Goal: Information Seeking & Learning: Find contact information

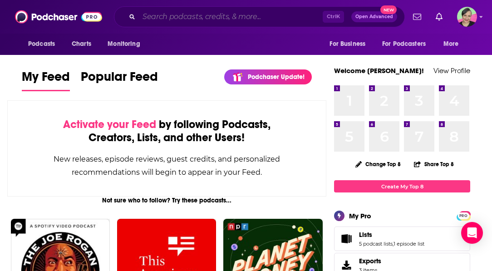
click at [227, 19] on input "Search podcasts, credits, & more..." at bounding box center [231, 17] width 184 height 15
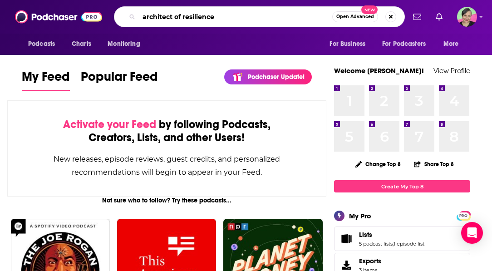
type input "architect of resilience"
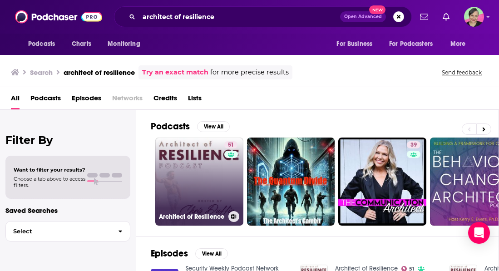
click at [207, 148] on link "51 Architect of Resilience" at bounding box center [199, 182] width 88 height 88
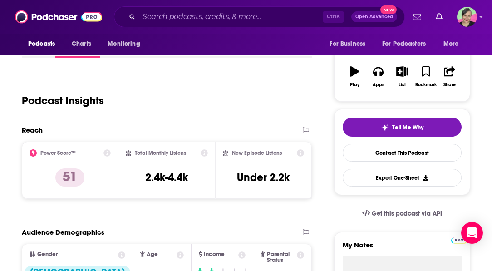
scroll to position [91, 0]
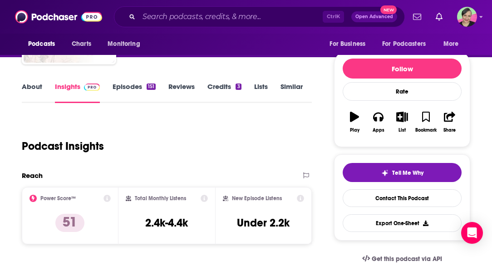
click at [33, 200] on icon at bounding box center [33, 198] width 7 height 7
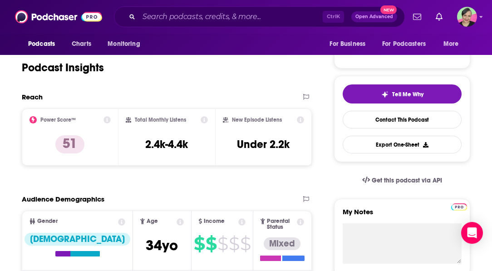
scroll to position [182, 0]
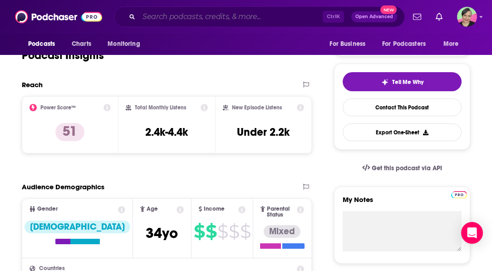
click at [239, 15] on input "Search podcasts, credits, & more..." at bounding box center [231, 17] width 184 height 15
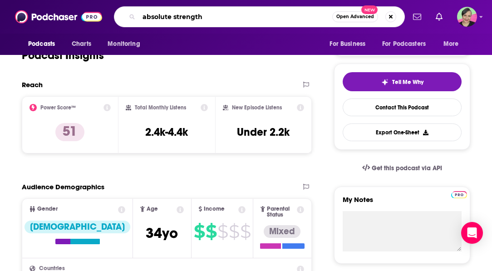
type input "absolute strength"
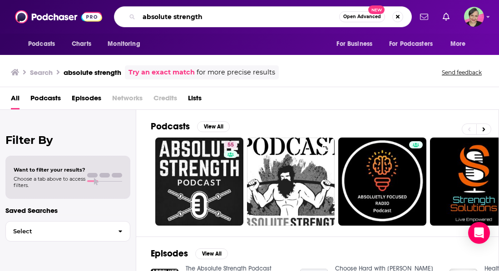
drag, startPoint x: 214, startPoint y: 18, endPoint x: 37, endPoint y: 10, distance: 176.8
click at [37, 10] on div "Podcasts Charts Monitoring absolute strength Open Advanced New For Business For…" at bounding box center [249, 17] width 499 height 34
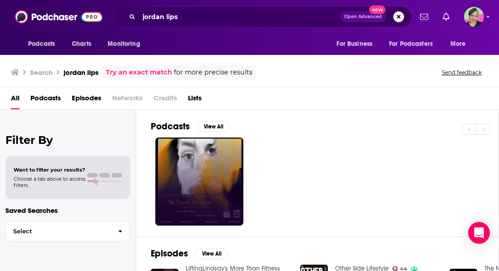
scroll to position [91, 0]
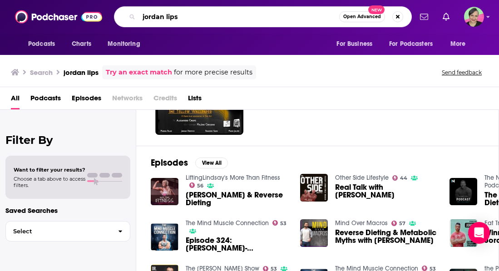
drag, startPoint x: 183, startPoint y: 16, endPoint x: 130, endPoint y: 11, distance: 53.3
click at [130, 11] on div "jordan lips Open Advanced New" at bounding box center [263, 16] width 298 height 21
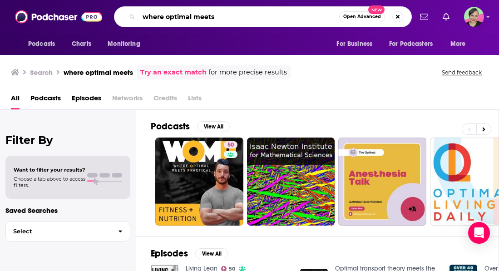
click at [227, 10] on input "where optimal meets" at bounding box center [239, 17] width 200 height 15
type input "where optimal meets practical"
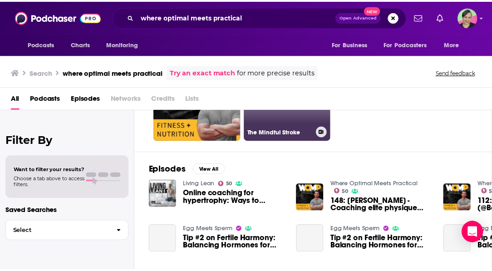
scroll to position [91, 0]
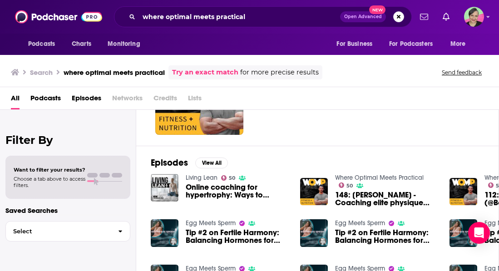
click at [391, 176] on link "Where Optimal Meets Practical" at bounding box center [379, 178] width 89 height 8
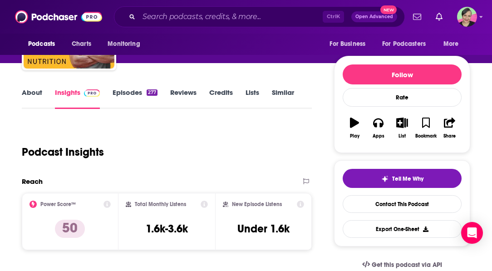
scroll to position [91, 0]
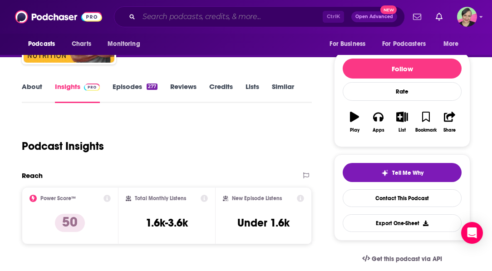
click at [220, 15] on input "Search podcasts, credits, & more..." at bounding box center [231, 17] width 184 height 15
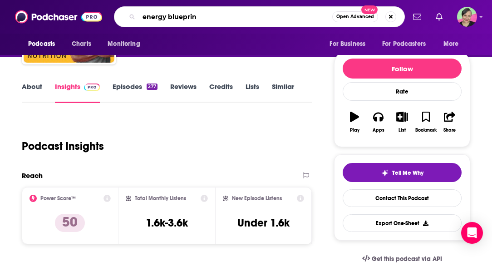
type input "energy blueprint"
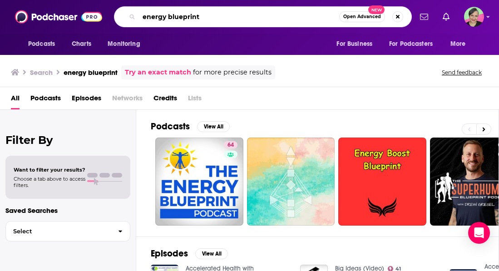
drag, startPoint x: 110, startPoint y: 10, endPoint x: 58, endPoint y: 11, distance: 52.2
click at [58, 10] on div "Podcasts Charts Monitoring energy blueprint Open Advanced New For Business For …" at bounding box center [249, 17] width 499 height 34
type input "barbell life"
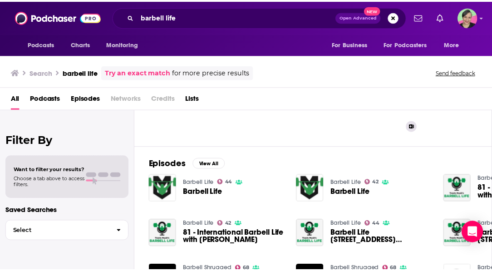
scroll to position [91, 0]
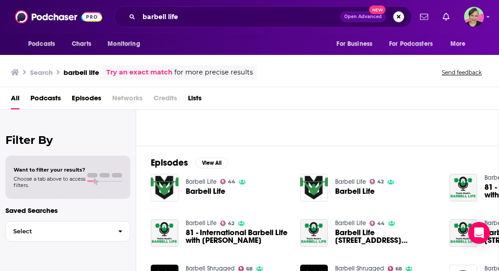
click at [202, 181] on div "Podcasts Charts Monitoring barbell life Open Advanced New For Business For Podc…" at bounding box center [249, 135] width 499 height 271
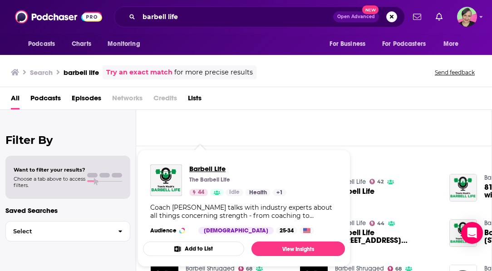
click at [214, 166] on span "Barbell Life" at bounding box center [237, 168] width 97 height 9
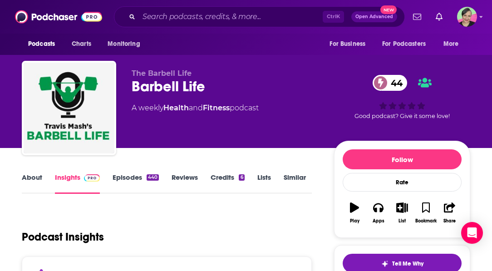
click at [128, 181] on link "Episodes 440" at bounding box center [136, 183] width 46 height 21
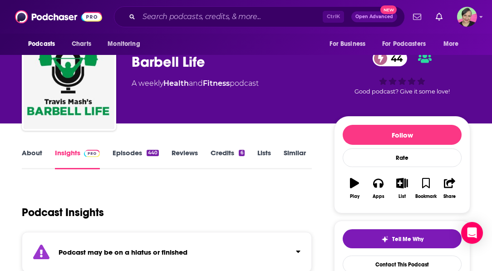
scroll to position [45, 0]
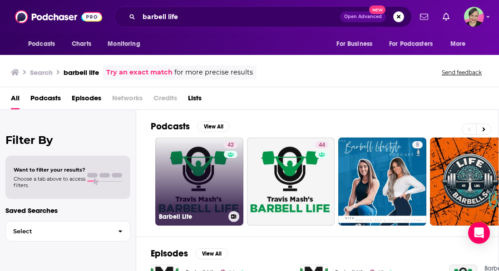
click at [205, 166] on link "42 Barbell Life" at bounding box center [199, 182] width 88 height 88
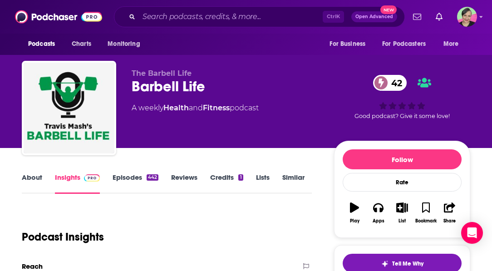
scroll to position [91, 0]
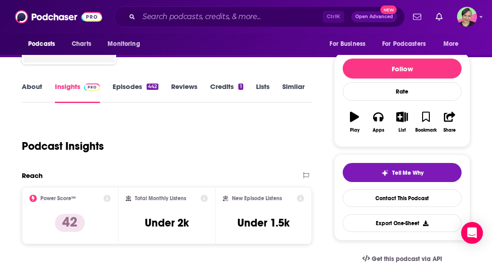
click at [122, 84] on link "Episodes 442" at bounding box center [136, 92] width 46 height 21
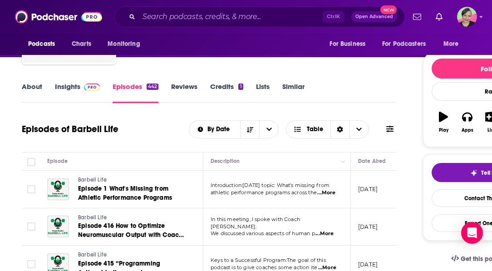
scroll to position [136, 0]
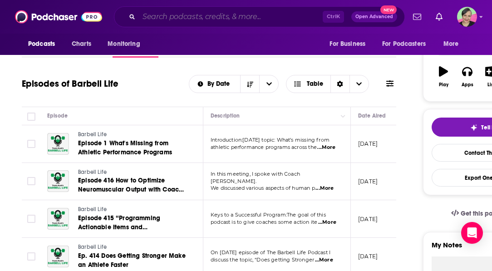
click at [215, 20] on input "Search podcasts, credits, & more..." at bounding box center [231, 17] width 184 height 15
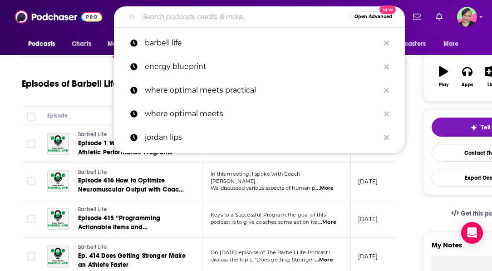
paste input "Mark Bell's Power Project"
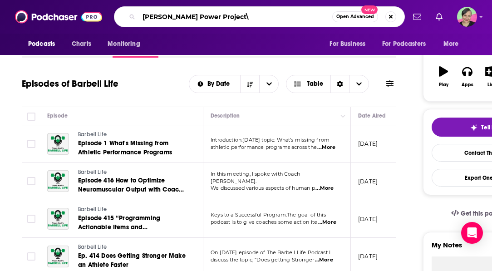
type input "Mark Bell's Power Project"
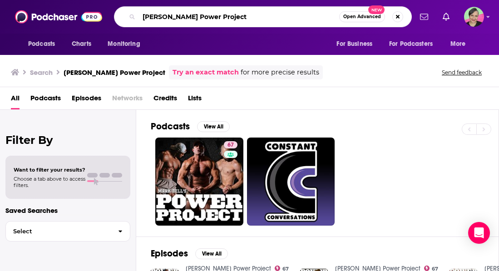
drag, startPoint x: 241, startPoint y: 16, endPoint x: 67, endPoint y: 19, distance: 174.4
click at [67, 19] on div "Podcasts Charts Monitoring Mark Bell's Power Project Open Advanced New For Busi…" at bounding box center [249, 17] width 499 height 34
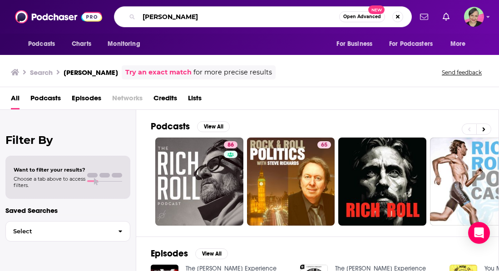
drag, startPoint x: 203, startPoint y: 16, endPoint x: 103, endPoint y: 20, distance: 99.6
click at [103, 20] on div "Podcasts Charts Monitoring rich roll Open Advanced New For Business For Podcast…" at bounding box center [249, 17] width 499 height 34
paste input "Human Performance Outliers Podcast"
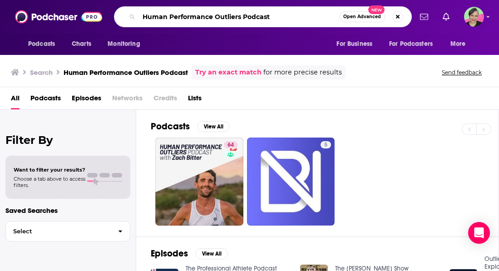
drag, startPoint x: 175, startPoint y: 10, endPoint x: 90, endPoint y: 7, distance: 85.0
click at [90, 7] on div "Podcasts Charts Monitoring Human Performance Outliers Podcast Open Advanced New…" at bounding box center [249, 17] width 499 height 34
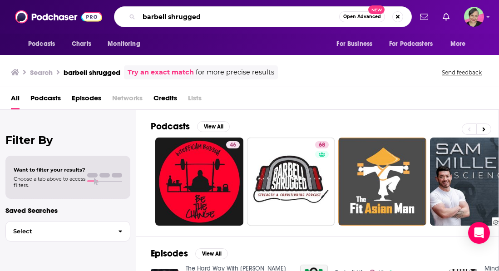
drag, startPoint x: 215, startPoint y: 15, endPoint x: 71, endPoint y: 20, distance: 143.6
click at [72, 18] on div "Podcasts Charts Monitoring barbell shrugged Open Advanced New For Business For …" at bounding box center [249, 17] width 499 height 34
paste input "Joe DeFranco's Industrial Strength Show"
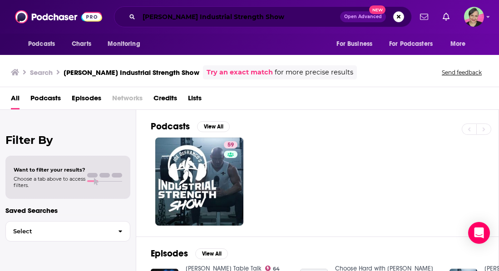
click at [292, 16] on input "Joe DeFranco's Industrial Strength Show" at bounding box center [239, 17] width 201 height 15
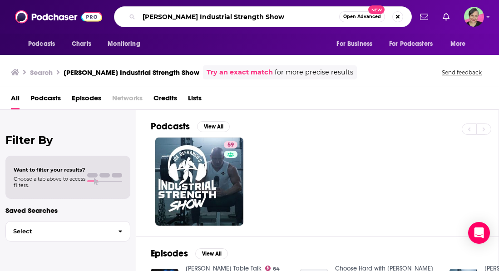
click at [0, 18] on html "Podcasts Charts Monitoring Joe DeFranco's Industrial Strength Show Open Advance…" at bounding box center [249, 135] width 499 height 271
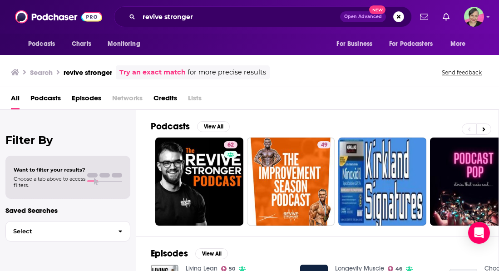
click at [343, 103] on div "All Podcasts Episodes Networks Credits Lists" at bounding box center [251, 100] width 481 height 19
click at [220, 25] on div "revive stronger Open Advanced New" at bounding box center [263, 16] width 298 height 21
click at [52, 11] on div "Podcasts Charts Monitoring revive stronger Open Advanced New For Business For P…" at bounding box center [249, 17] width 499 height 34
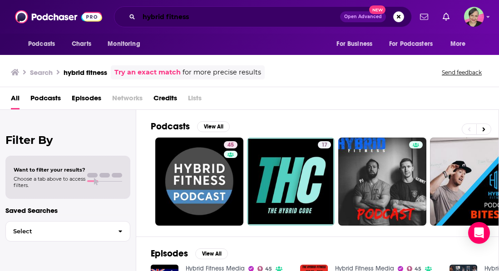
click at [206, 20] on input "hybrid fitness" at bounding box center [239, 17] width 201 height 15
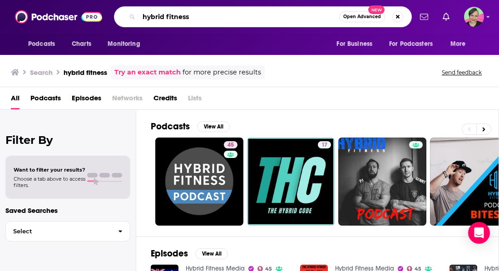
click at [93, 11] on div "Podcasts Charts Monitoring hybrid fitness Open Advanced New For Business For Po…" at bounding box center [249, 17] width 499 height 34
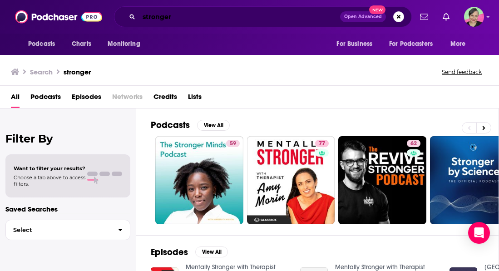
click at [189, 19] on input "stronger" at bounding box center [239, 17] width 201 height 15
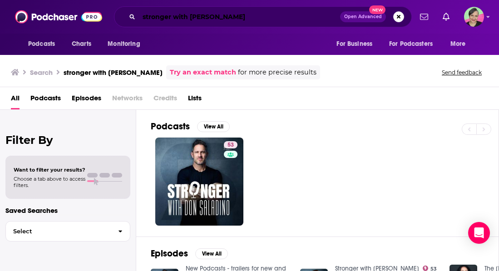
click at [252, 10] on input "stronger with don saladino" at bounding box center [239, 17] width 201 height 15
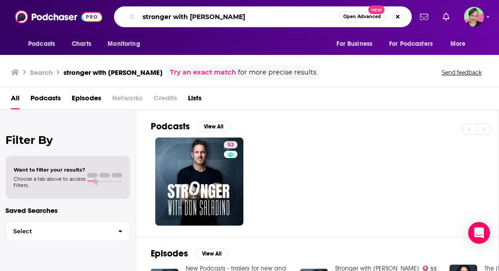
drag, startPoint x: 181, startPoint y: 18, endPoint x: 69, endPoint y: 22, distance: 111.8
click at [69, 22] on div "Podcasts Charts Monitoring stronger with don saladino Open Advanced New For Bus…" at bounding box center [249, 17] width 499 height 34
type input "the nick bare podcast"
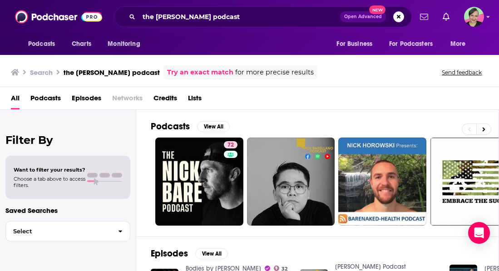
click at [304, 93] on div "All Podcasts Episodes Networks Credits Lists" at bounding box center [251, 100] width 481 height 19
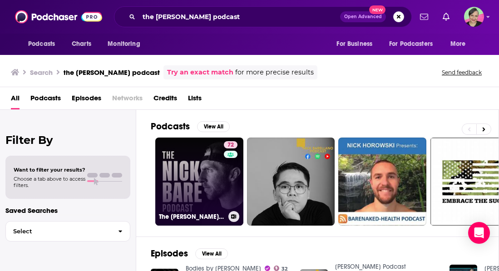
click at [188, 168] on link "72 The Nick Bare Podcast" at bounding box center [199, 182] width 88 height 88
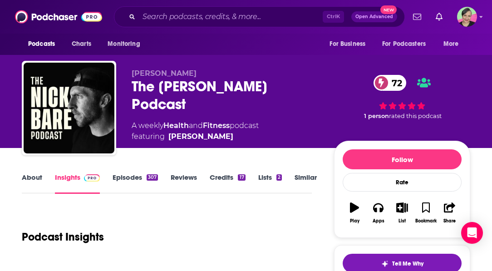
click at [131, 175] on link "Episodes 307" at bounding box center [135, 183] width 45 height 21
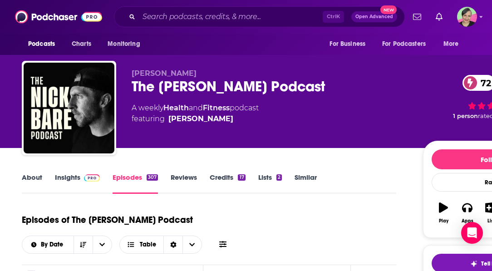
scroll to position [91, 0]
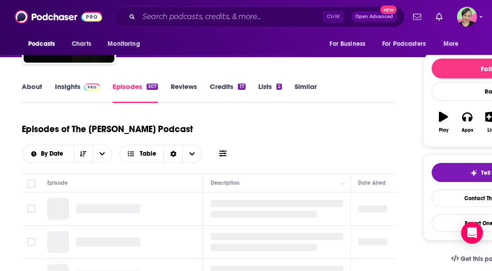
click at [227, 150] on icon at bounding box center [222, 153] width 7 height 7
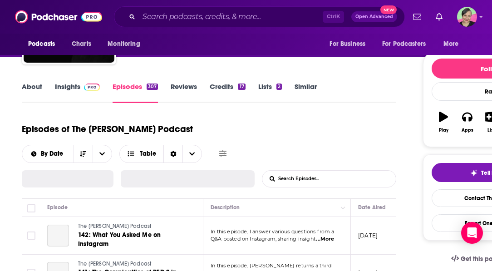
click at [313, 171] on input "List Search Input" at bounding box center [309, 179] width 95 height 16
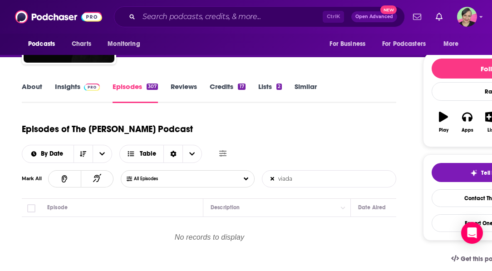
type input "viada"
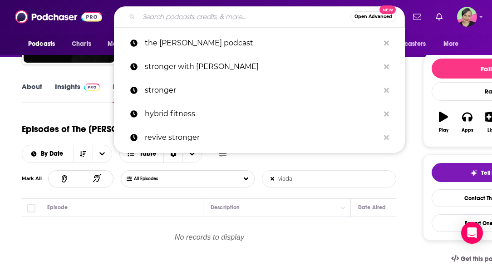
click at [298, 19] on input "Search podcasts, credits, & more..." at bounding box center [245, 17] width 212 height 15
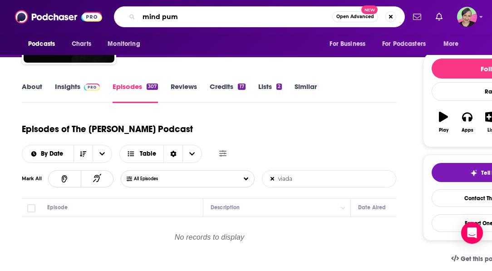
type input "mind pump"
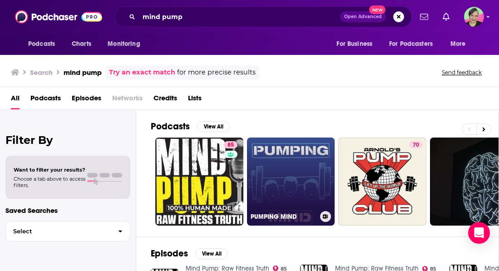
scroll to position [45, 0]
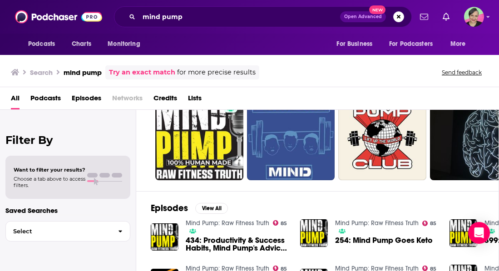
drag, startPoint x: 305, startPoint y: 26, endPoint x: 289, endPoint y: 20, distance: 17.2
click at [305, 26] on div "mind pump Open Advanced New" at bounding box center [263, 16] width 298 height 21
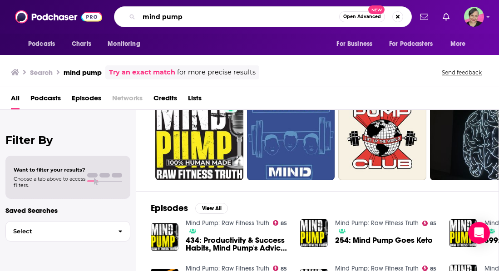
drag, startPoint x: 104, startPoint y: 19, endPoint x: 99, endPoint y: 20, distance: 4.6
click at [101, 19] on div "Podcasts Charts Monitoring mind pump Open Advanced New For Business For Podcast…" at bounding box center [249, 17] width 499 height 34
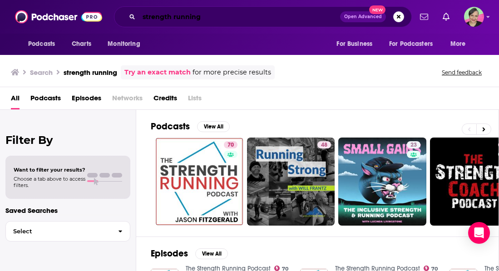
click at [311, 20] on input "strength running" at bounding box center [239, 17] width 201 height 15
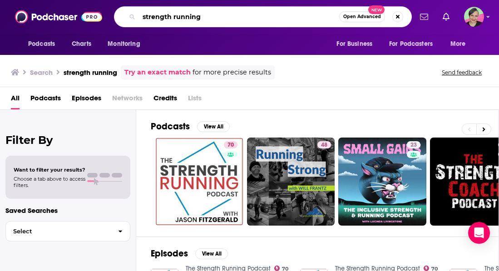
drag, startPoint x: 151, startPoint y: 5, endPoint x: 56, endPoint y: 20, distance: 95.6
click at [56, 20] on div "Podcasts Charts Monitoring strength running Open Advanced New For Business For …" at bounding box center [249, 17] width 499 height 34
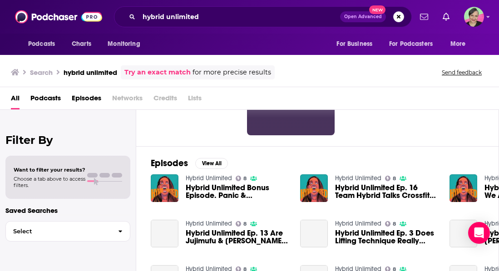
scroll to position [91, 0]
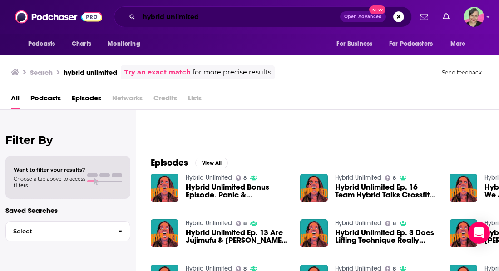
click at [222, 16] on input "hybrid unlimited" at bounding box center [239, 17] width 201 height 15
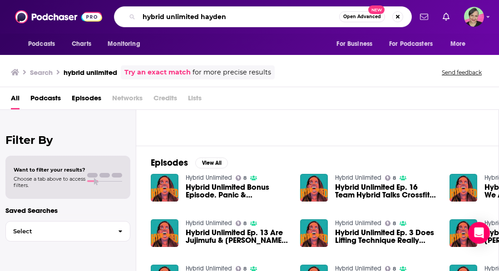
type input "hybrid unlimited hayden"
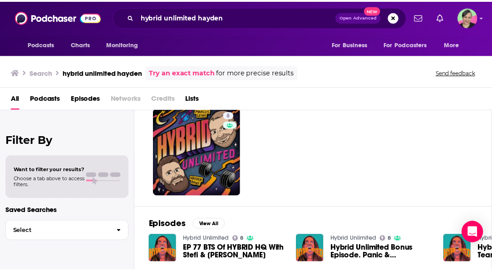
scroll to position [45, 0]
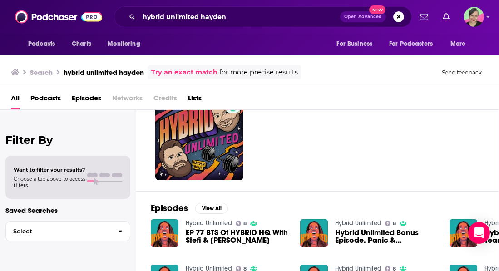
click at [362, 142] on div "8" at bounding box center [325, 136] width 348 height 88
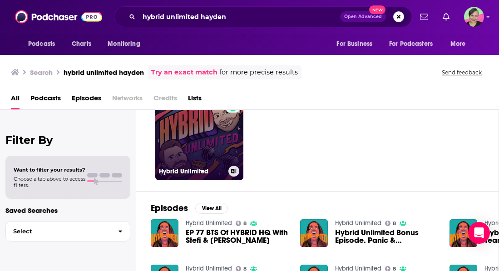
click at [202, 147] on link "8 Hybrid Unlimited" at bounding box center [199, 136] width 88 height 88
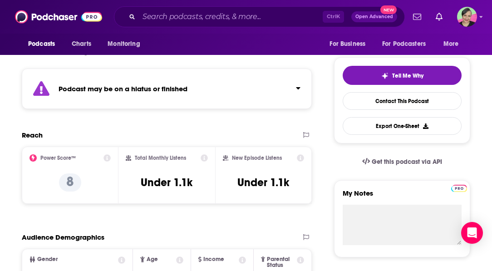
scroll to position [227, 0]
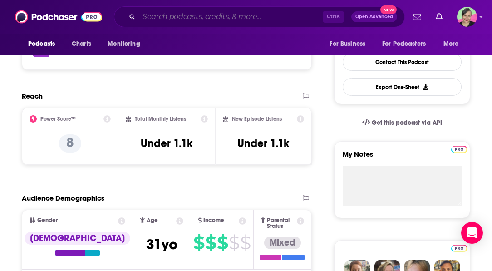
click at [303, 18] on input "Search podcasts, credits, & more..." at bounding box center [231, 17] width 184 height 15
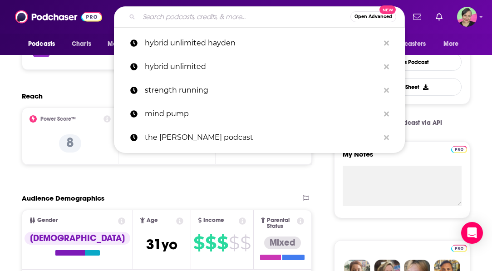
drag, startPoint x: 271, startPoint y: 19, endPoint x: 234, endPoint y: 22, distance: 36.9
click at [235, 23] on input "Search podcasts, credits, & more..." at bounding box center [245, 17] width 212 height 15
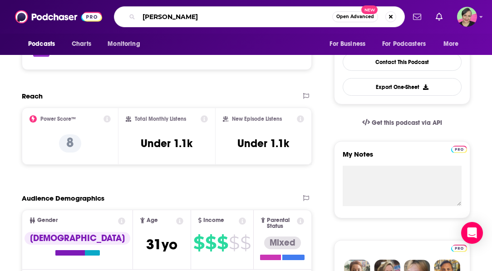
type input "vinnie tortorich"
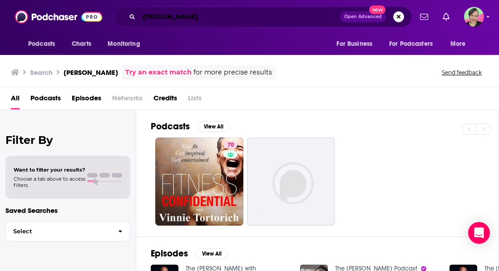
click at [316, 20] on input "vinnie tortorich" at bounding box center [239, 17] width 201 height 15
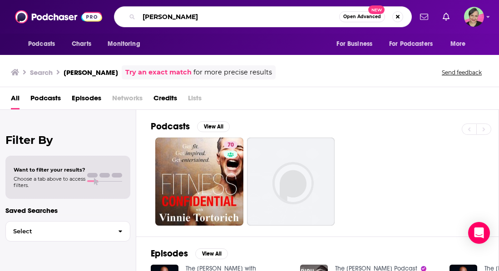
drag, startPoint x: 231, startPoint y: 20, endPoint x: 87, endPoint y: 11, distance: 144.2
click at [87, 11] on div "Podcasts Charts Monitoring vinnie tortorich Open Advanced New For Business For …" at bounding box center [249, 17] width 499 height 34
paste input "Just Fly Performance Podcast"
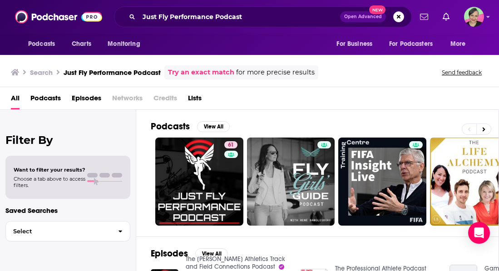
click at [357, 102] on div "All Podcasts Episodes Networks Credits Lists" at bounding box center [251, 100] width 481 height 19
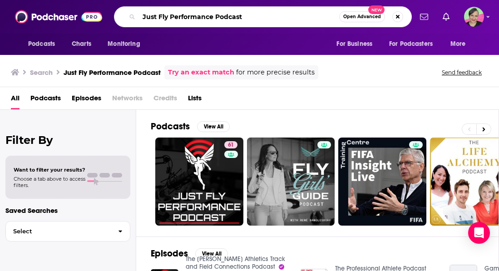
drag, startPoint x: 265, startPoint y: 17, endPoint x: 84, endPoint y: 18, distance: 180.7
click at [84, 18] on div "Podcasts Charts Monitoring Just Fly Performance Podcast Open Advanced New For B…" at bounding box center [249, 17] width 499 height 34
type input "model health show"
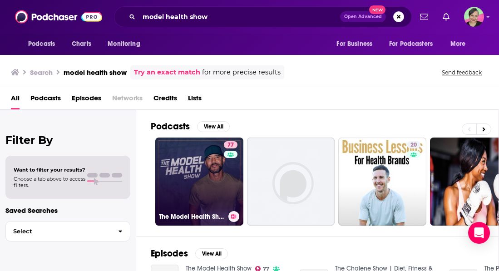
click at [192, 157] on link "77 The Model Health Show" at bounding box center [199, 182] width 88 height 88
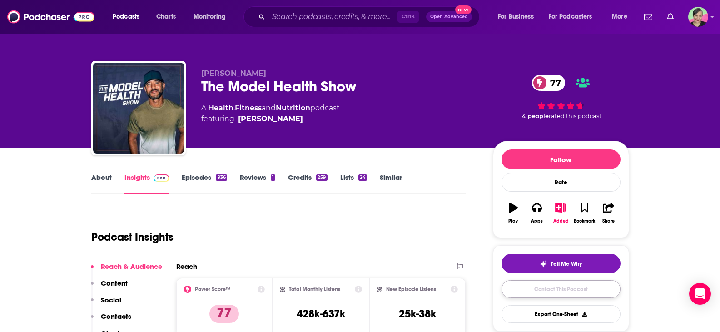
click at [568, 291] on link "Contact This Podcast" at bounding box center [560, 289] width 119 height 18
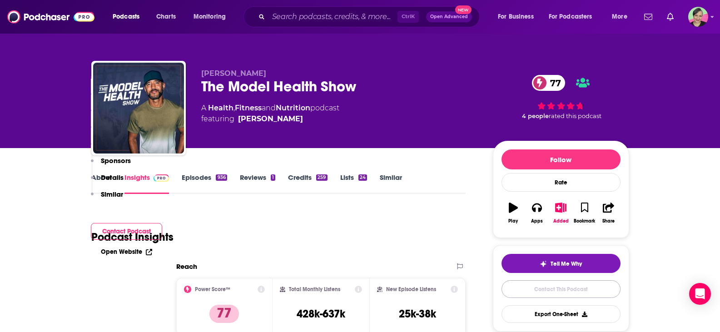
scroll to position [914, 0]
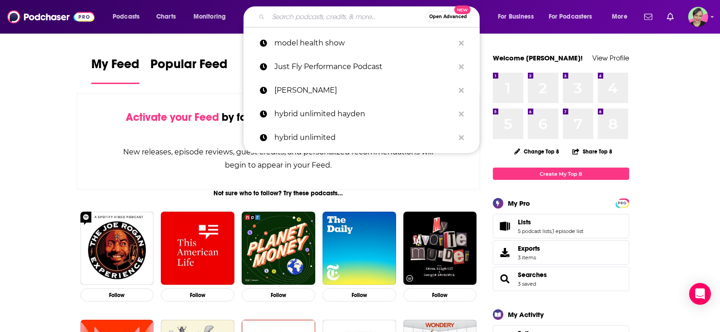
click at [342, 13] on input "Search podcasts, credits, & more..." at bounding box center [346, 17] width 157 height 15
click at [327, 42] on p "model health show" at bounding box center [364, 43] width 180 height 24
type input "model health show"
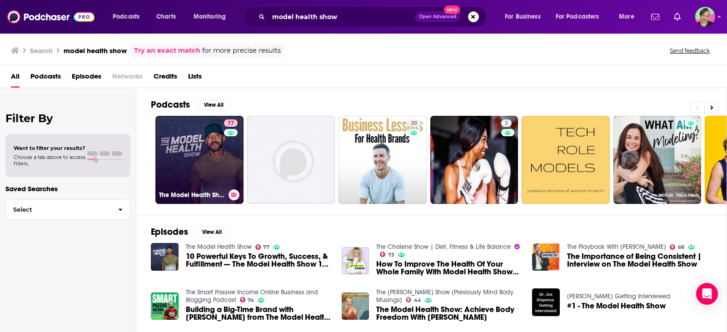
click at [198, 165] on link "77 The Model Health Show" at bounding box center [199, 160] width 88 height 88
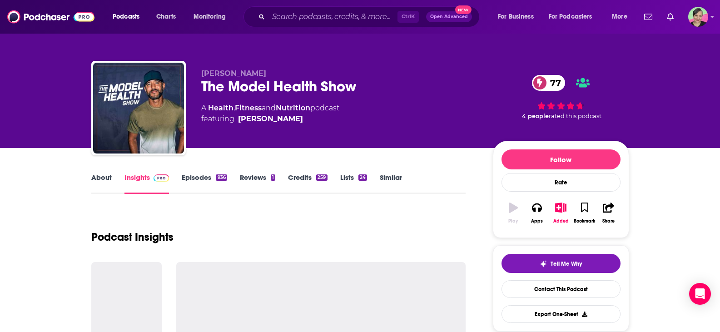
click at [392, 175] on link "Similar" at bounding box center [391, 183] width 22 height 21
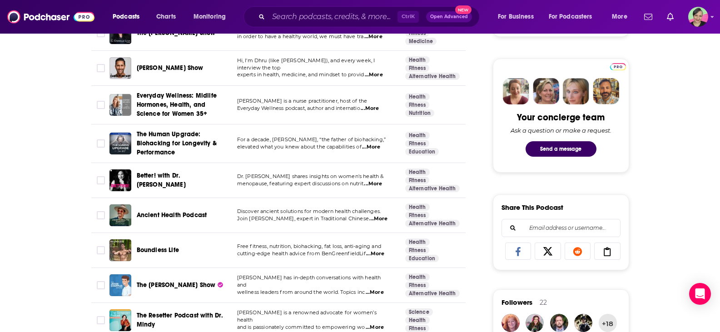
scroll to position [454, 0]
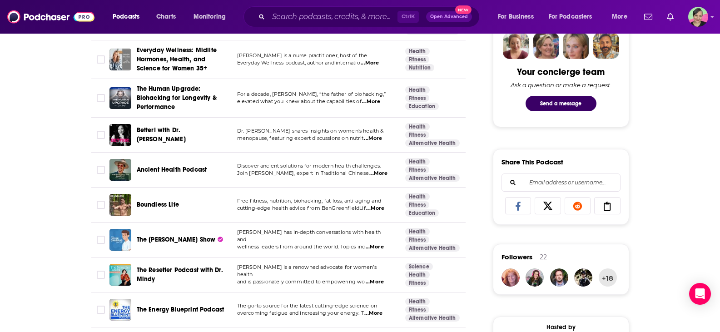
click at [183, 236] on span "The Jesse Chappus Show" at bounding box center [176, 240] width 79 height 8
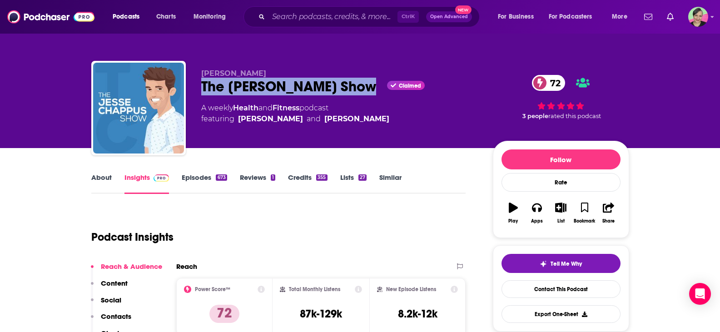
drag, startPoint x: 203, startPoint y: 88, endPoint x: 369, endPoint y: 84, distance: 165.8
click at [369, 84] on div "The Jesse Chappus Show Claimed 72" at bounding box center [339, 87] width 277 height 18
copy h2 "The Jesse Chappus Show"
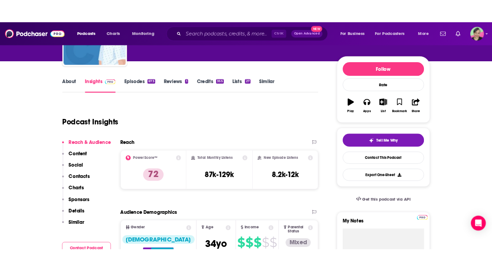
scroll to position [109, 0]
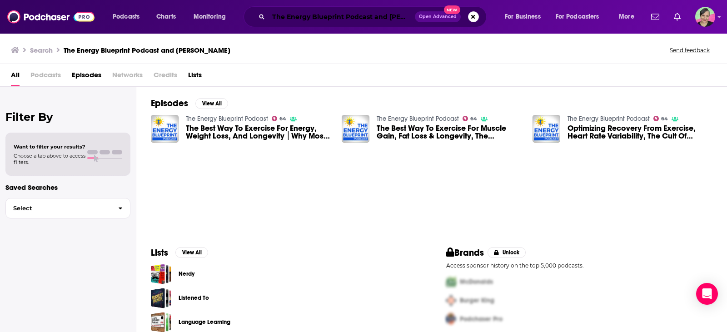
click at [322, 14] on input "The Energy Blueprint Podcast and [PERSON_NAME]" at bounding box center [341, 17] width 146 height 15
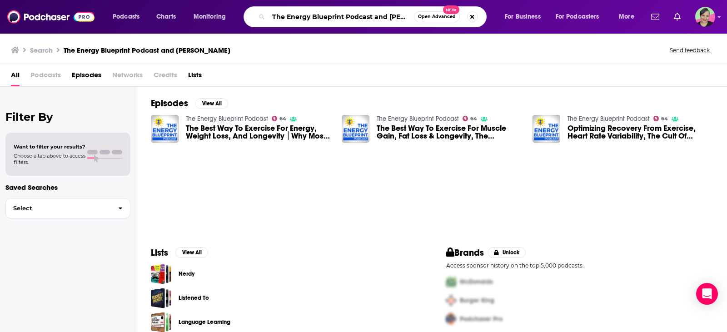
click at [317, 18] on input "The Energy Blueprint Podcast and alex viada" at bounding box center [340, 17] width 145 height 15
drag, startPoint x: 272, startPoint y: 15, endPoint x: 501, endPoint y: 21, distance: 229.4
click at [501, 21] on div "Podcasts Charts Monitoring The Energy Blueprint Podcast and alex viada Open Adv…" at bounding box center [374, 16] width 536 height 21
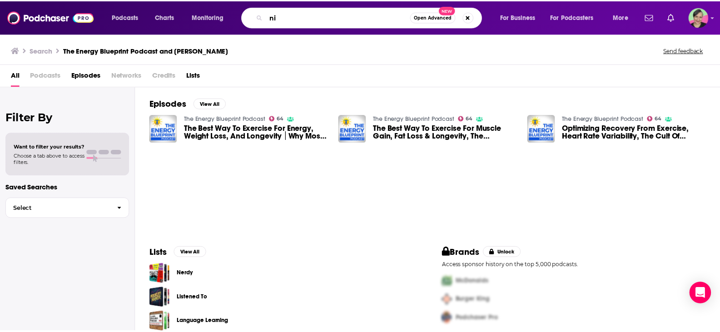
scroll to position [0, 0]
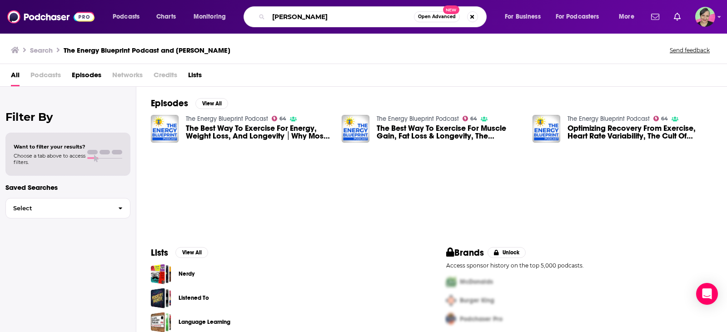
type input "nick bare"
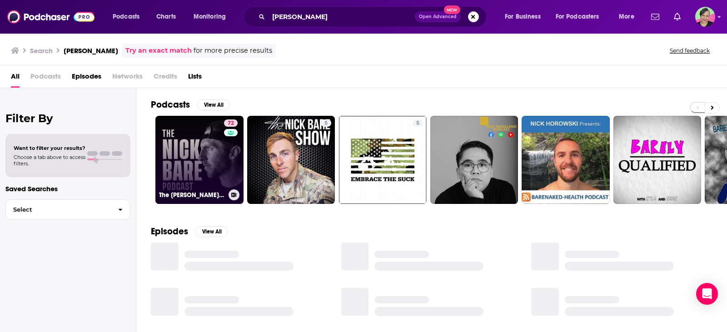
click at [183, 128] on link "72 The Nick Bare Podcast" at bounding box center [199, 160] width 88 height 88
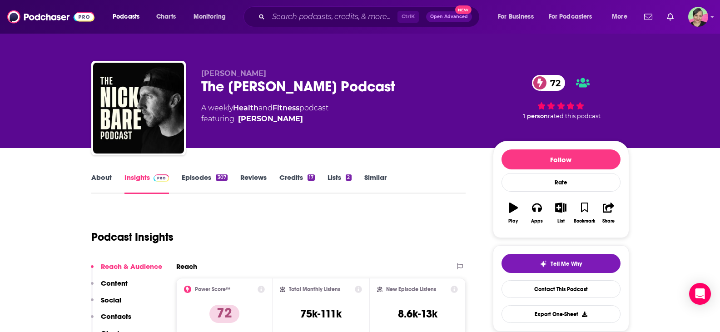
click at [190, 176] on link "Episodes 307" at bounding box center [204, 183] width 45 height 21
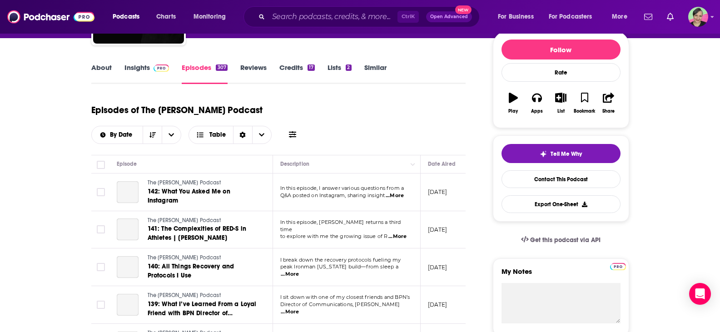
scroll to position [136, 0]
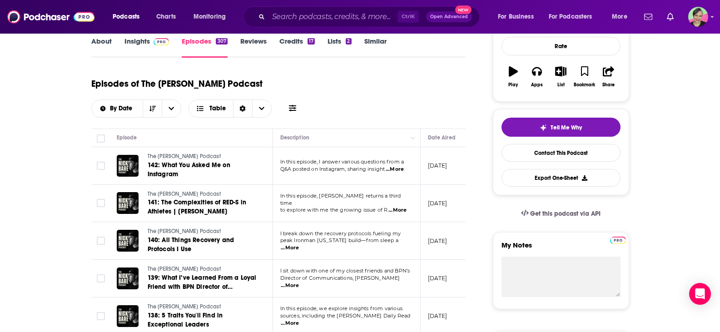
click at [139, 42] on link "Insights" at bounding box center [146, 47] width 45 height 21
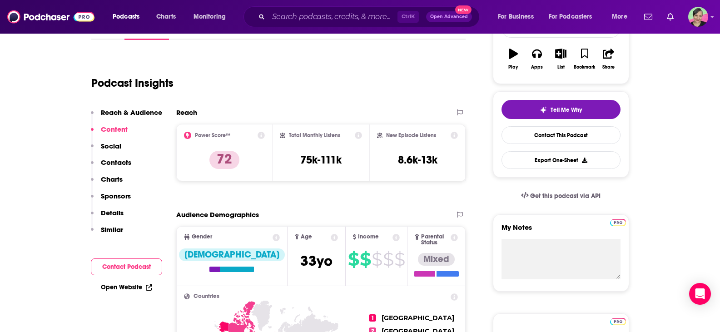
scroll to position [45, 0]
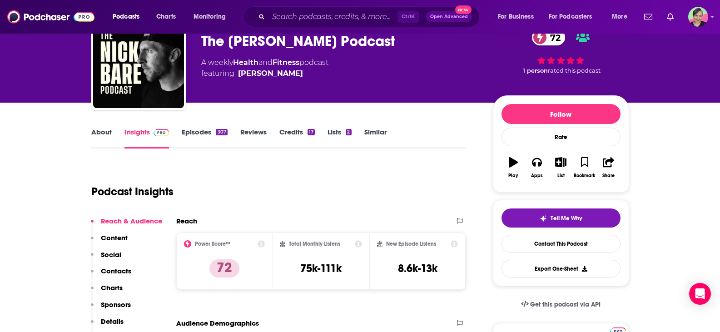
click at [199, 129] on link "Episodes 307" at bounding box center [204, 138] width 45 height 21
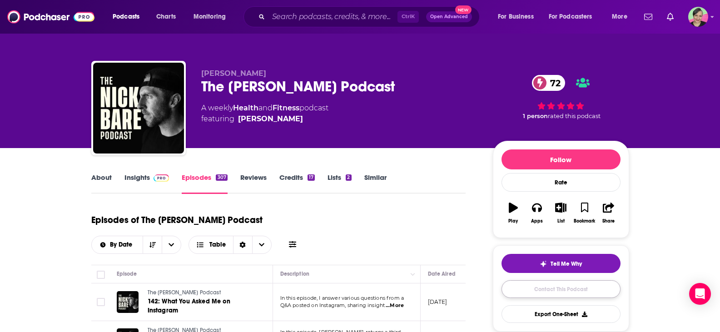
click at [549, 291] on link "Contact This Podcast" at bounding box center [560, 289] width 119 height 18
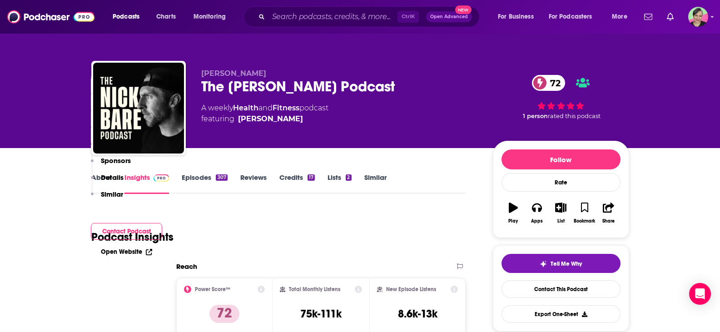
scroll to position [864, 0]
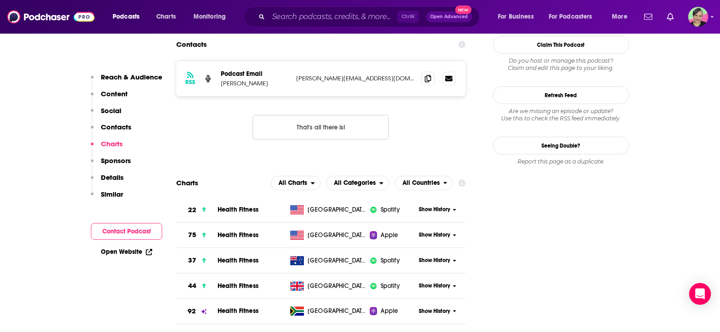
click at [321, 9] on div "Ctrl K Open Advanced New" at bounding box center [361, 16] width 236 height 21
click at [320, 15] on input "Search podcasts, credits, & more..." at bounding box center [332, 17] width 129 height 15
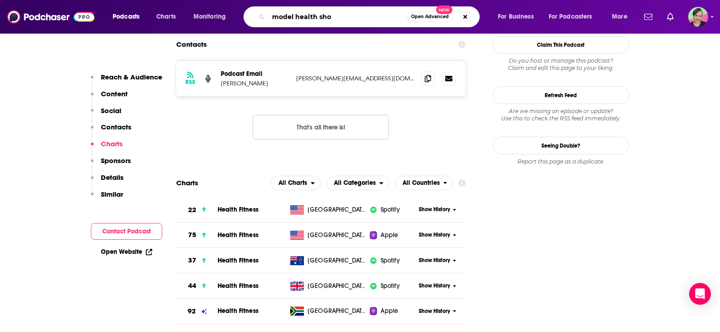
type input "model health show"
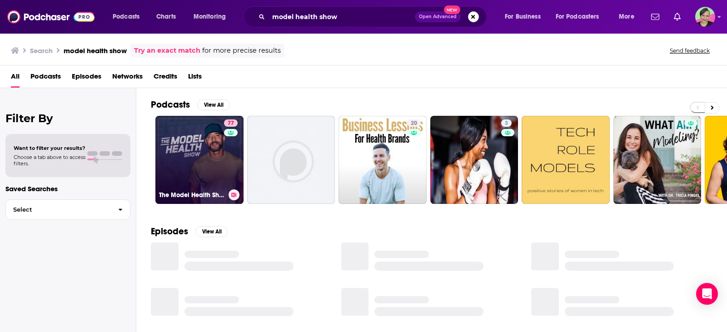
click at [202, 141] on link "77 The Model Health Show" at bounding box center [199, 160] width 88 height 88
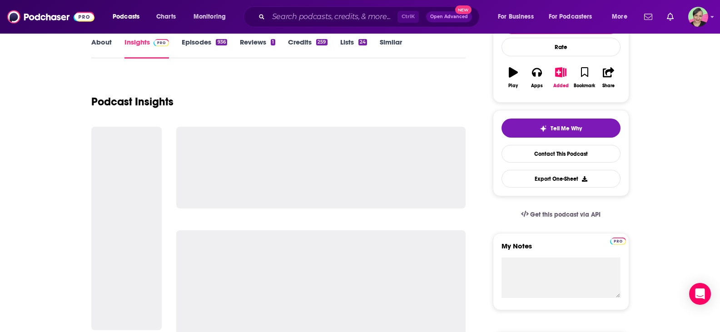
scroll to position [136, 0]
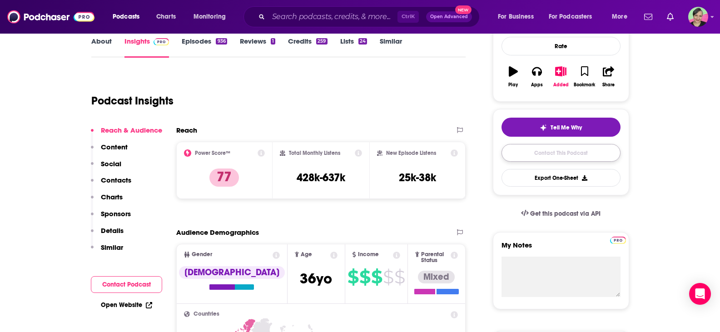
click at [556, 149] on link "Contact This Podcast" at bounding box center [560, 153] width 119 height 18
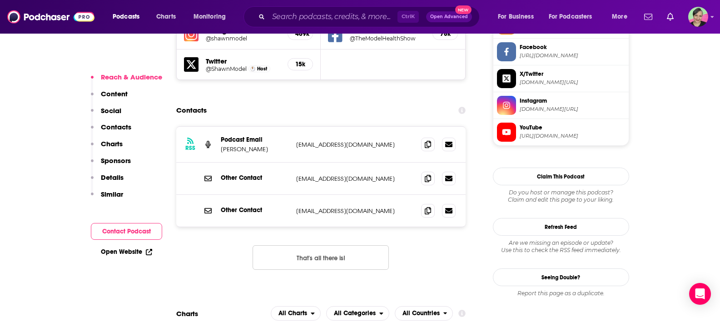
scroll to position [869, 0]
click at [427, 141] on icon at bounding box center [428, 144] width 6 height 7
click at [306, 16] on input "Search podcasts, credits, & more..." at bounding box center [332, 17] width 129 height 15
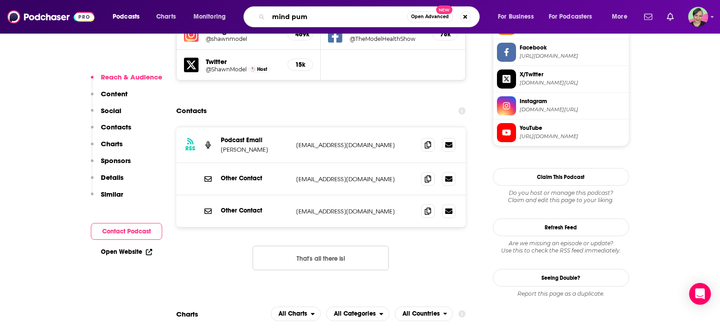
type input "mind pump"
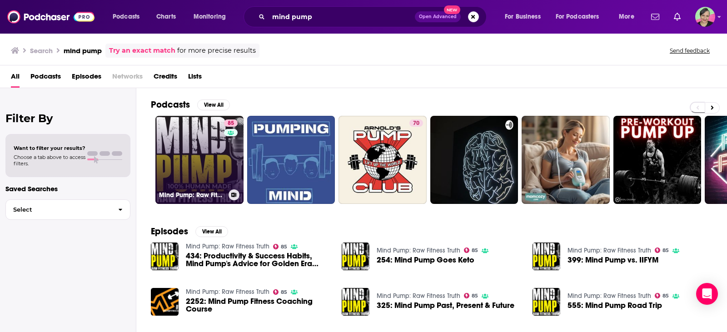
click at [197, 134] on link "85 Mind Pump: Raw Fitness Truth" at bounding box center [199, 160] width 88 height 88
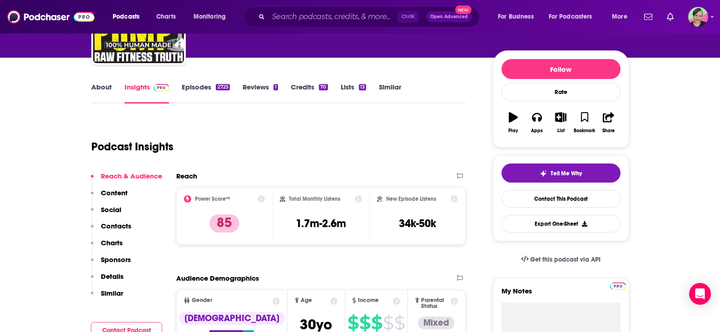
scroll to position [91, 0]
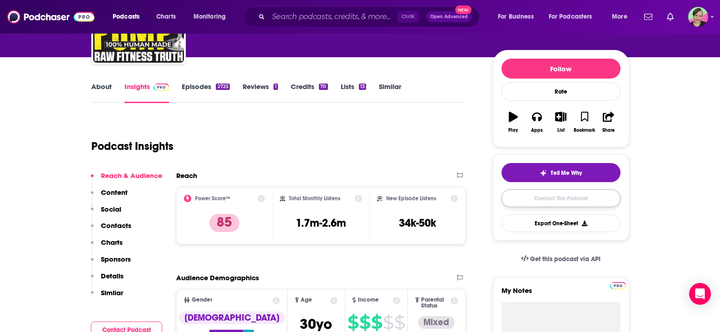
click at [577, 198] on link "Contact This Podcast" at bounding box center [560, 198] width 119 height 18
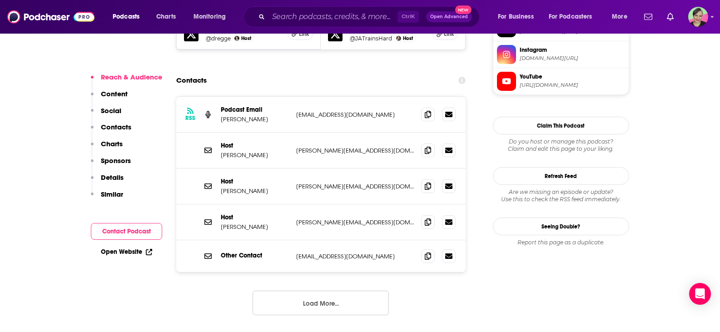
scroll to position [900, 0]
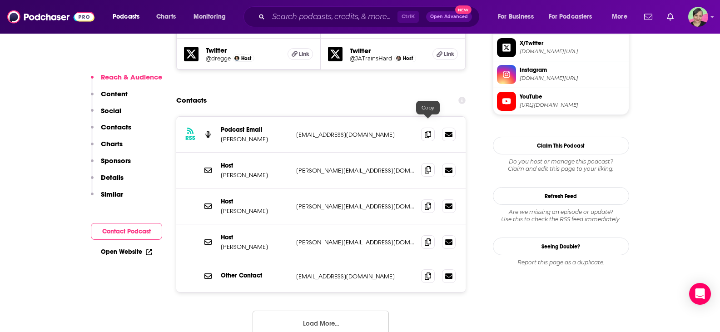
click at [427, 163] on span at bounding box center [428, 170] width 14 height 14
click at [430, 202] on icon at bounding box center [428, 205] width 6 height 7
drag, startPoint x: 426, startPoint y: 159, endPoint x: 421, endPoint y: 160, distance: 6.0
click at [421, 199] on span at bounding box center [428, 206] width 14 height 14
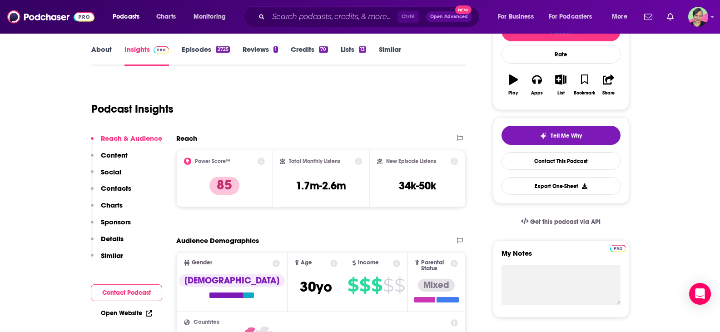
scroll to position [0, 0]
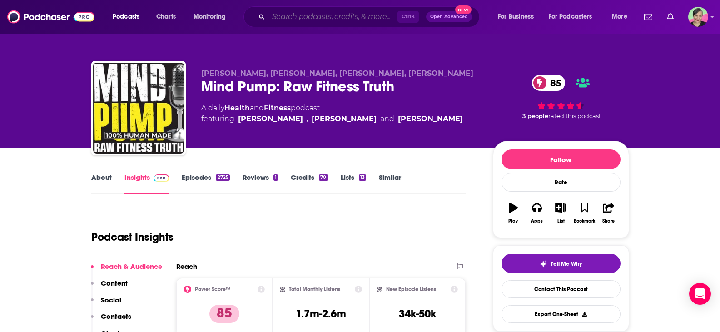
click at [281, 13] on input "Search podcasts, credits, & more..." at bounding box center [332, 17] width 129 height 15
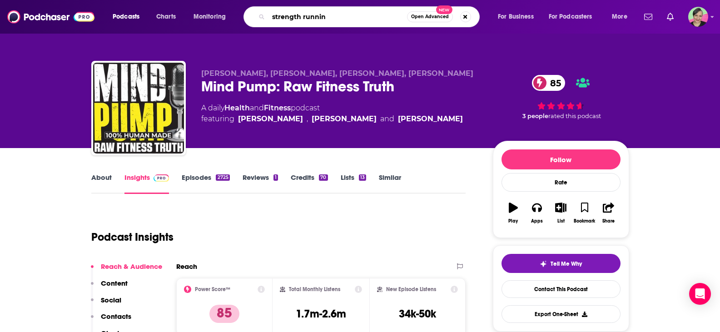
type input "strength running"
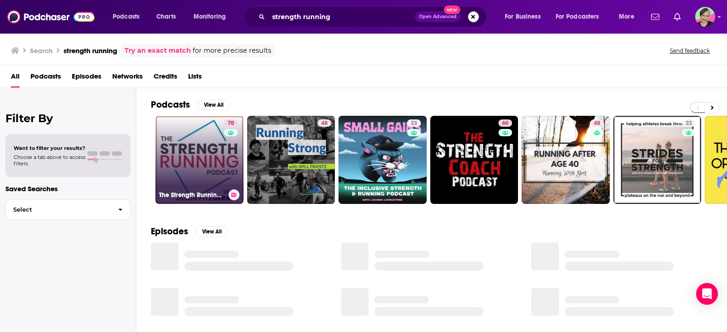
click at [196, 146] on link "70 The Strength Running Podcast" at bounding box center [199, 160] width 88 height 88
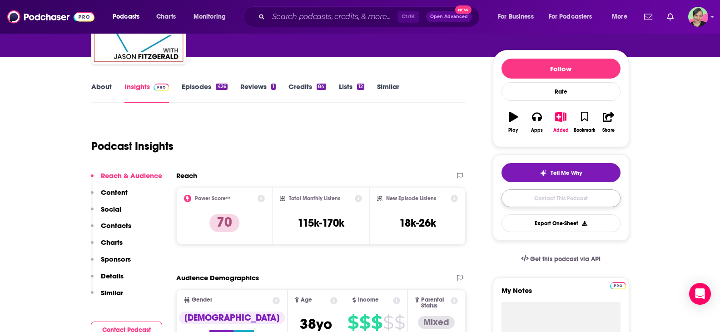
click at [560, 198] on link "Contact This Podcast" at bounding box center [560, 198] width 119 height 18
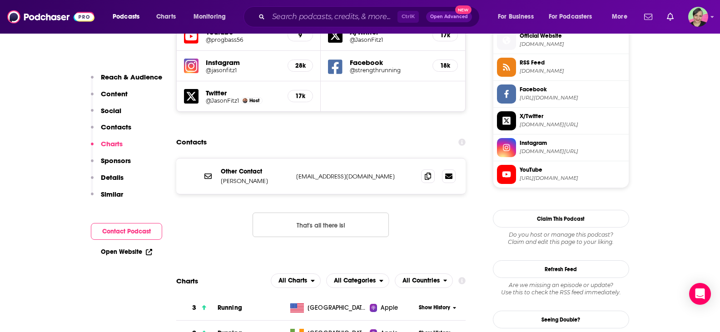
scroll to position [823, 0]
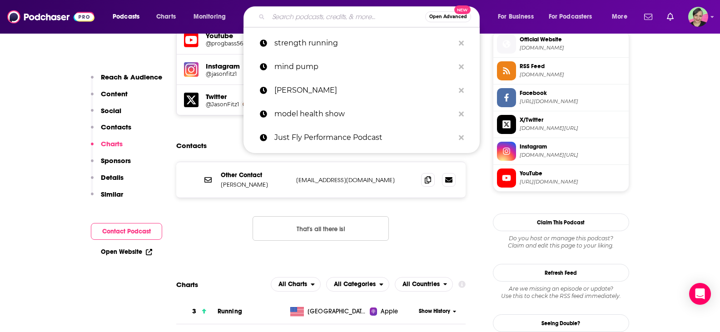
click at [272, 14] on input "Search podcasts, credits, & more..." at bounding box center [346, 17] width 157 height 15
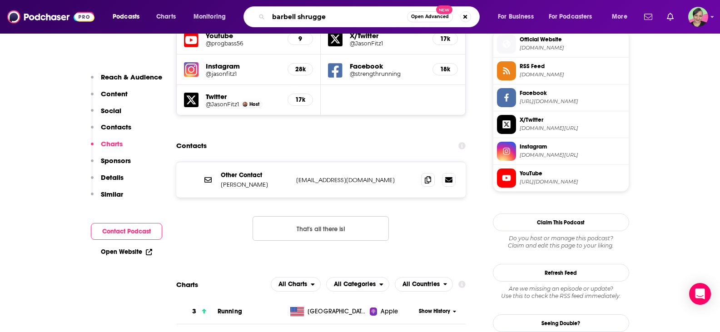
type input "barbell shrugged"
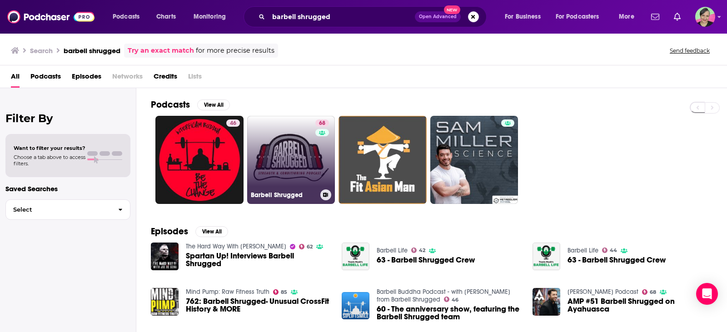
click at [295, 149] on link "68 Barbell Shrugged" at bounding box center [291, 160] width 88 height 88
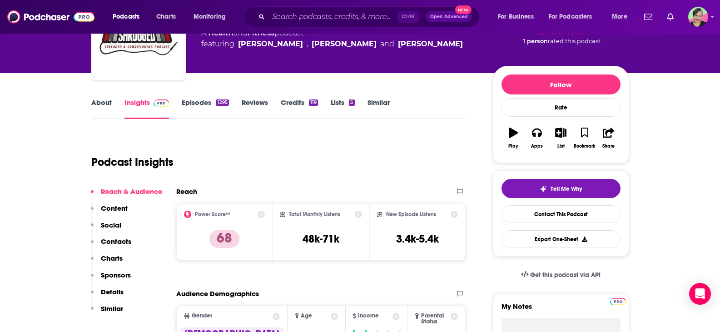
scroll to position [91, 0]
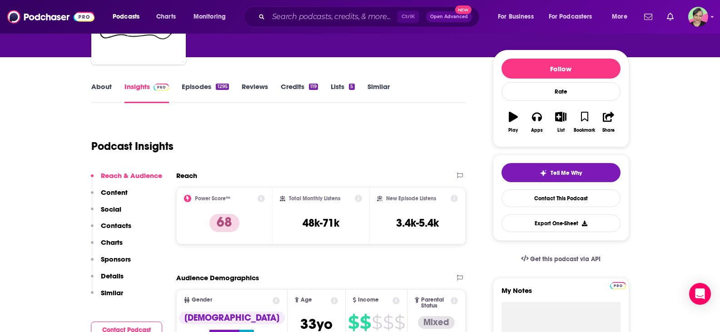
click at [101, 85] on link "About" at bounding box center [101, 92] width 20 height 21
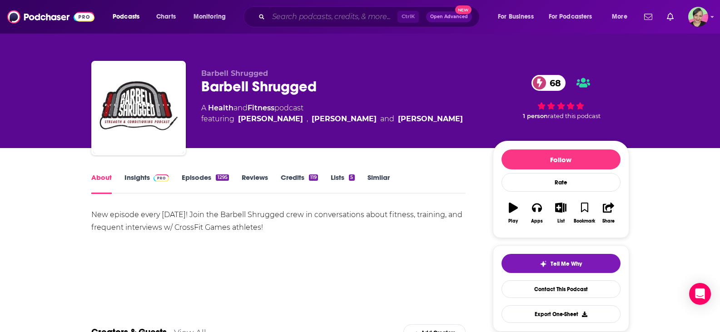
click at [306, 15] on input "Search podcasts, credits, & more..." at bounding box center [332, 17] width 129 height 15
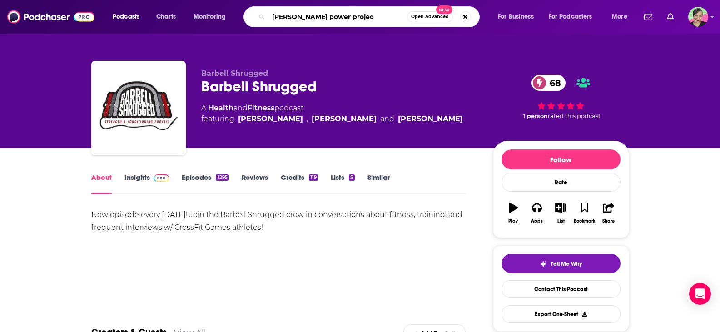
type input "mark bell's power project"
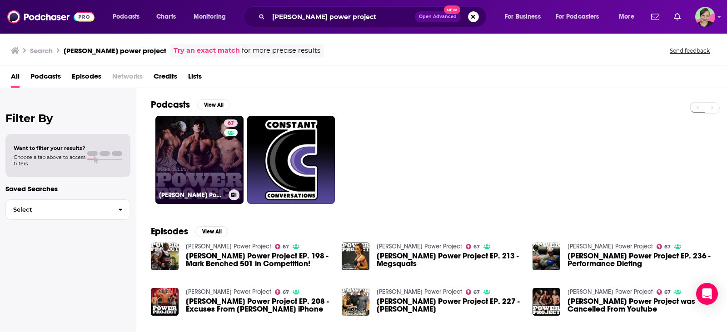
click at [189, 124] on link "67 Mark Bell's Power Project" at bounding box center [199, 160] width 88 height 88
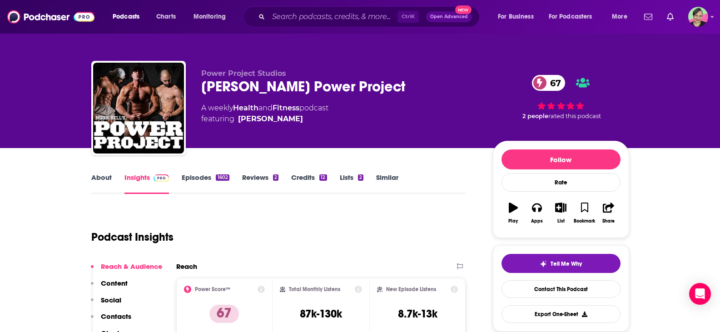
click at [104, 178] on link "About" at bounding box center [101, 183] width 20 height 21
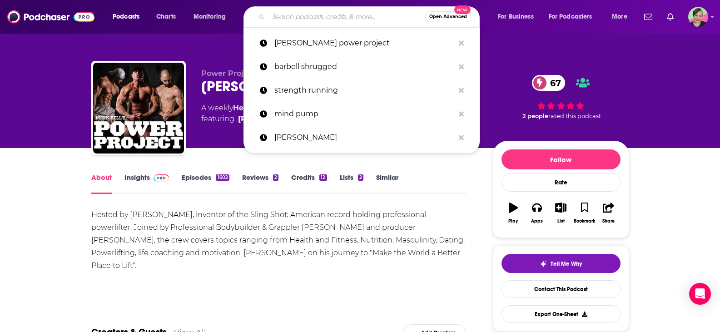
click at [298, 17] on input "Search podcasts, credits, & more..." at bounding box center [346, 17] width 157 height 15
paste input "Joe DeFranco's Industrial Strength Show"
type input "Joe DeFranco's Industrial Strength Show"
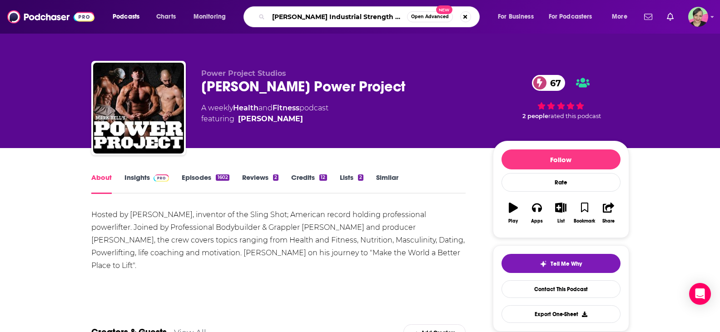
scroll to position [0, 5]
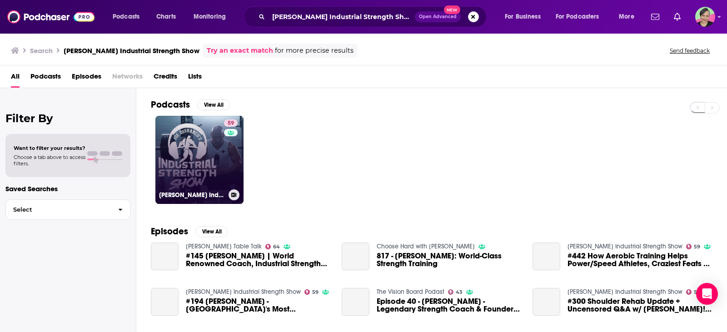
click at [191, 133] on link "59 Joe DeFranco's Industrial Strength Show" at bounding box center [199, 160] width 88 height 88
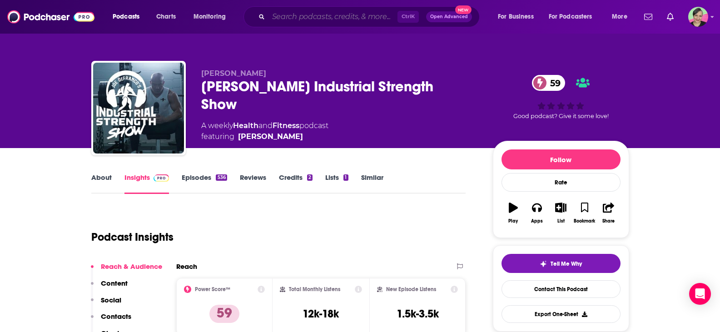
click at [298, 18] on input "Search podcasts, credits, & more..." at bounding box center [332, 17] width 129 height 15
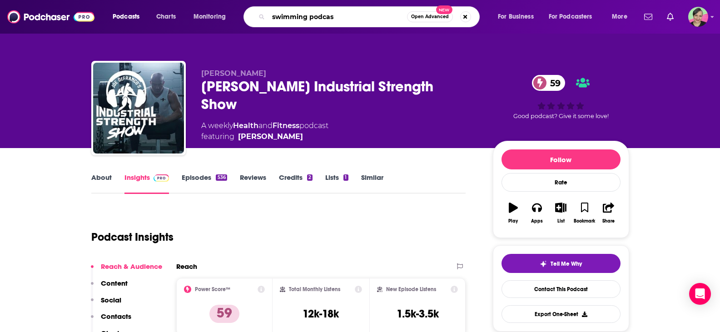
type input "swimming podcast"
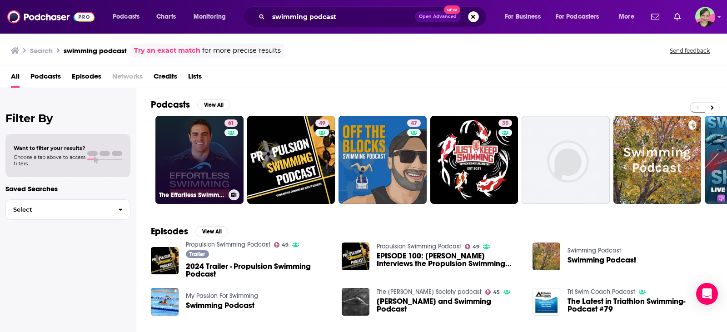
click at [207, 136] on link "61 The Effortless Swimming Podcast" at bounding box center [199, 160] width 88 height 88
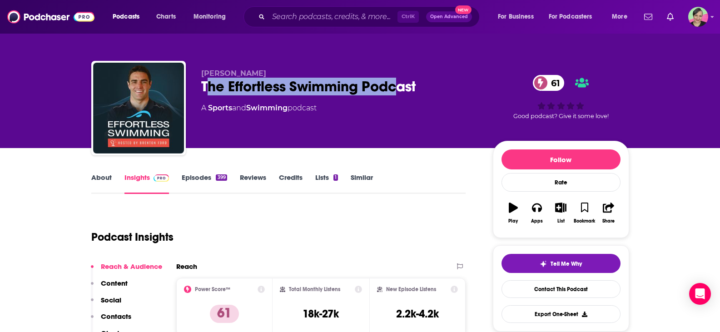
drag, startPoint x: 208, startPoint y: 86, endPoint x: 404, endPoint y: 92, distance: 196.7
click at [404, 92] on div "The Effortless Swimming Podcast 61" at bounding box center [339, 87] width 277 height 18
drag, startPoint x: 361, startPoint y: 88, endPoint x: 202, endPoint y: 89, distance: 159.4
click at [202, 89] on div "The Effortless Swimming Podcast 61" at bounding box center [339, 87] width 277 height 18
copy h2 "The Effortless Swimming Podcast"
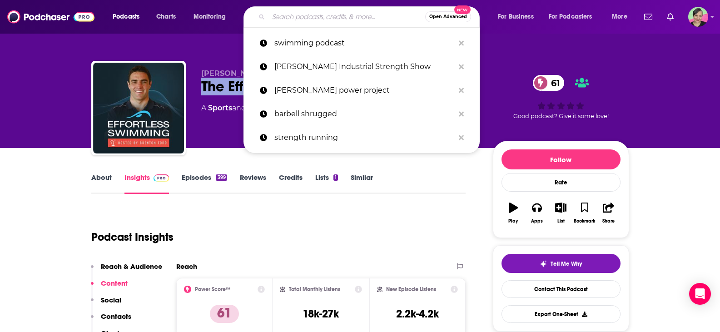
click at [293, 15] on input "Search podcasts, credits, & more..." at bounding box center [346, 17] width 157 height 15
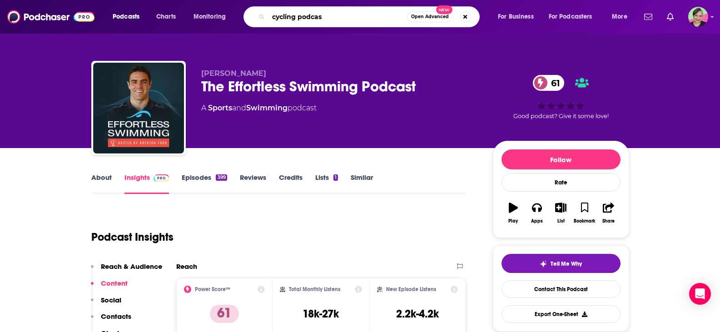
type input "cycling podcast"
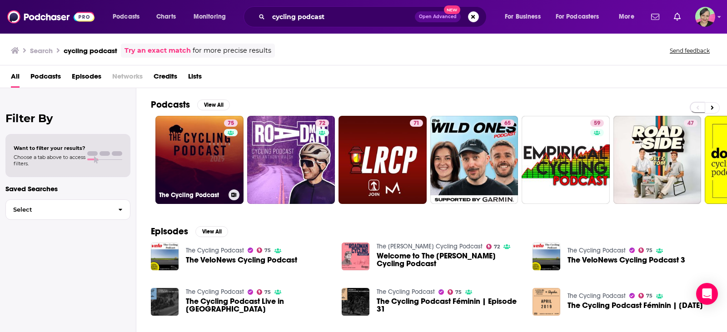
click at [185, 139] on link "75 The Cycling Podcast" at bounding box center [199, 160] width 88 height 88
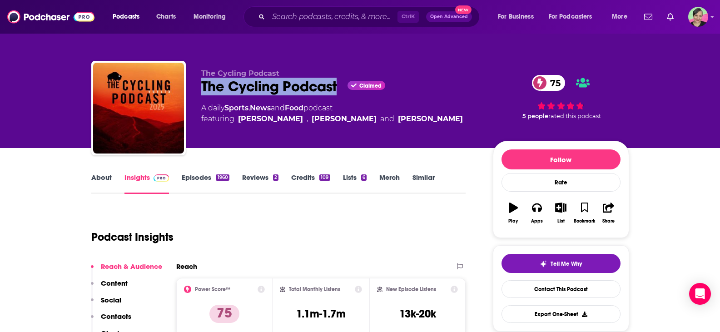
drag, startPoint x: 203, startPoint y: 86, endPoint x: 340, endPoint y: 88, distance: 136.7
click at [340, 86] on div "The Cycling Podcast Claimed 75" at bounding box center [339, 87] width 277 height 18
copy h2 "The Cycling Podcast"
click at [558, 289] on link "Contact This Podcast" at bounding box center [560, 289] width 119 height 18
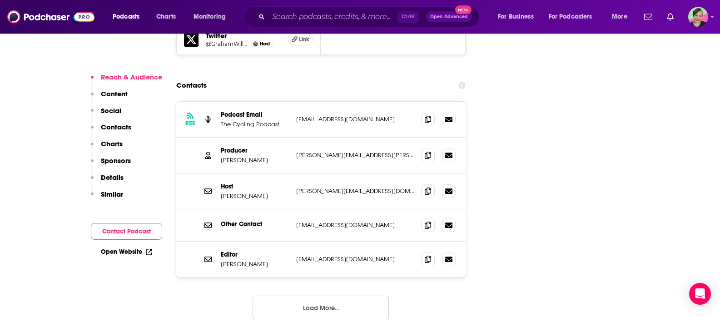
scroll to position [1064, 0]
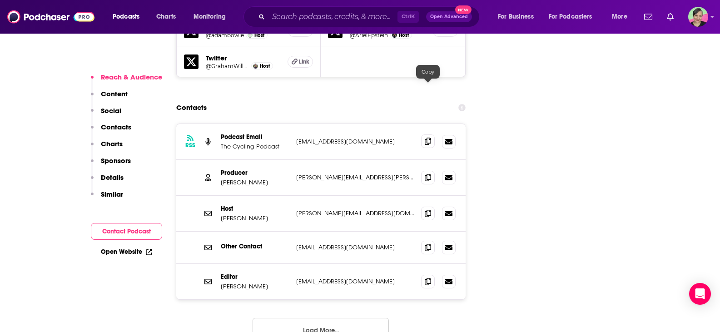
click at [428, 138] on icon at bounding box center [428, 141] width 6 height 7
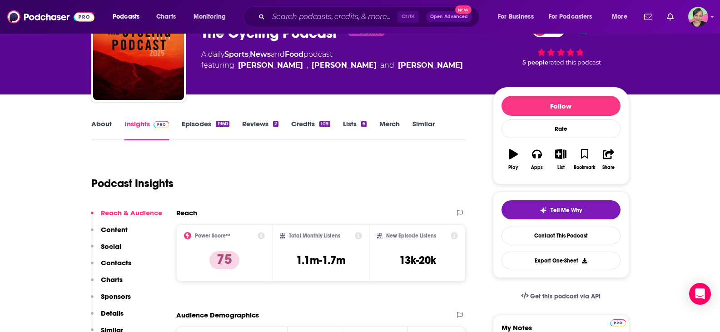
scroll to position [0, 0]
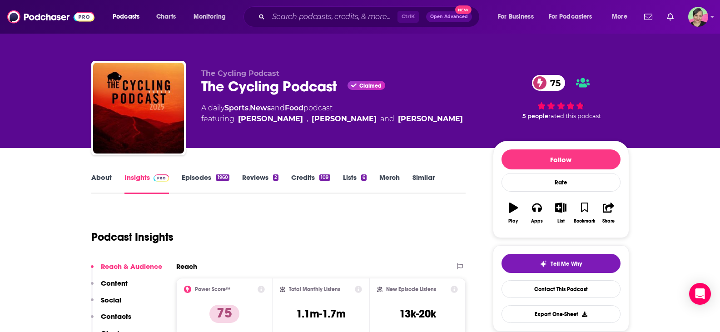
click at [106, 176] on link "About" at bounding box center [101, 183] width 20 height 21
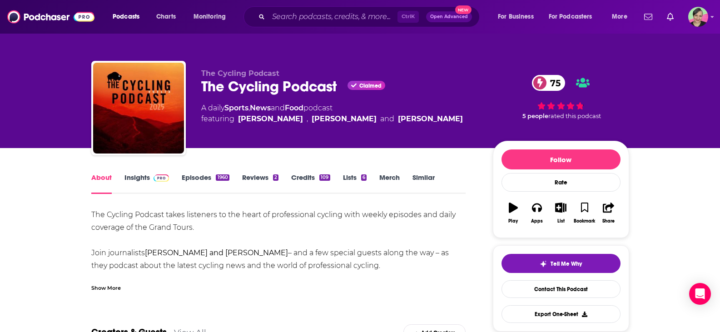
click at [118, 292] on div "Show More" at bounding box center [106, 287] width 30 height 9
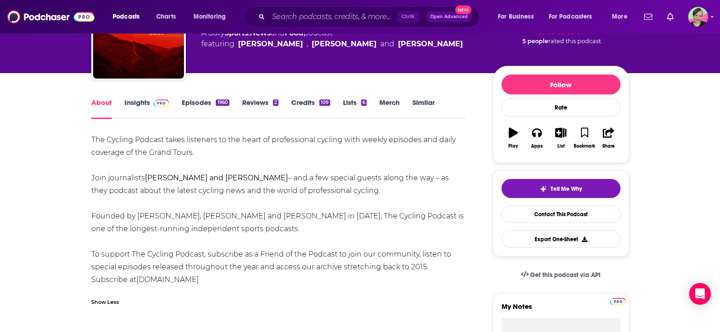
scroll to position [91, 0]
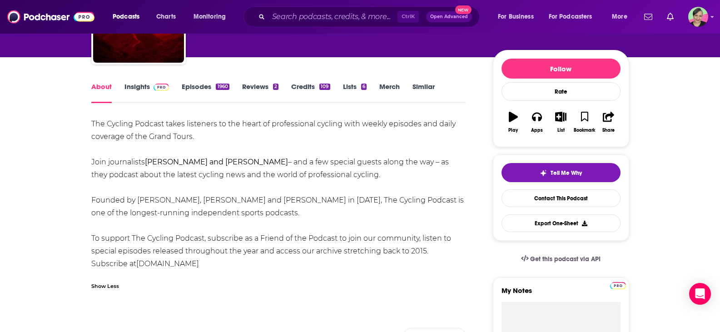
click at [143, 85] on link "Insights" at bounding box center [146, 92] width 45 height 21
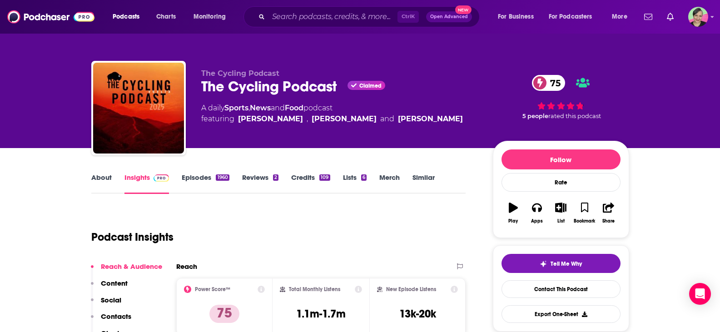
click at [101, 178] on link "About" at bounding box center [101, 183] width 20 height 21
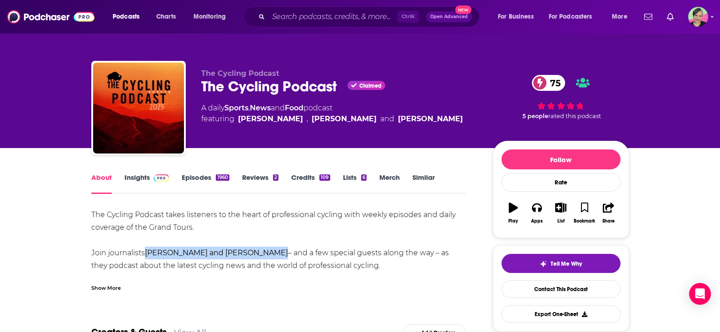
drag, startPoint x: 149, startPoint y: 252, endPoint x: 259, endPoint y: 254, distance: 109.9
click at [259, 254] on div "The Cycling Podcast takes listeners to the heart of professional cycling with w…" at bounding box center [278, 284] width 375 height 153
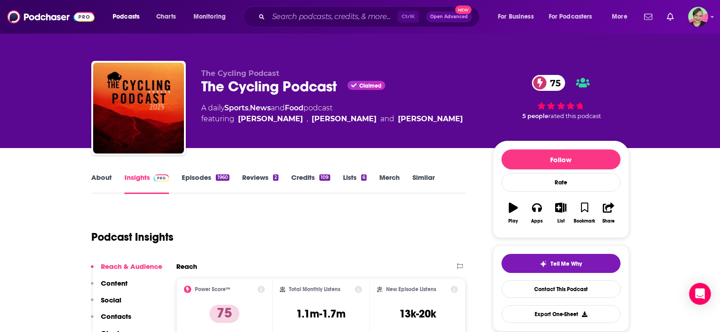
click at [189, 173] on link "Episodes 1960" at bounding box center [205, 183] width 47 height 21
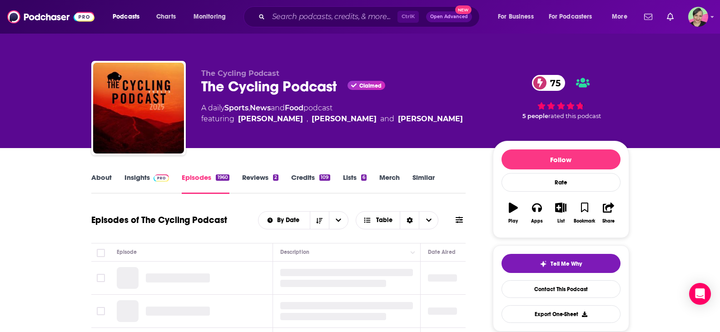
scroll to position [91, 0]
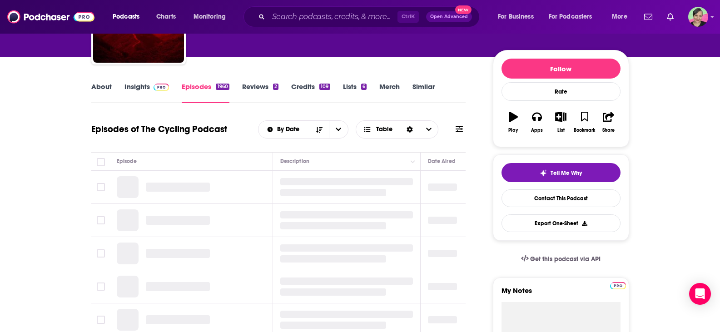
click at [460, 129] on icon at bounding box center [458, 128] width 7 height 7
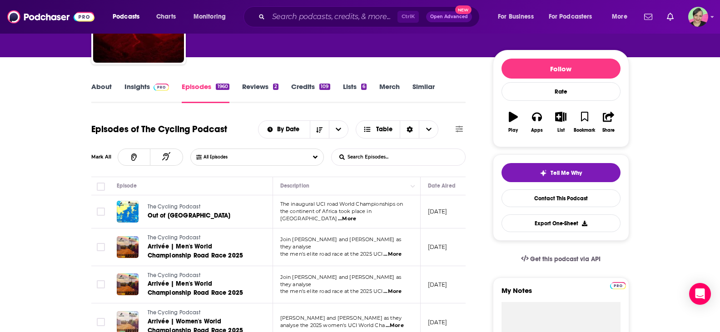
click at [384, 160] on input "List Search Input" at bounding box center [378, 157] width 95 height 16
type input "guest"
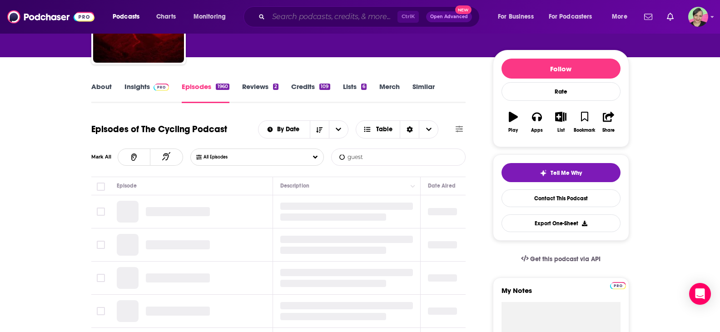
click at [290, 17] on input "Search podcasts, credits, & more..." at bounding box center [332, 17] width 129 height 15
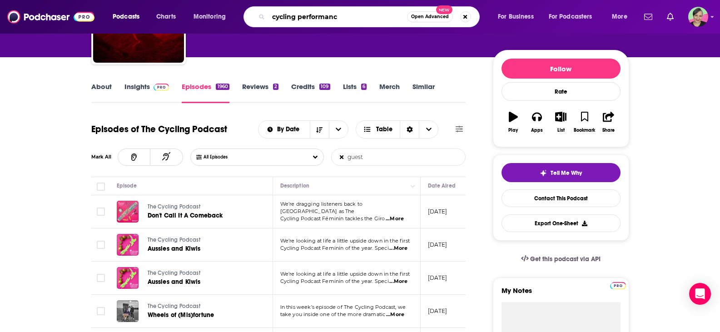
type input "cycling performance"
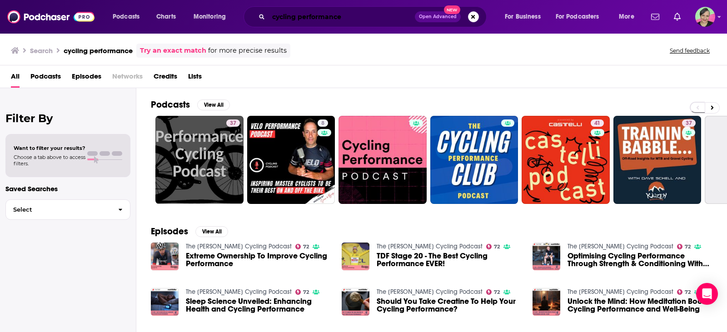
drag, startPoint x: 298, startPoint y: 20, endPoint x: 466, endPoint y: 37, distance: 168.9
click at [466, 37] on div "Podcasts Charts Monitoring cycling performance Open Advanced New For Business F…" at bounding box center [363, 166] width 727 height 332
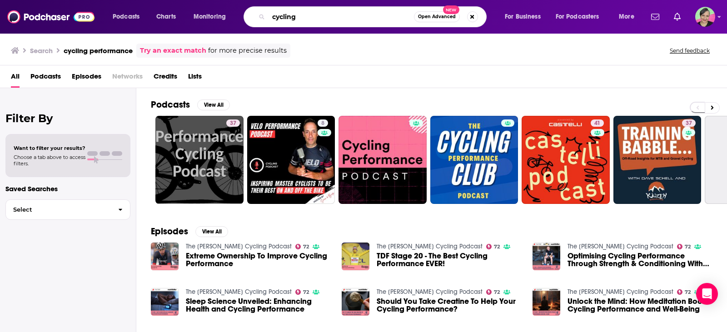
type input "cycling"
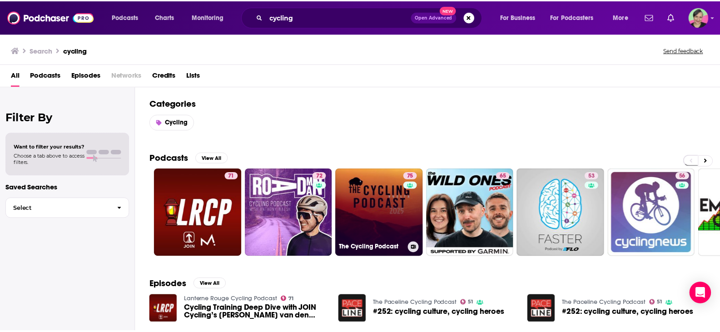
scroll to position [45, 0]
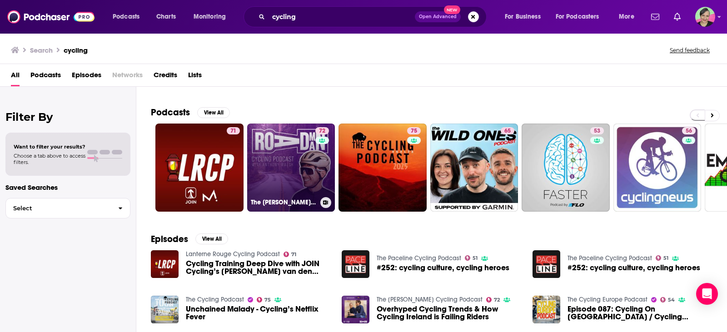
click at [284, 144] on link "72 The Roadman Cycling Podcast" at bounding box center [291, 168] width 88 height 88
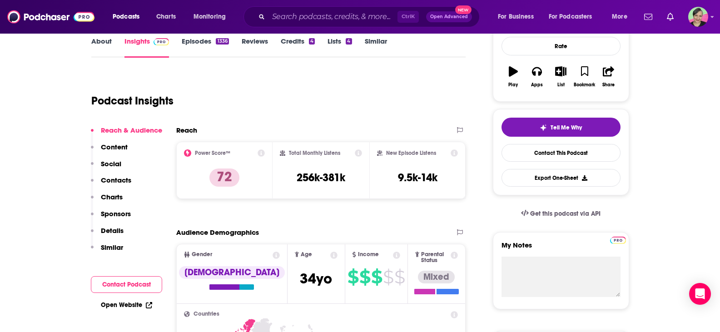
scroll to position [91, 0]
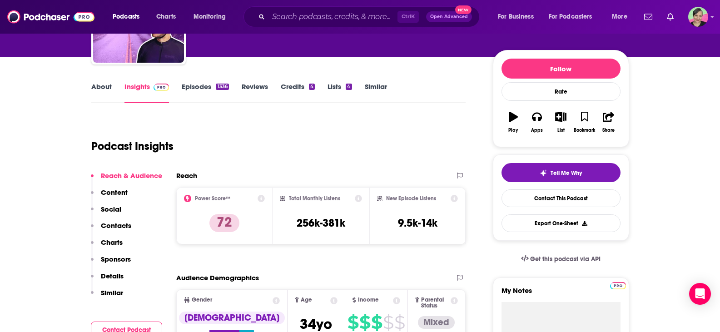
click at [101, 86] on link "About" at bounding box center [101, 92] width 20 height 21
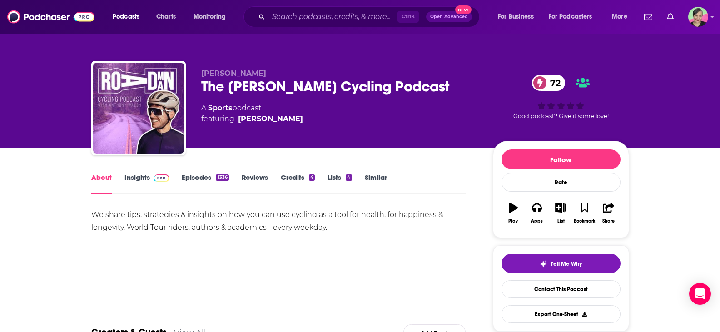
click at [136, 174] on link "Insights" at bounding box center [146, 183] width 45 height 21
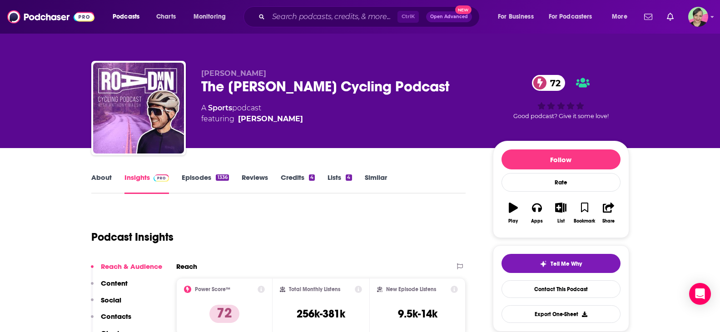
click at [96, 174] on link "About" at bounding box center [101, 183] width 20 height 21
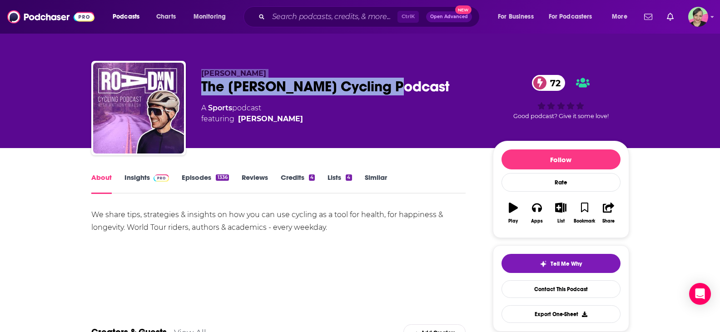
drag, startPoint x: 424, startPoint y: 84, endPoint x: 192, endPoint y: 68, distance: 233.0
click at [192, 68] on div "Anthony Walsh The Roadman Cycling Podcast 72 A Sports podcast featuring Anthony…" at bounding box center [360, 110] width 538 height 98
copy div "Anthony Walsh The Roadman Cycling Podcast"
click at [579, 290] on link "Contact This Podcast" at bounding box center [560, 289] width 119 height 18
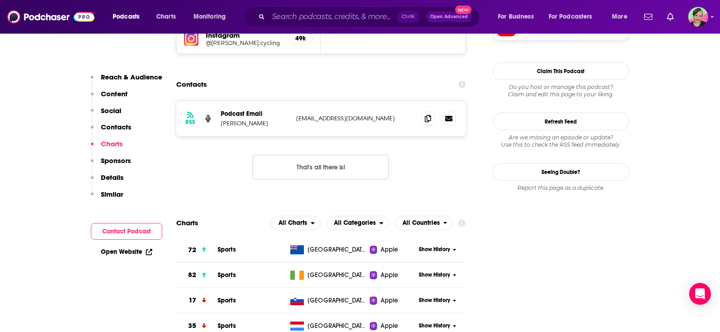
scroll to position [849, 0]
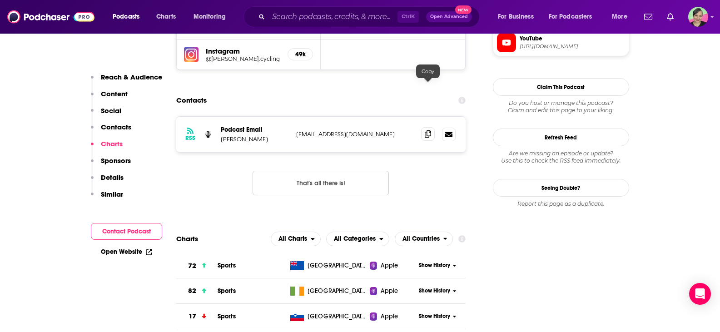
click at [430, 130] on icon at bounding box center [428, 133] width 6 height 7
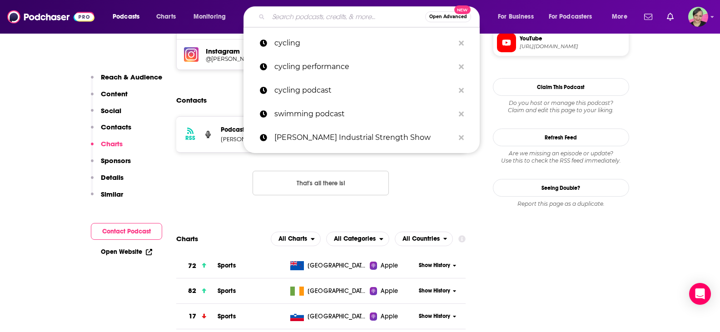
click at [271, 14] on input "Search podcasts, credits, & more..." at bounding box center [346, 17] width 157 height 15
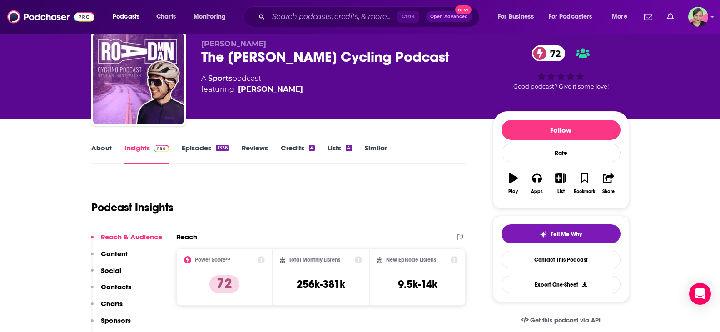
scroll to position [45, 0]
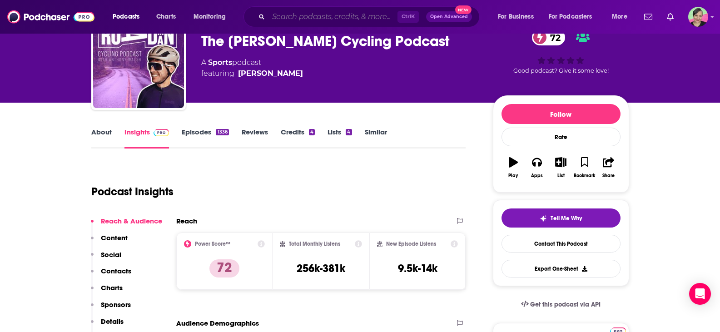
click at [284, 16] on input "Search podcasts, credits, & more..." at bounding box center [332, 17] width 129 height 15
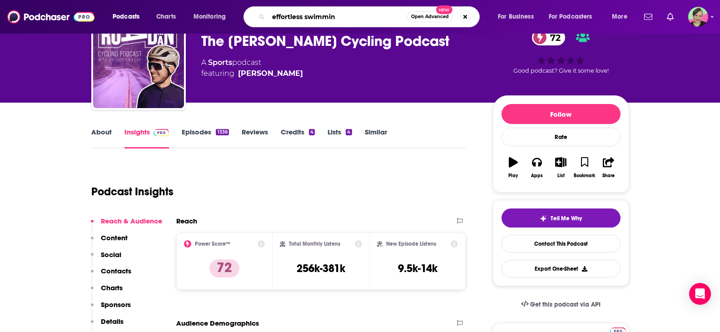
type input "effortless swimming"
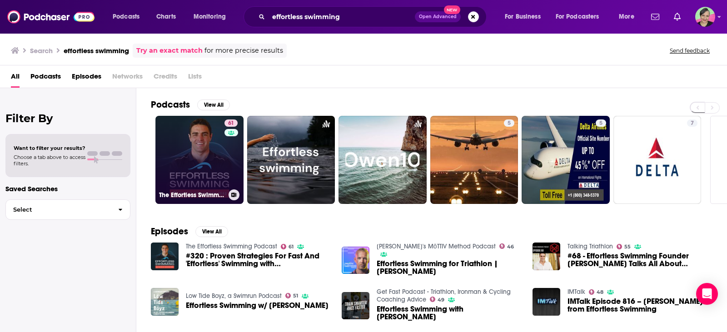
click at [193, 139] on link "61 The Effortless Swimming Podcast" at bounding box center [199, 160] width 88 height 88
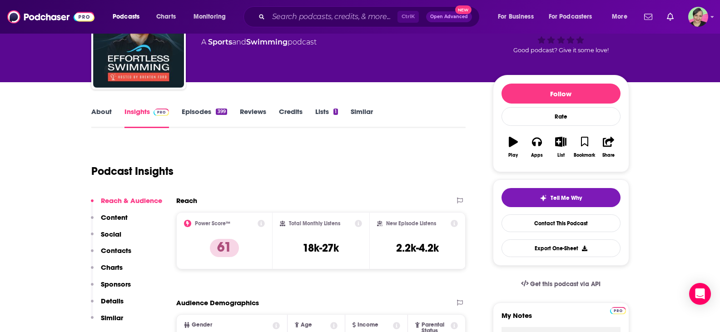
scroll to position [136, 0]
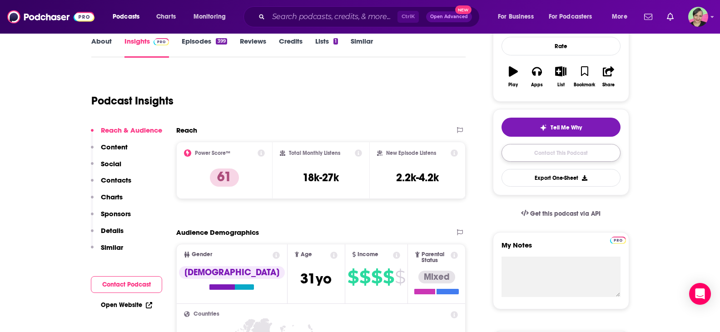
click at [569, 153] on link "Contact This Podcast" at bounding box center [560, 153] width 119 height 18
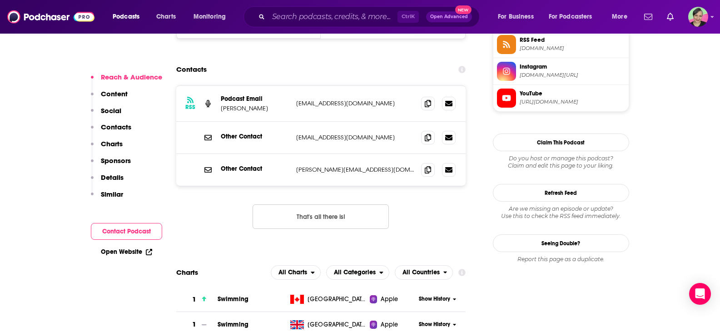
scroll to position [829, 0]
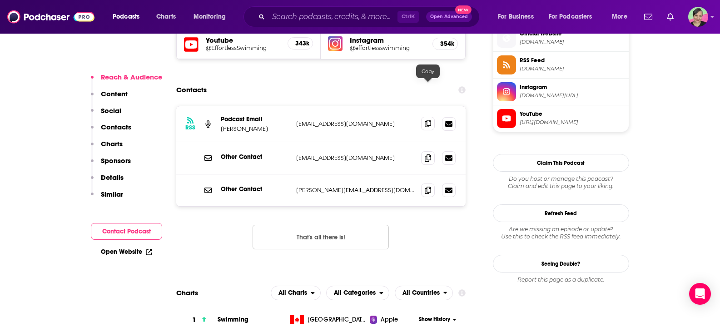
click at [427, 120] on icon at bounding box center [428, 123] width 6 height 7
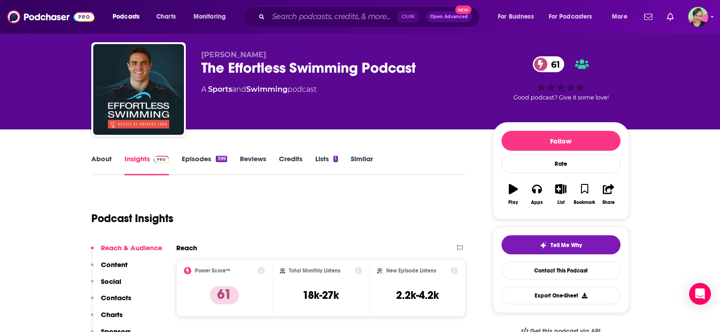
scroll to position [0, 0]
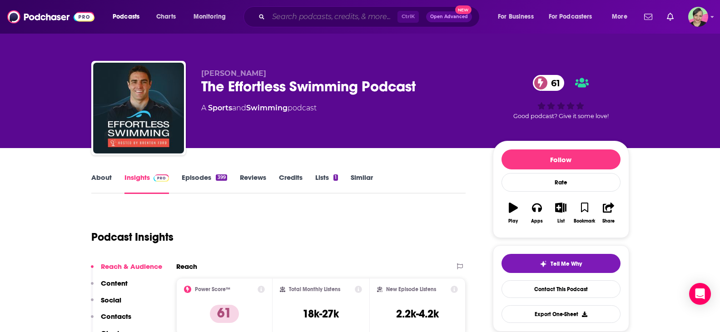
click at [297, 15] on input "Search podcasts, credits, & more..." at bounding box center [332, 17] width 129 height 15
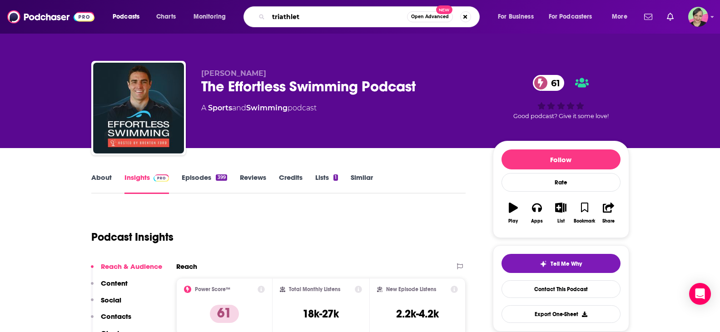
type input "triathlete"
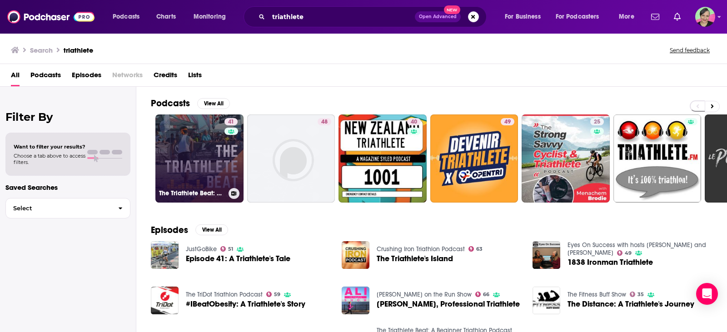
click at [192, 145] on link "41 The Triathlete Beat: A Beginner Triathlon Podcast" at bounding box center [199, 158] width 88 height 88
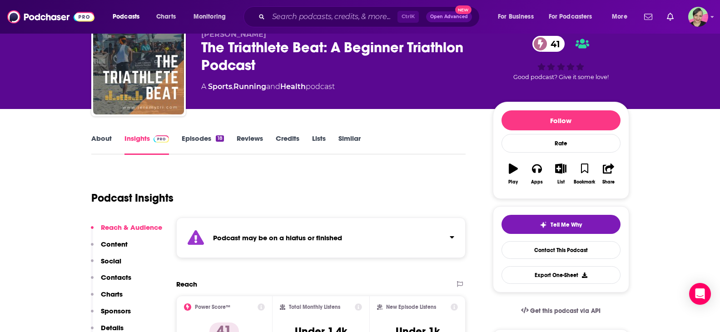
scroll to position [91, 0]
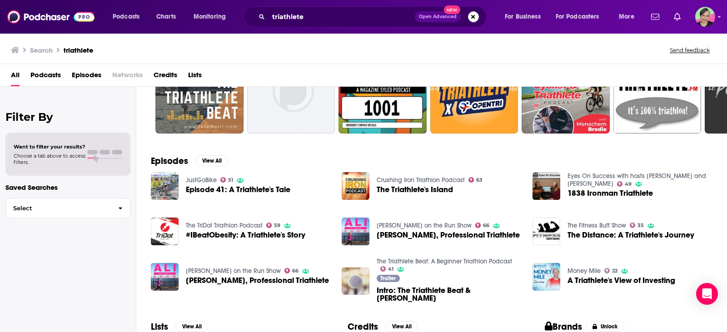
scroll to position [91, 0]
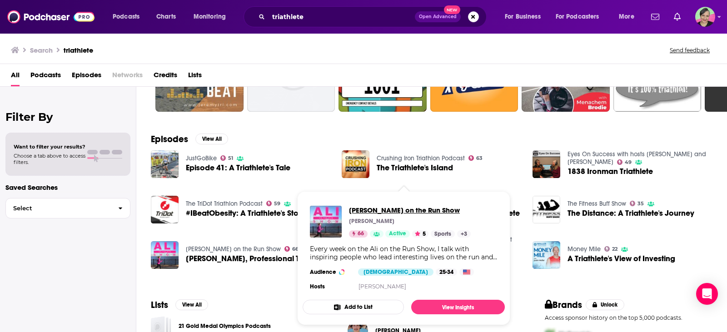
click at [398, 210] on span "Ali on the Run Show" at bounding box center [410, 210] width 122 height 9
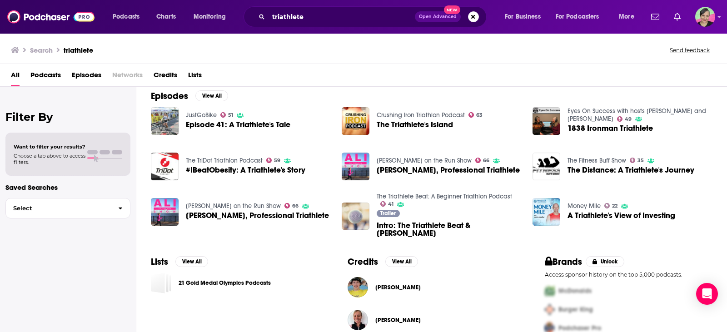
scroll to position [136, 0]
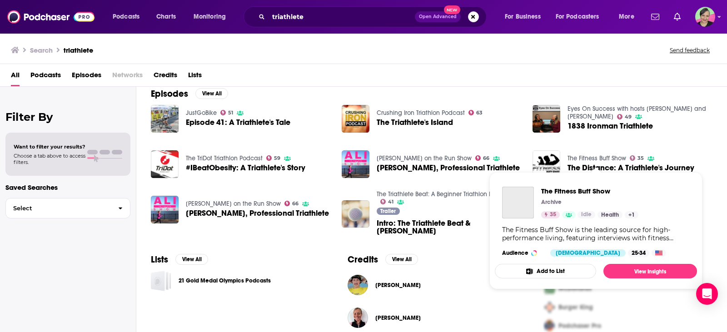
click at [594, 157] on link "The Fitness Buff Show" at bounding box center [596, 158] width 59 height 8
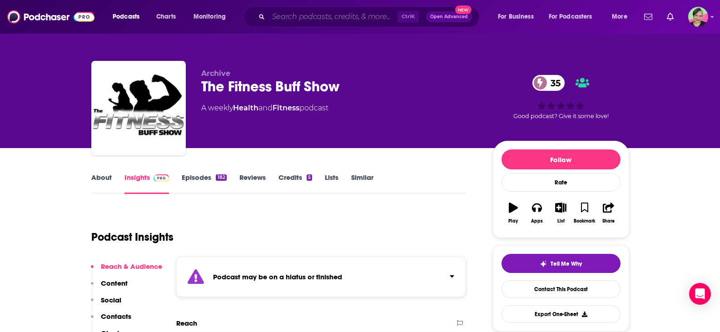
click at [304, 13] on input "Search podcasts, credits, & more..." at bounding box center [332, 17] width 129 height 15
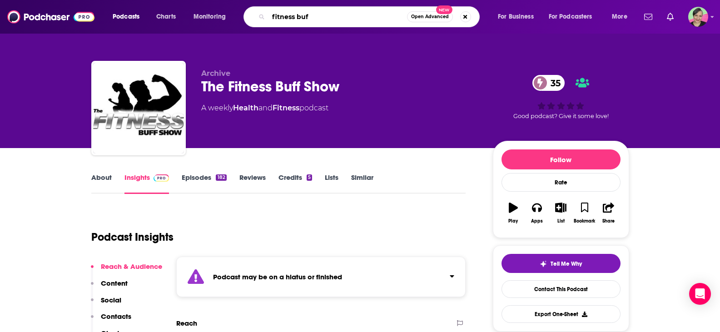
type input "fitness buff"
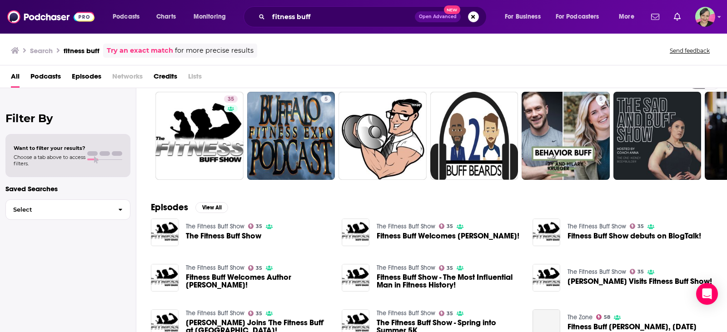
scroll to position [45, 0]
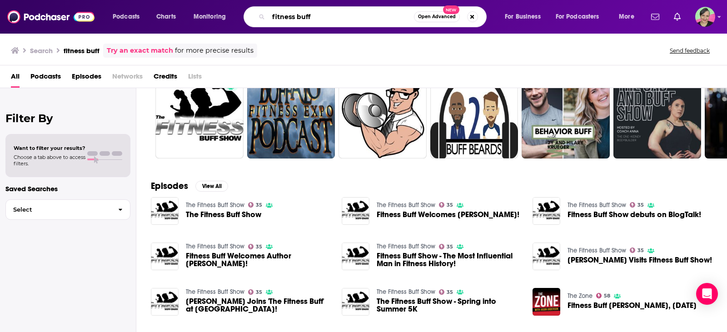
drag, startPoint x: 298, startPoint y: 19, endPoint x: 350, endPoint y: 19, distance: 51.3
click at [350, 19] on input "fitness buff" at bounding box center [340, 17] width 145 height 15
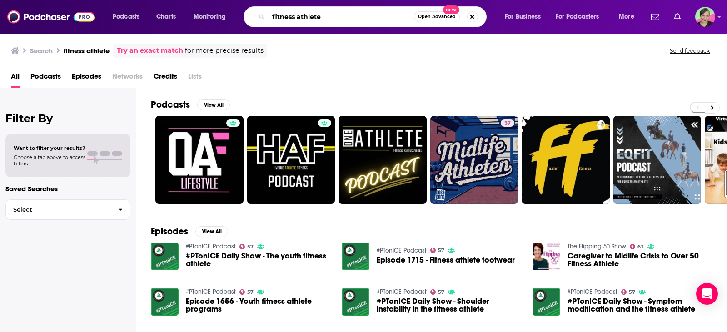
drag, startPoint x: 297, startPoint y: 17, endPoint x: 242, endPoint y: 17, distance: 55.4
click at [242, 17] on div "Podcasts Charts Monitoring fitness athlete Open Advanced New For Business For P…" at bounding box center [374, 16] width 536 height 21
type input "athlete"
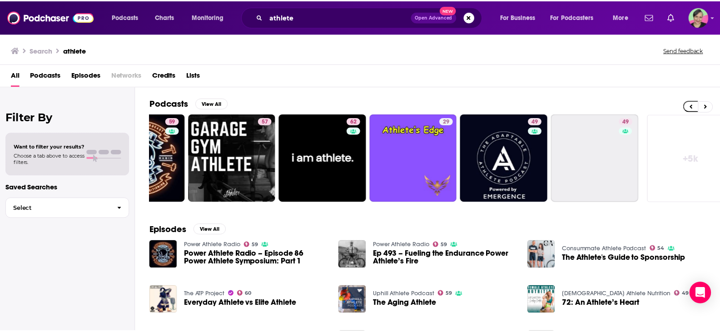
scroll to position [0, 258]
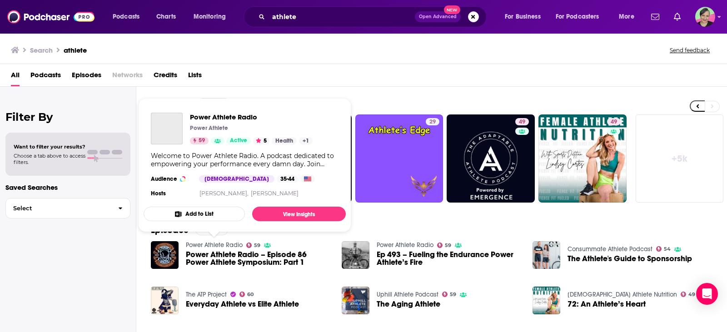
click at [221, 246] on link "Power Athlete Radio" at bounding box center [214, 245] width 57 height 8
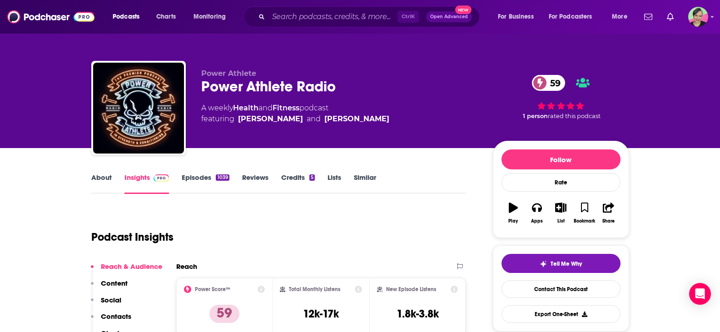
click at [109, 175] on link "About" at bounding box center [101, 183] width 20 height 21
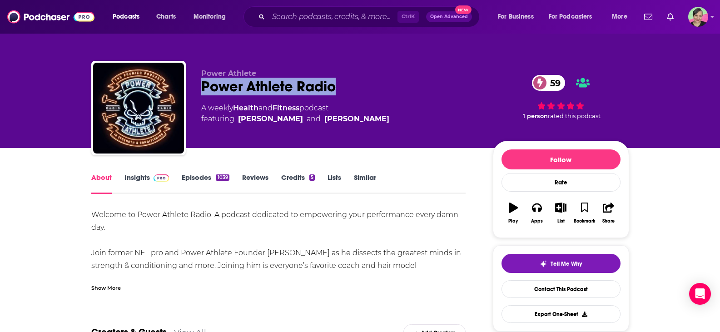
drag, startPoint x: 359, startPoint y: 90, endPoint x: 201, endPoint y: 84, distance: 158.1
click at [201, 84] on div "Power Athlete Radio 59" at bounding box center [339, 87] width 277 height 18
copy h1 "Power Athlete Radio"
click at [135, 180] on link "Insights" at bounding box center [146, 183] width 45 height 21
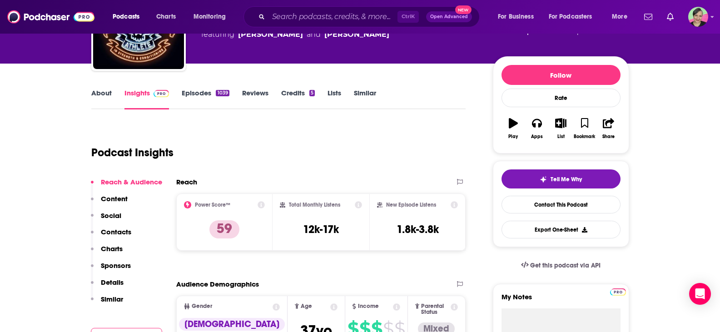
scroll to position [91, 0]
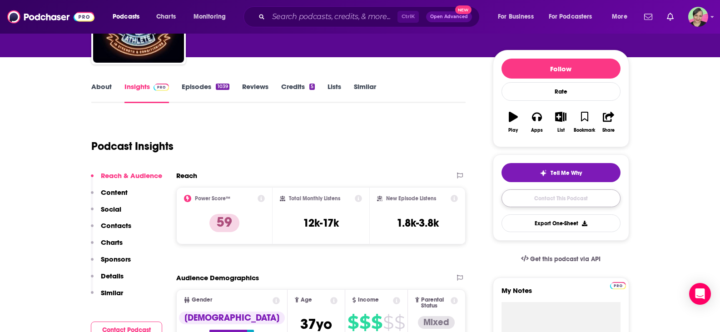
click at [555, 196] on link "Contact This Podcast" at bounding box center [560, 198] width 119 height 18
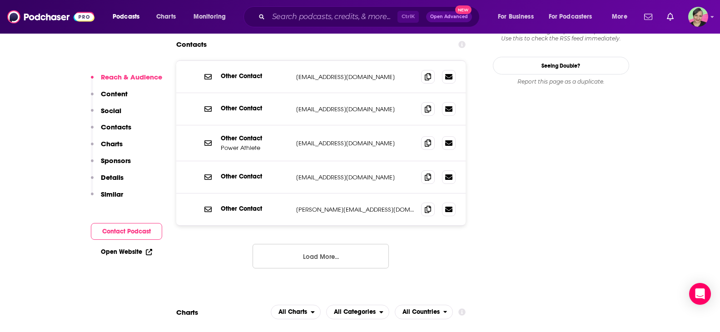
scroll to position [880, 0]
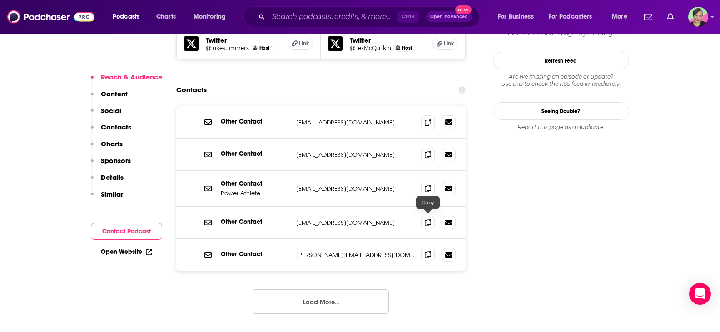
click at [426, 251] on icon at bounding box center [428, 254] width 6 height 7
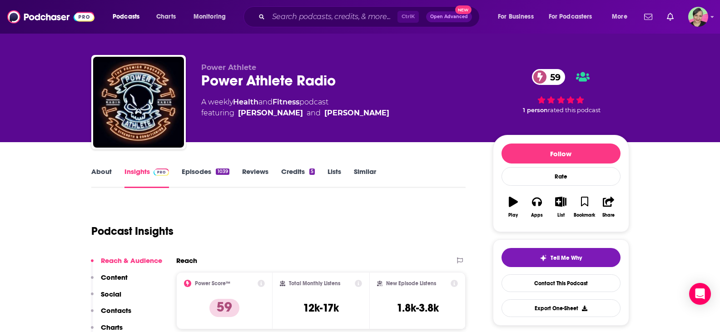
scroll to position [0, 0]
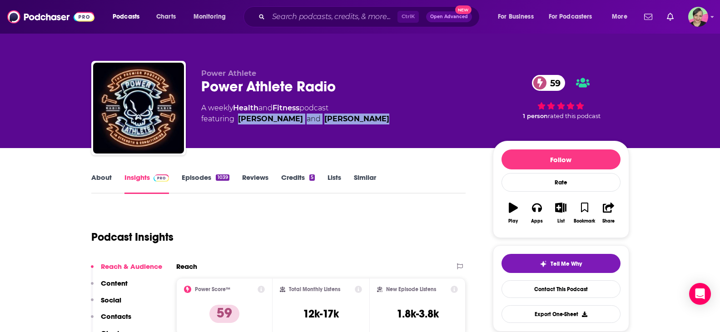
drag, startPoint x: 343, startPoint y: 118, endPoint x: 236, endPoint y: 120, distance: 107.2
click at [236, 120] on div "A weekly Health and Fitness podcast featuring Luke Summers and Tex McQuilkin" at bounding box center [339, 114] width 277 height 22
copy span "Luke Summers and Tex McQuilkin"
click at [554, 284] on link "Contact This Podcast" at bounding box center [560, 289] width 119 height 18
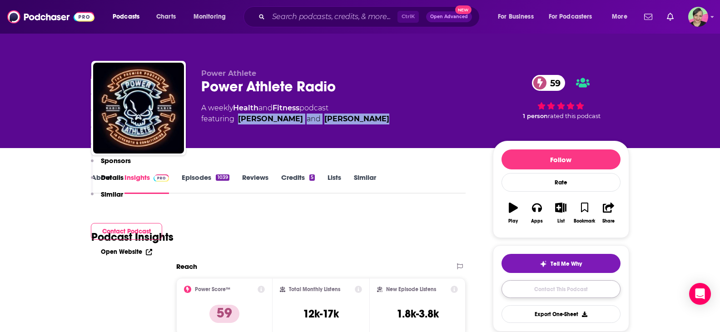
scroll to position [925, 0]
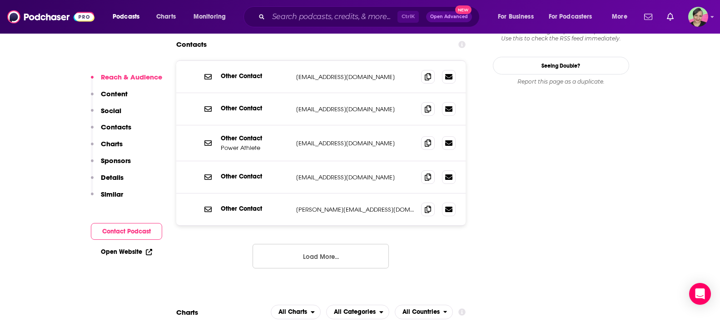
click at [336, 244] on button "Load More..." at bounding box center [320, 256] width 136 height 25
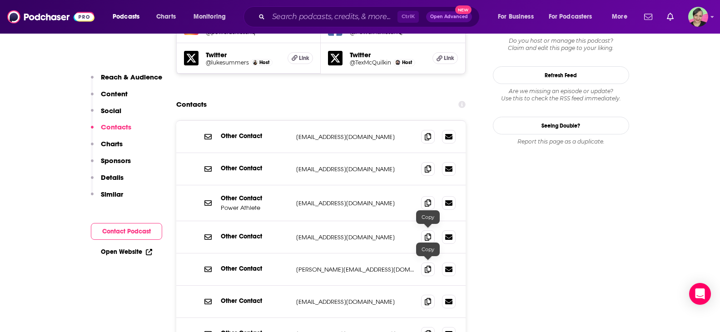
scroll to position [863, 0]
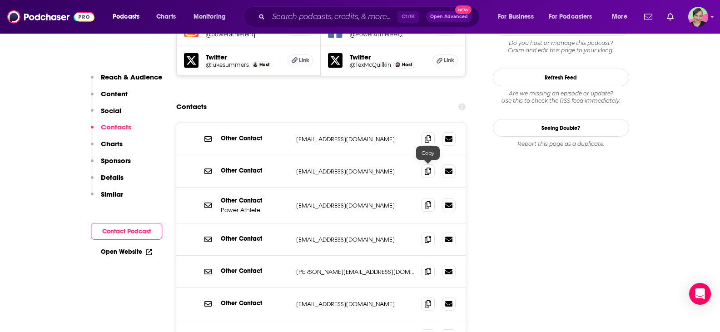
click at [425, 201] on icon at bounding box center [428, 204] width 6 height 7
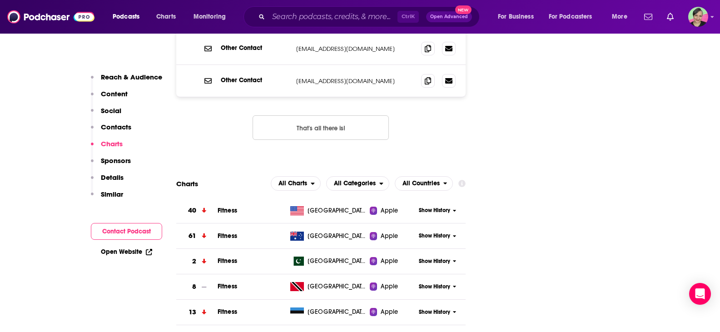
scroll to position [1044, 0]
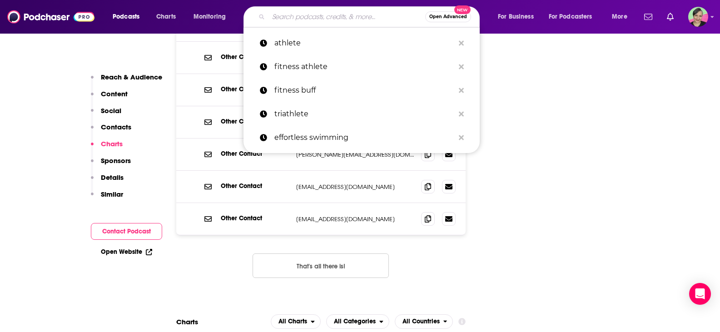
click at [334, 15] on input "Search podcasts, credits, & more..." at bounding box center [346, 17] width 157 height 15
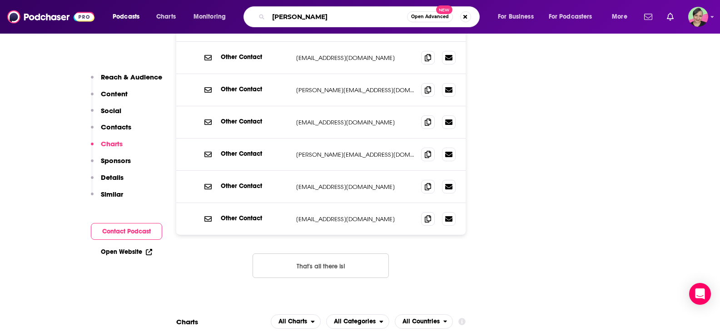
type input "don saladino"
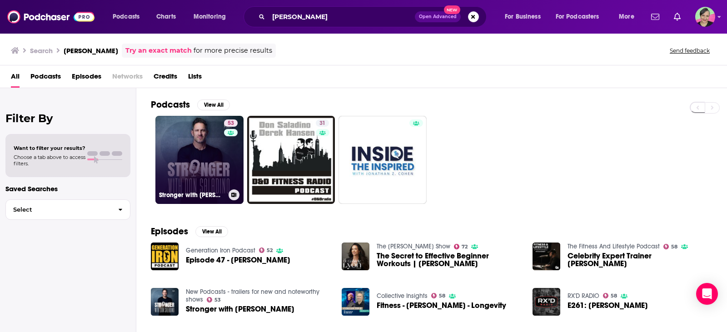
click at [188, 128] on link "53 Stronger with Don Saladino" at bounding box center [199, 160] width 88 height 88
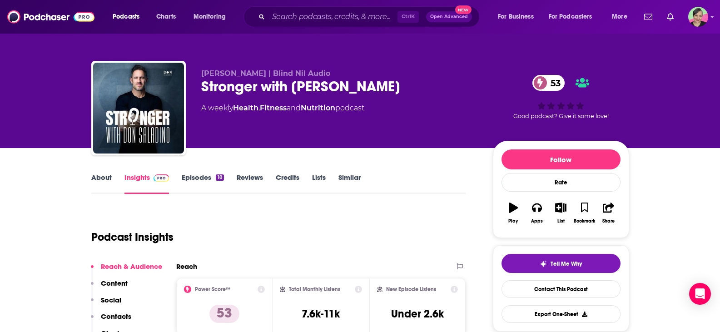
scroll to position [45, 0]
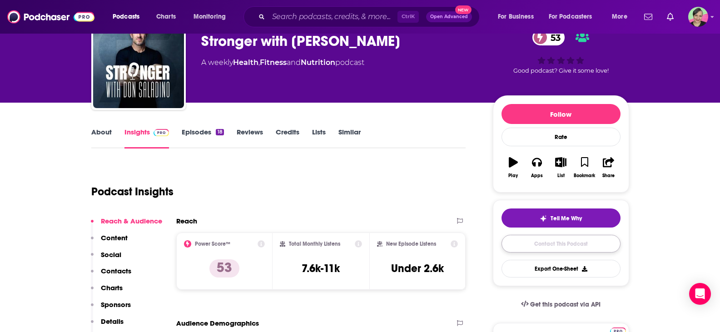
click at [543, 243] on link "Contact This Podcast" at bounding box center [560, 244] width 119 height 18
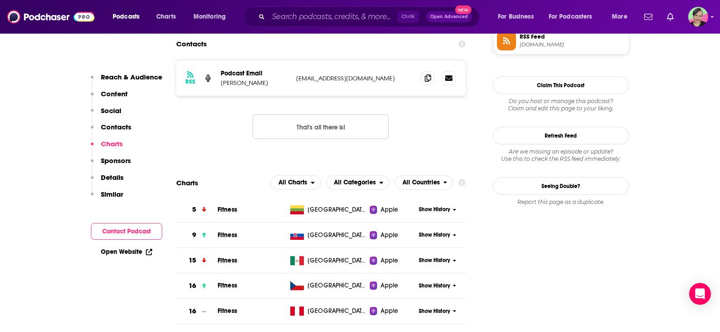
scroll to position [688, 0]
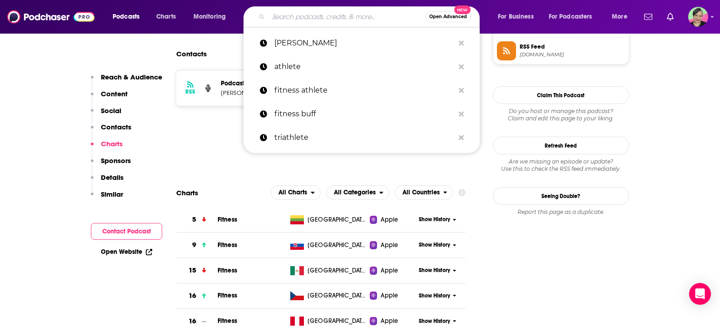
click at [298, 17] on input "Search podcasts, credits, & more..." at bounding box center [346, 17] width 157 height 15
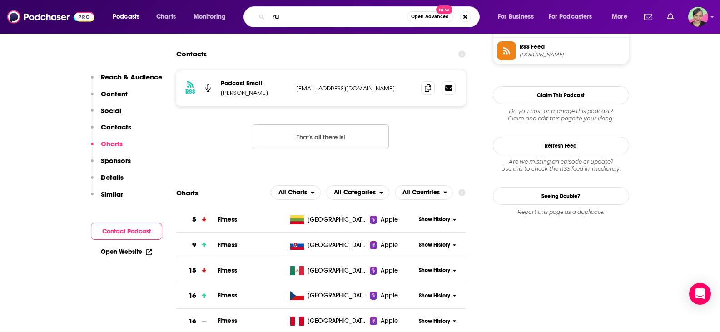
type input "r"
type input "powerlifting"
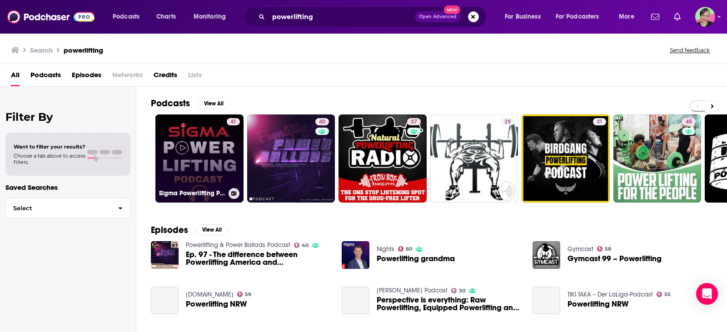
click at [209, 127] on link "41 Sigma Powerlifting Podcast" at bounding box center [199, 158] width 88 height 88
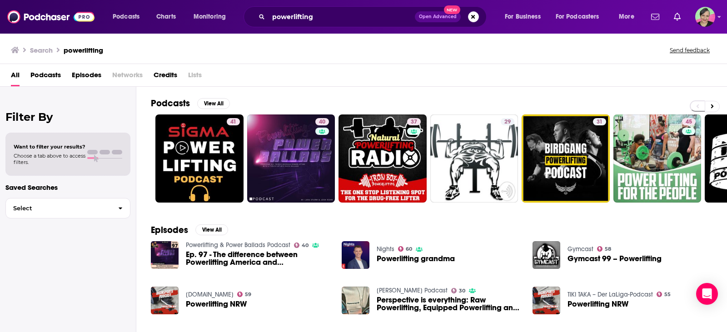
click at [268, 247] on link "Powerlifting & Power Ballads Podcast" at bounding box center [238, 245] width 104 height 8
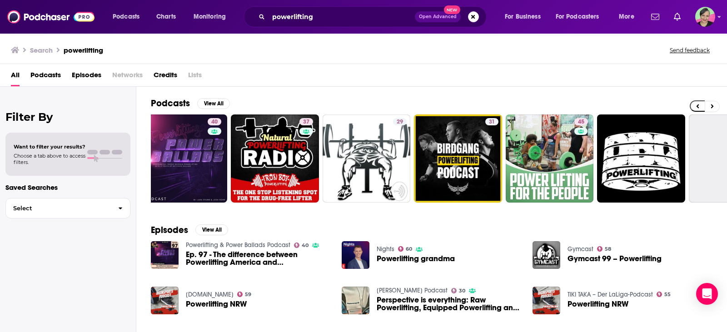
scroll to position [0, 258]
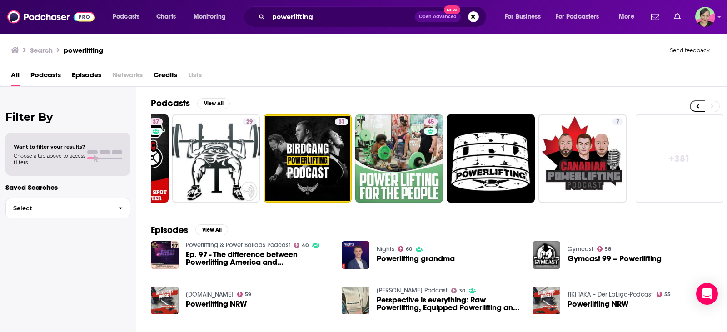
click at [681, 160] on link "+ 381" at bounding box center [679, 158] width 88 height 88
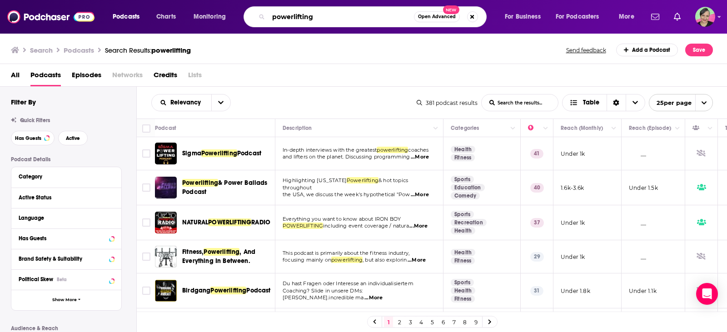
drag, startPoint x: 326, startPoint y: 16, endPoint x: 218, endPoint y: 9, distance: 107.4
click at [218, 9] on div "Podcasts Charts Monitoring powerlifting Open Advanced New For Business For Podc…" at bounding box center [374, 16] width 536 height 21
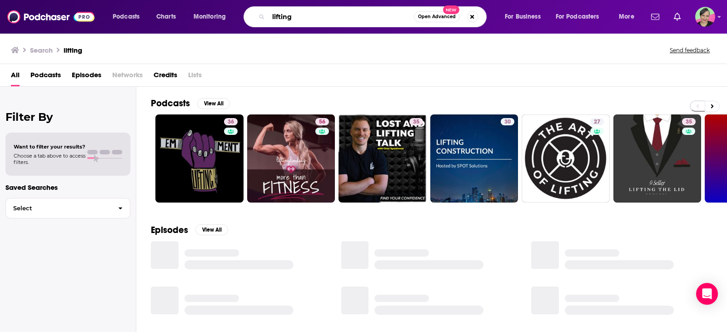
drag, startPoint x: 306, startPoint y: 18, endPoint x: 229, endPoint y: 15, distance: 76.8
click at [229, 15] on div "Podcasts Charts Monitoring lifting Open Advanced New For Business For Podcaster…" at bounding box center [374, 16] width 536 height 21
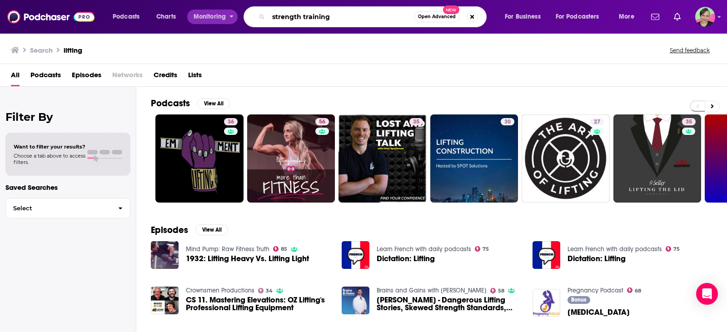
type input "strength training"
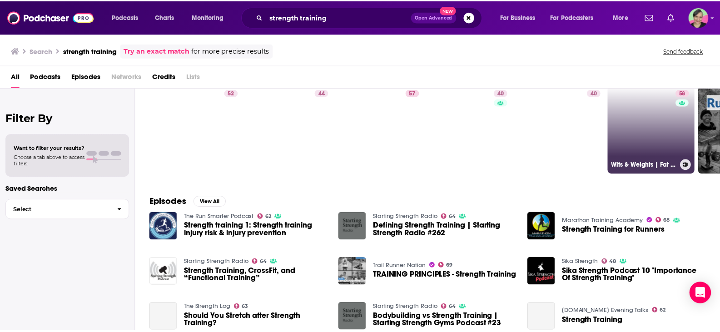
scroll to position [45, 0]
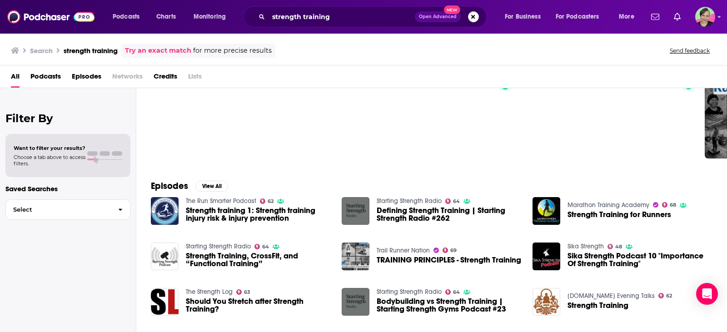
click at [239, 199] on link "The Run Smarter Podcast" at bounding box center [221, 201] width 70 height 8
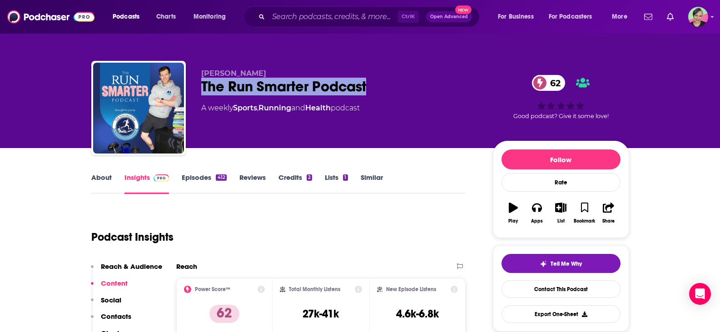
drag, startPoint x: 391, startPoint y: 90, endPoint x: 190, endPoint y: 90, distance: 201.2
click at [190, 90] on div "Brodie Sharpe The Run Smarter Podcast 62 A weekly Sports , Running and Health p…" at bounding box center [360, 110] width 538 height 98
copy h2 "The Run Smarter Podcast"
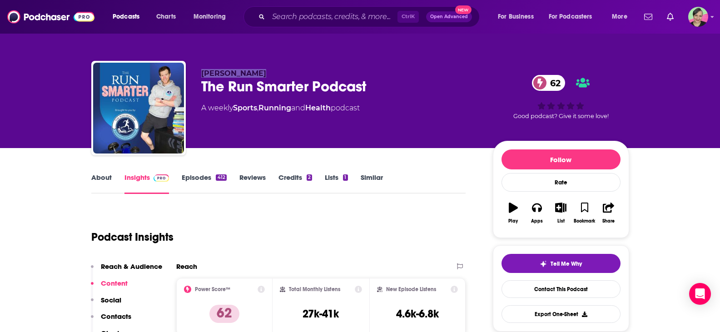
drag, startPoint x: 259, startPoint y: 69, endPoint x: 195, endPoint y: 72, distance: 63.6
click at [195, 72] on div "Brodie Sharpe The Run Smarter Podcast 62 A weekly Sports , Running and Health p…" at bounding box center [360, 110] width 538 height 98
copy span "Brodie Sharpe"
click at [552, 290] on link "Contact This Podcast" at bounding box center [560, 289] width 119 height 18
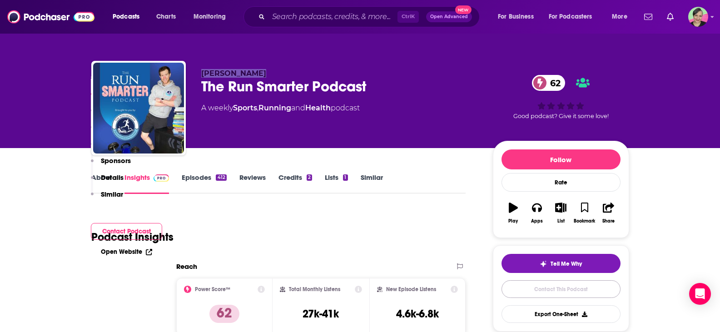
scroll to position [864, 0]
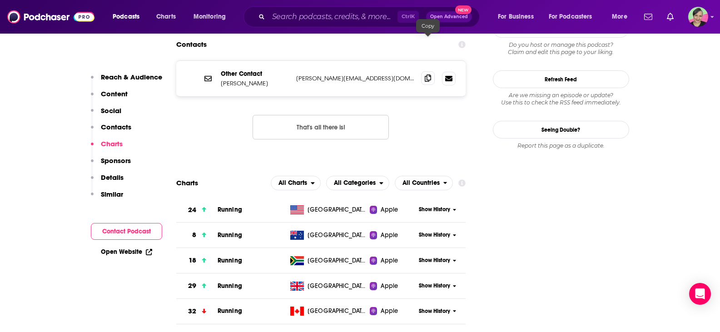
click at [430, 74] on icon at bounding box center [428, 77] width 6 height 7
click at [302, 15] on input "Search podcasts, credits, & more..." at bounding box center [332, 17] width 129 height 15
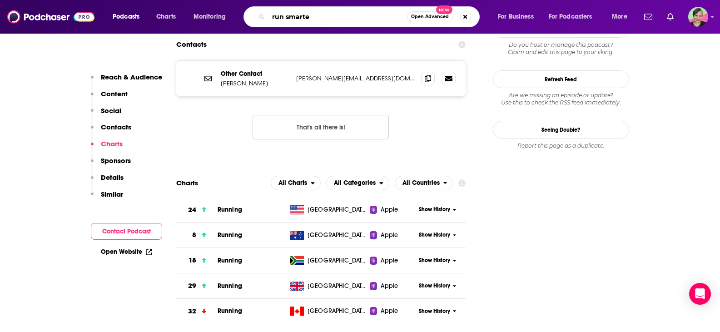
type input "run smarter"
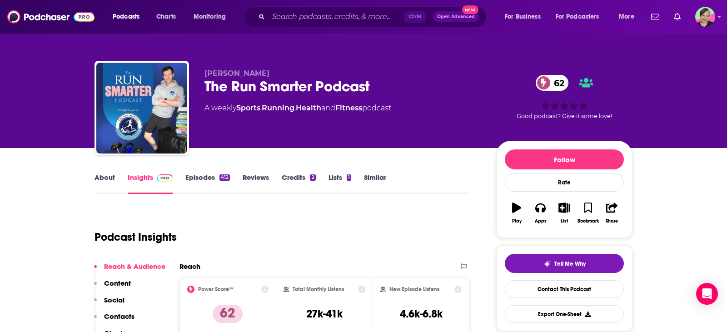
click at [204, 70] on p "Brodie Sharpe" at bounding box center [342, 73] width 277 height 9
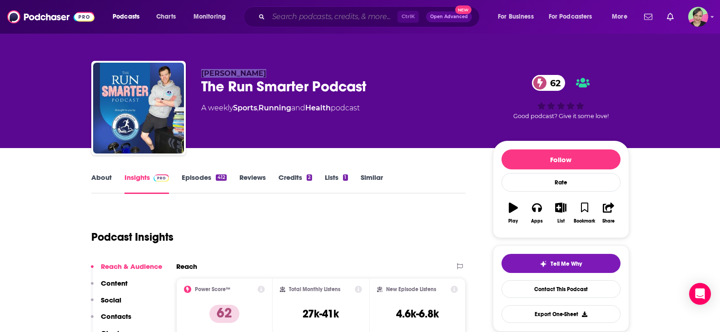
click at [284, 10] on input "Search podcasts, credits, & more..." at bounding box center [332, 17] width 129 height 15
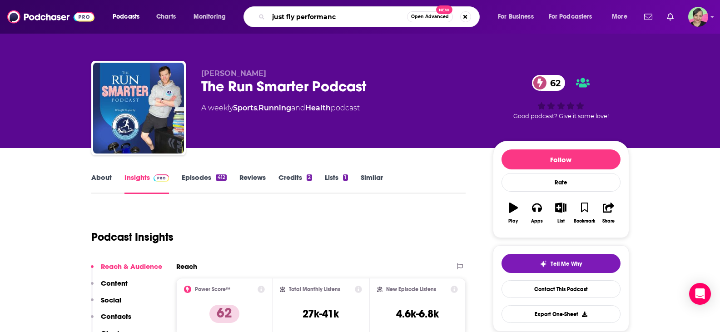
type input "just fly performance"
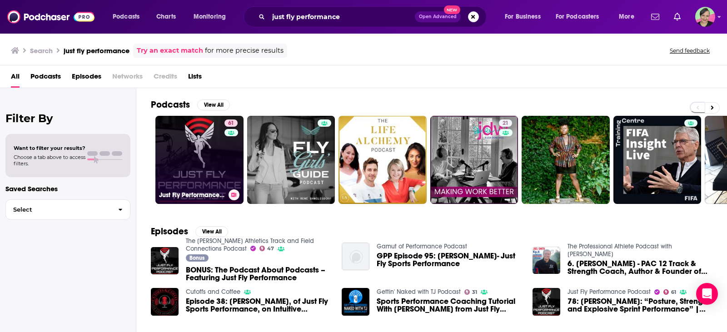
click at [190, 128] on link "61 Just Fly Performance Podcast" at bounding box center [199, 160] width 88 height 88
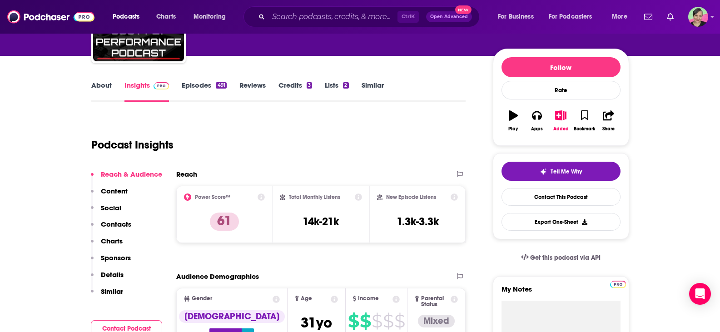
scroll to position [136, 0]
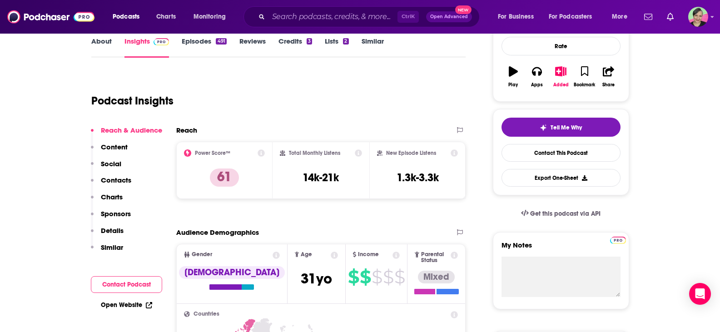
click at [107, 41] on link "About" at bounding box center [101, 47] width 20 height 21
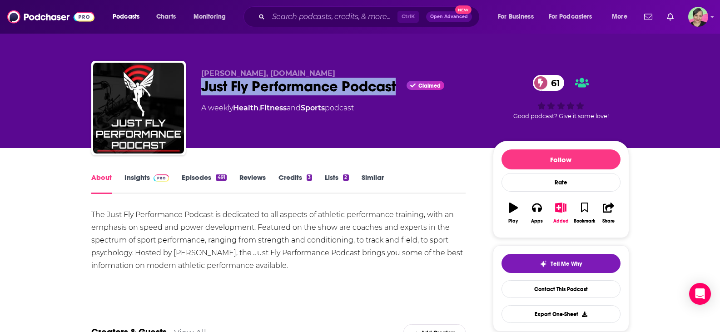
drag, startPoint x: 200, startPoint y: 89, endPoint x: 398, endPoint y: 90, distance: 198.0
click at [398, 90] on div "Joel Smith, Just-Fly-Sports.com Just Fly Performance Podcast Claimed 61 A weekl…" at bounding box center [360, 110] width 538 height 98
copy h1 "Just Fly Performance Podcast"
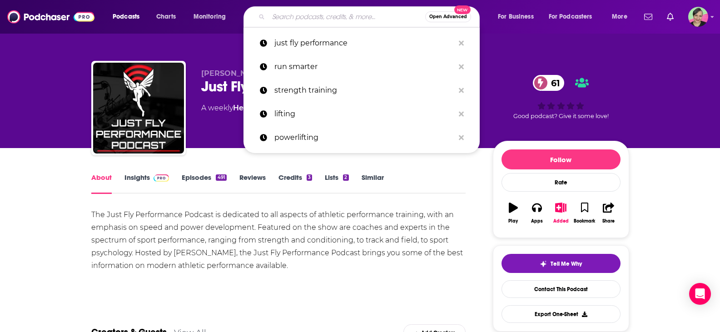
click at [292, 15] on input "Search podcasts, credits, & more..." at bounding box center [346, 17] width 157 height 15
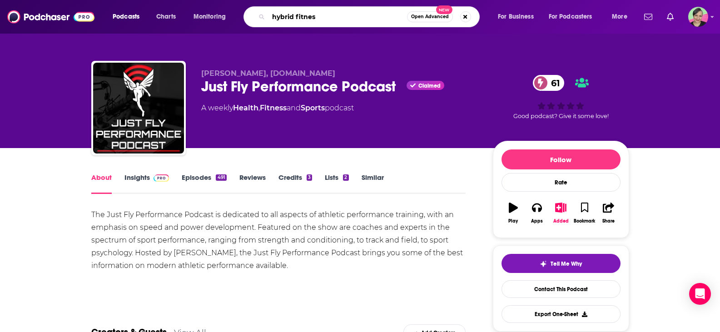
type input "hybrid fitness"
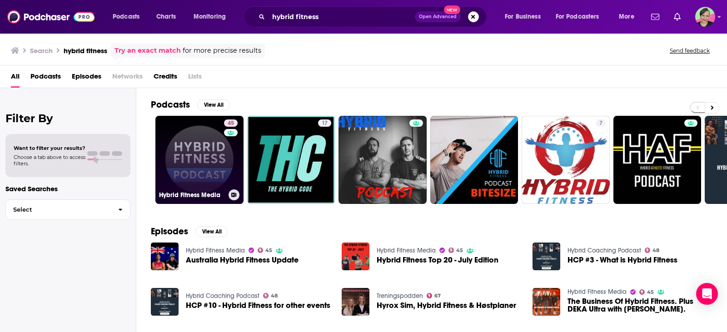
click at [208, 159] on link "45 Hybrid Fitness Media" at bounding box center [199, 160] width 88 height 88
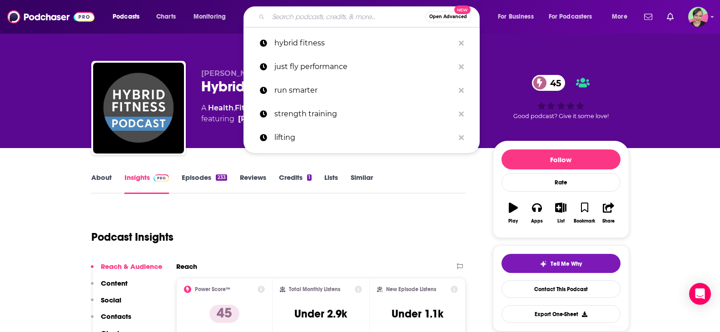
click at [307, 16] on input "Search podcasts, credits, & more..." at bounding box center [346, 17] width 157 height 15
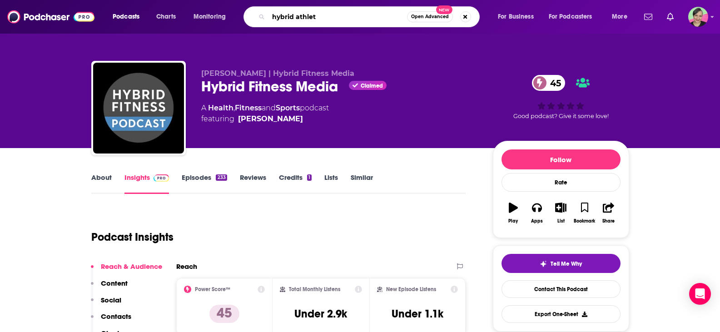
type input "hybrid athlete"
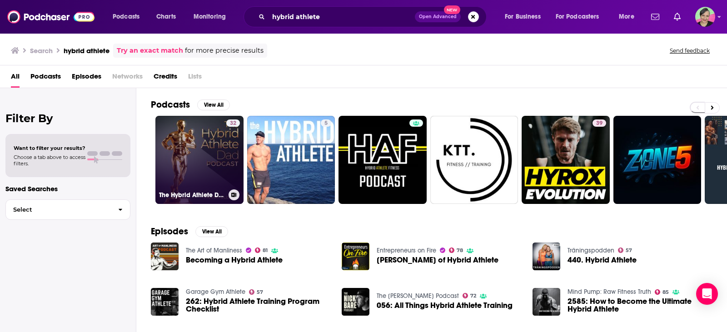
click at [198, 158] on link "32 The Hybrid Athlete Dad Podcast" at bounding box center [199, 160] width 88 height 88
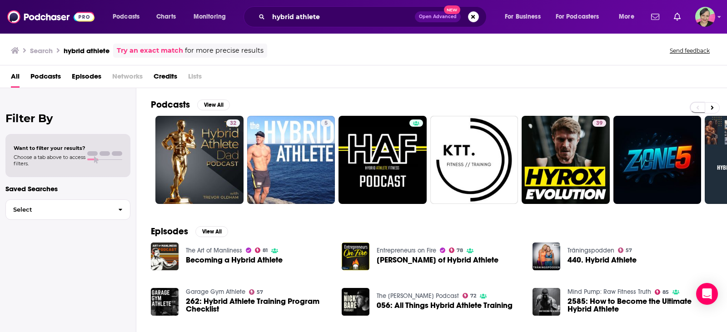
click at [218, 251] on link "The Art of Manliness" at bounding box center [214, 251] width 56 height 8
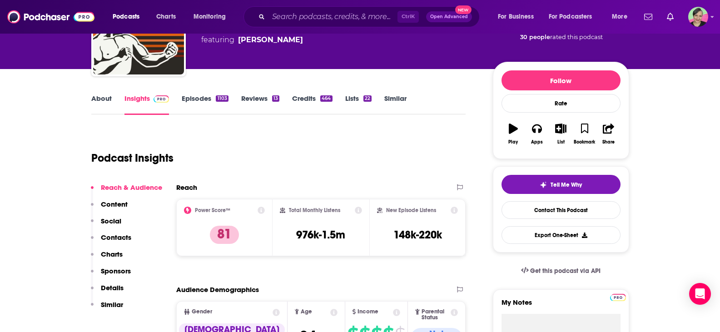
scroll to position [91, 0]
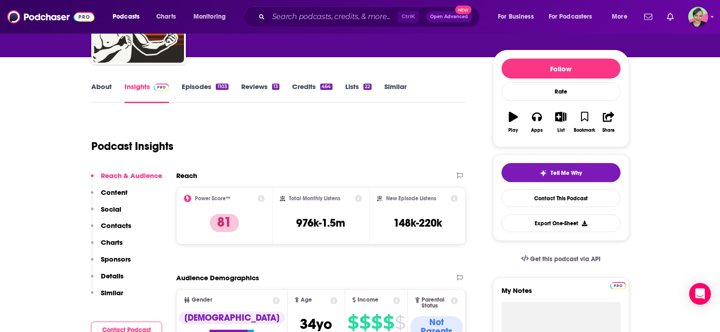
click at [196, 90] on link "Episodes 1103" at bounding box center [205, 92] width 46 height 21
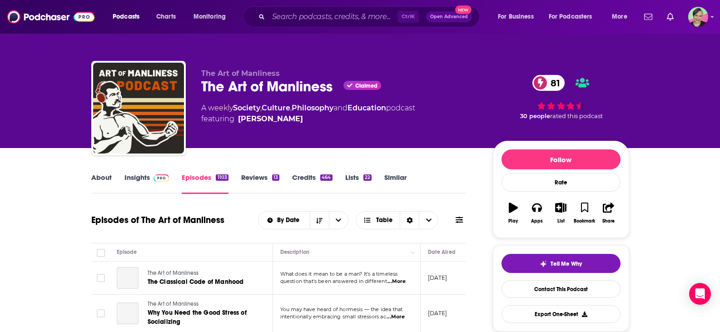
scroll to position [91, 0]
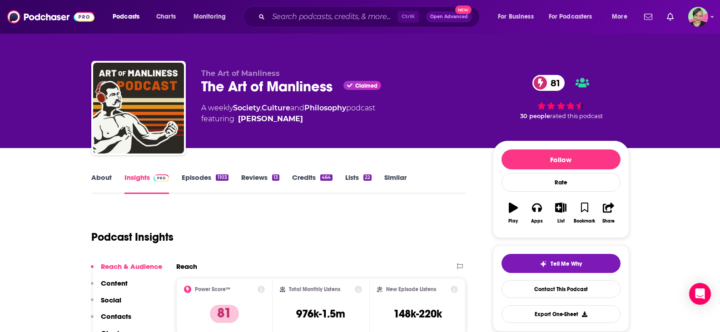
click at [392, 179] on link "Similar" at bounding box center [395, 183] width 22 height 21
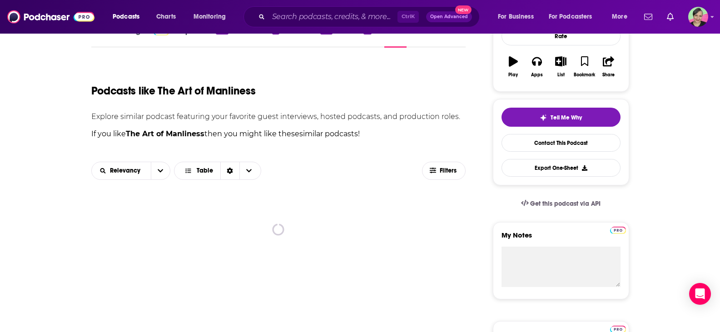
scroll to position [182, 0]
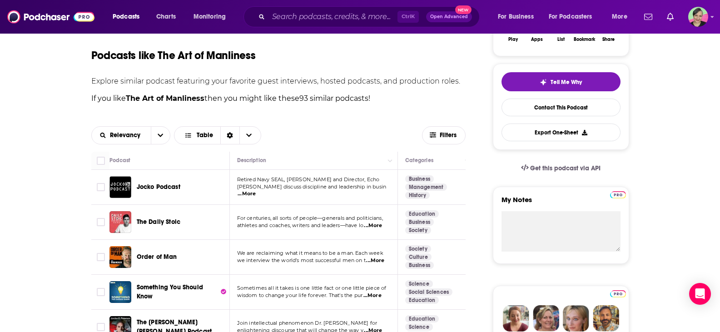
click at [170, 185] on span "Jocko Podcast" at bounding box center [159, 187] width 44 height 8
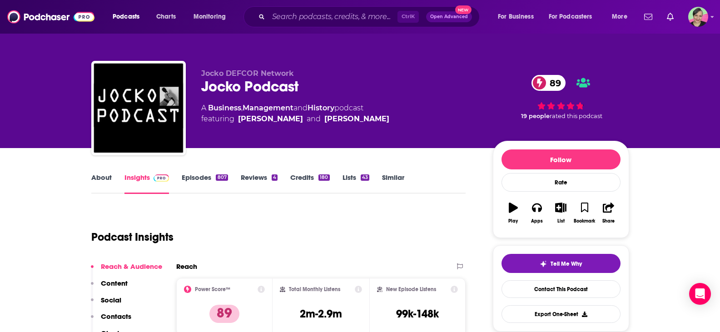
click at [103, 174] on link "About" at bounding box center [101, 183] width 20 height 21
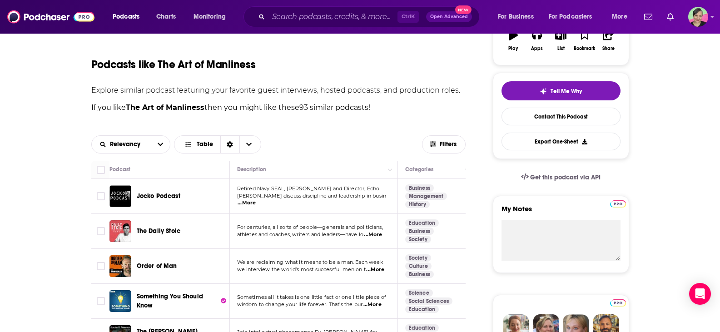
scroll to position [136, 0]
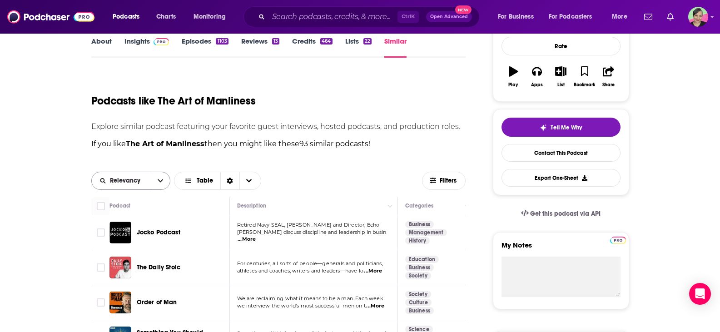
click at [161, 178] on icon "open menu" at bounding box center [160, 181] width 5 height 6
click at [441, 178] on span "Filters" at bounding box center [449, 181] width 18 height 6
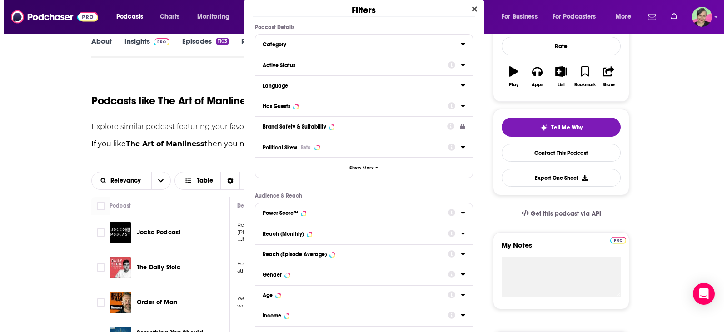
scroll to position [0, 0]
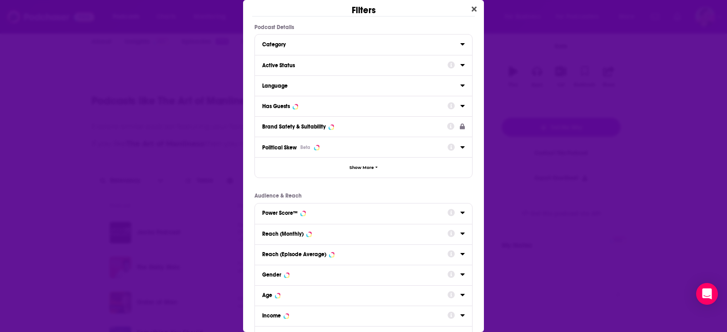
click at [441, 179] on div "Podcast Details Category Active Status Language Has Guests Brand Safety & Suita…" at bounding box center [363, 185] width 241 height 323
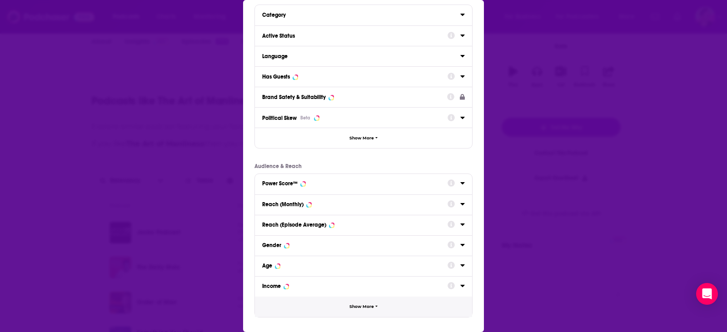
click at [359, 306] on span "Show More" at bounding box center [361, 306] width 25 height 5
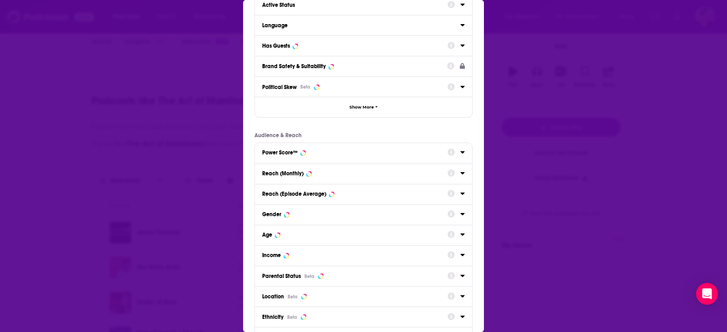
scroll to position [173, 0]
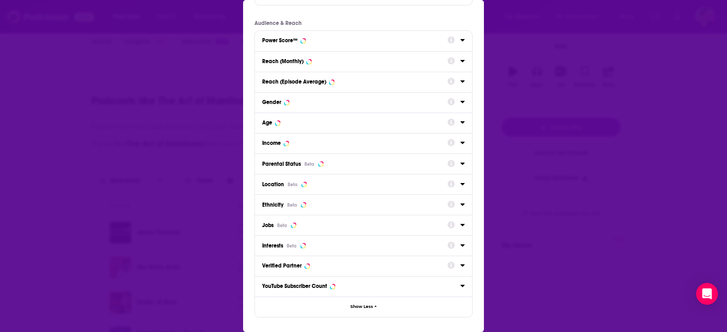
click at [455, 241] on div "Dialog" at bounding box center [455, 245] width 17 height 12
click at [357, 244] on div "Interests Beta" at bounding box center [351, 245] width 179 height 7
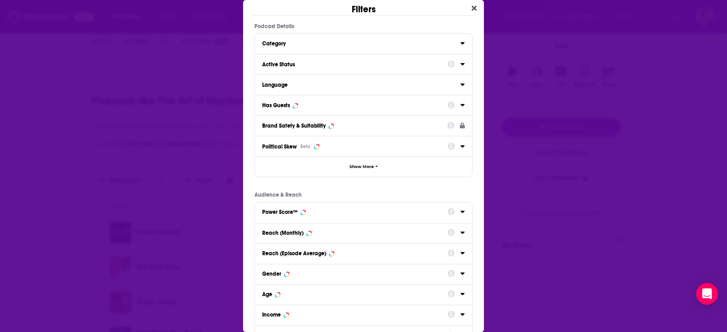
scroll to position [0, 0]
drag, startPoint x: 294, startPoint y: 46, endPoint x: 301, endPoint y: 47, distance: 6.9
click at [294, 46] on div "Category" at bounding box center [358, 44] width 192 height 6
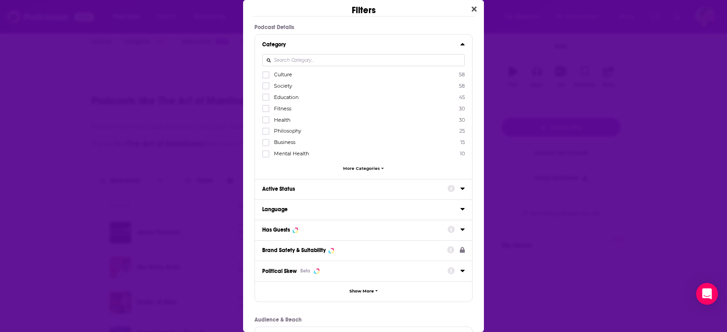
click at [361, 56] on input "Dialog" at bounding box center [363, 60] width 203 height 12
click at [266, 109] on icon "Dialog" at bounding box center [265, 109] width 5 height 4
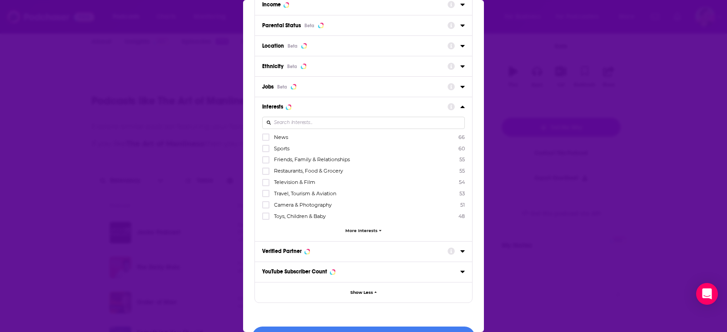
scroll to position [459, 0]
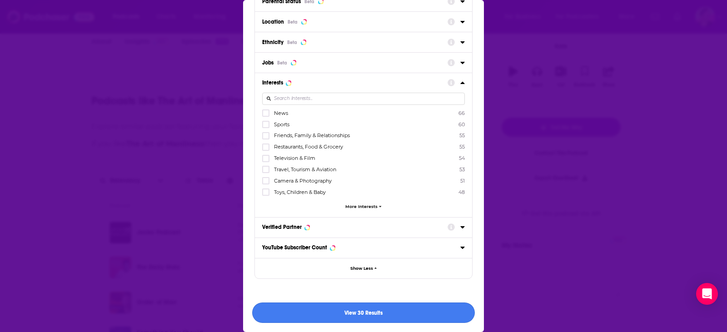
click at [377, 311] on button "View 30 Results" at bounding box center [363, 312] width 223 height 20
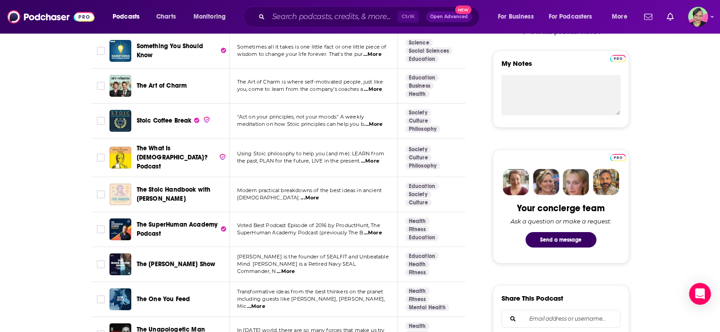
scroll to position [363, 0]
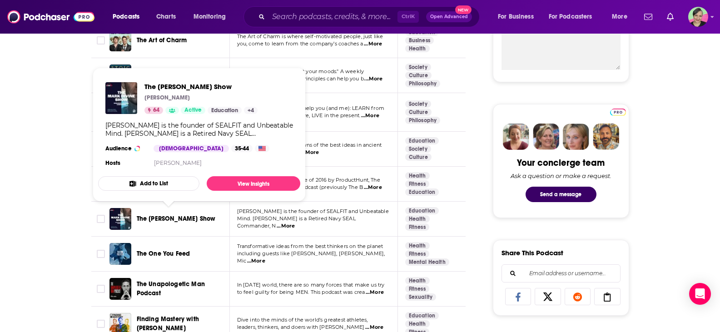
click at [184, 215] on span "The Mark Divine Show" at bounding box center [176, 219] width 79 height 8
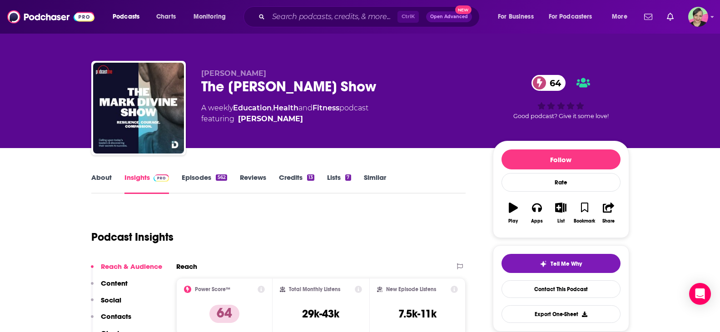
click at [107, 178] on link "About" at bounding box center [101, 183] width 20 height 21
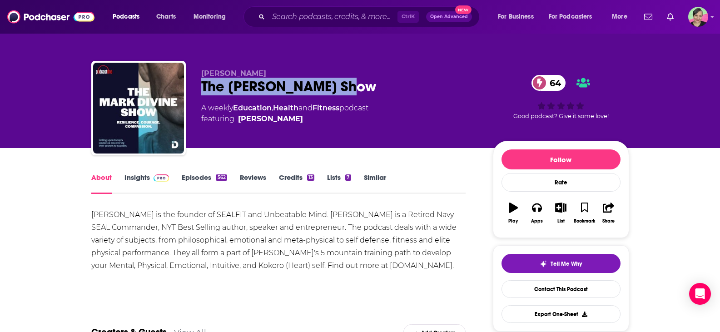
drag, startPoint x: 385, startPoint y: 87, endPoint x: 197, endPoint y: 85, distance: 187.6
click at [197, 85] on div "Mark Divine The Mark Divine Show 64 A weekly Education , Health and Fitness pod…" at bounding box center [360, 110] width 538 height 98
copy h1 "The Mark Divine Show"
click at [130, 175] on link "Insights" at bounding box center [146, 183] width 45 height 21
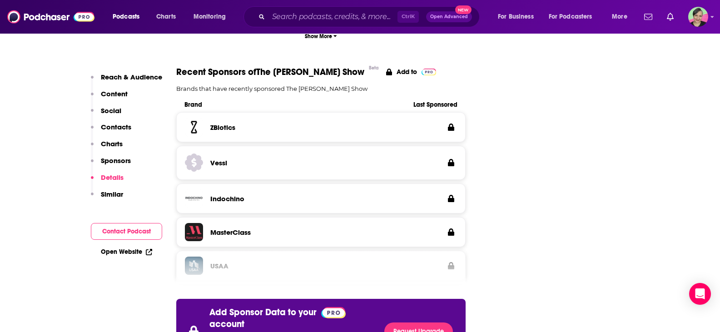
scroll to position [1680, 0]
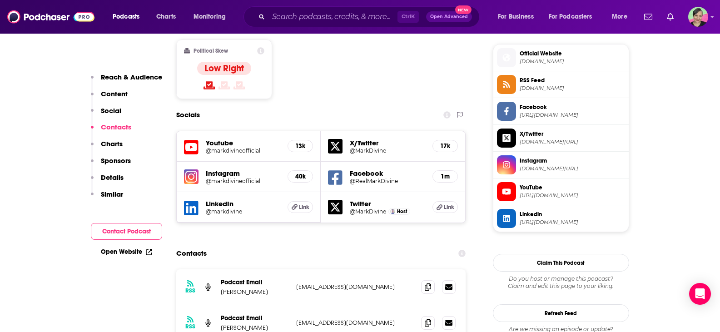
scroll to position [817, 0]
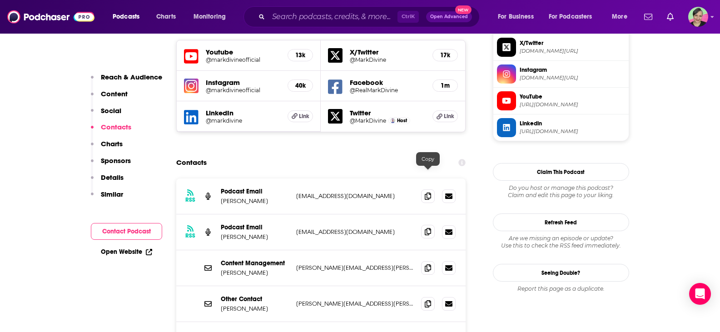
click at [429, 228] on icon at bounding box center [428, 231] width 6 height 7
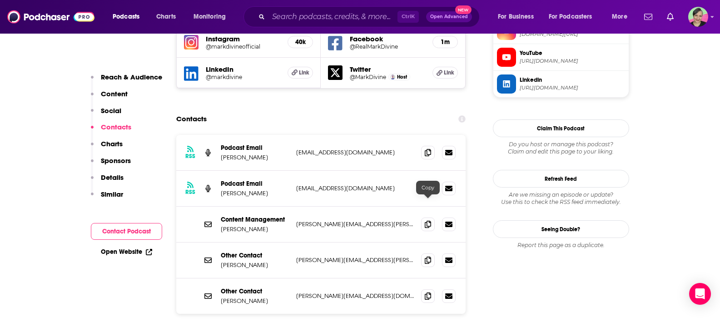
scroll to position [908, 0]
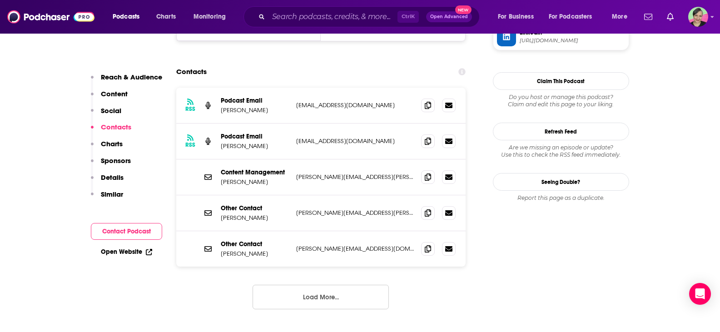
click at [315, 285] on button "Load More..." at bounding box center [320, 297] width 136 height 25
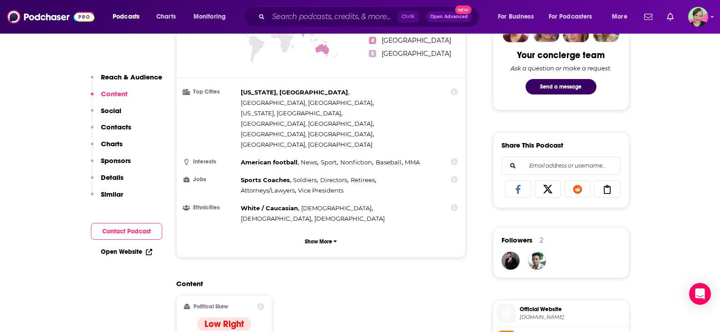
scroll to position [454, 0]
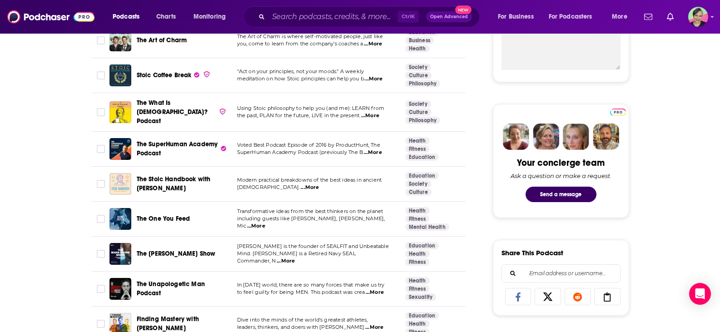
scroll to position [409, 0]
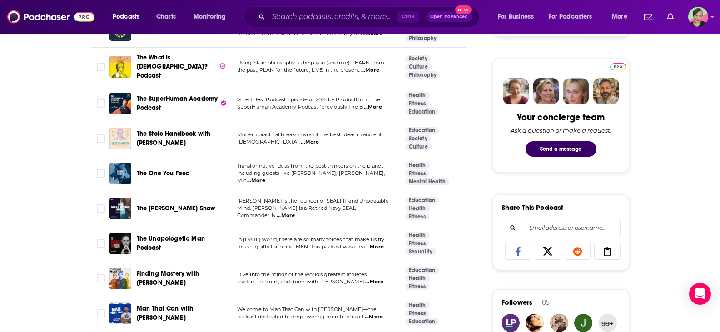
click at [188, 96] on span "The SuperHuman Academy Podcast" at bounding box center [177, 103] width 81 height 17
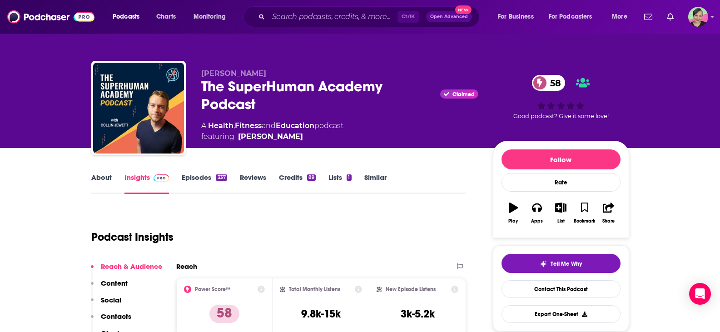
click at [109, 184] on link "About" at bounding box center [101, 183] width 20 height 21
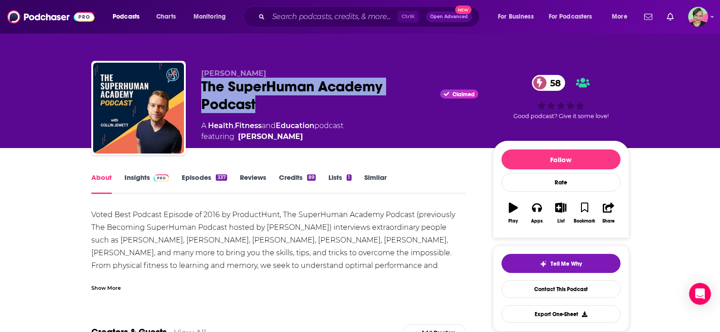
drag, startPoint x: 207, startPoint y: 95, endPoint x: 195, endPoint y: 89, distance: 13.4
click at [195, 89] on div "Collin Jewett The SuperHuman Academy Podcast Claimed 58 A Health , Fitness and …" at bounding box center [360, 110] width 538 height 98
click at [127, 175] on link "Insights" at bounding box center [146, 183] width 45 height 21
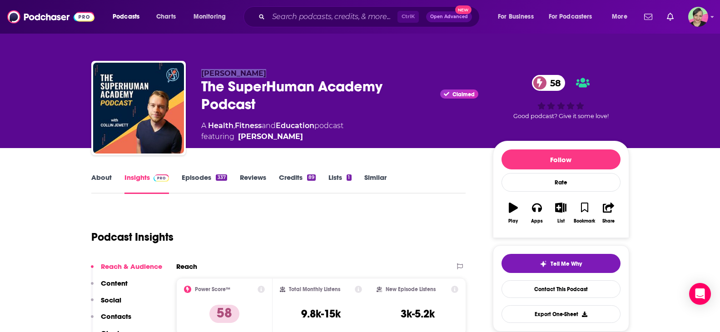
drag, startPoint x: 265, startPoint y: 75, endPoint x: 203, endPoint y: 75, distance: 62.7
click at [203, 75] on p "Collin Jewett" at bounding box center [339, 73] width 277 height 9
copy span "Collin Jewett"
click at [554, 291] on link "Contact This Podcast" at bounding box center [560, 289] width 119 height 18
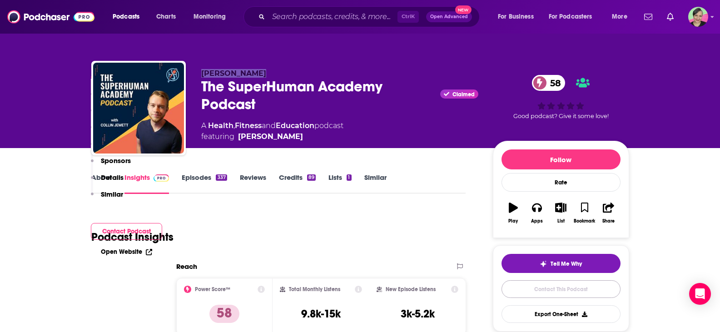
scroll to position [935, 0]
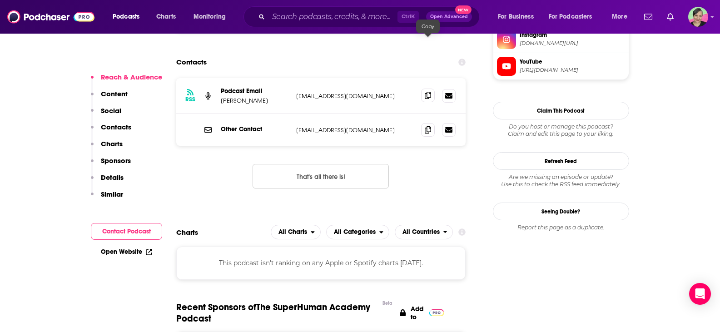
click at [425, 92] on icon at bounding box center [428, 95] width 6 height 7
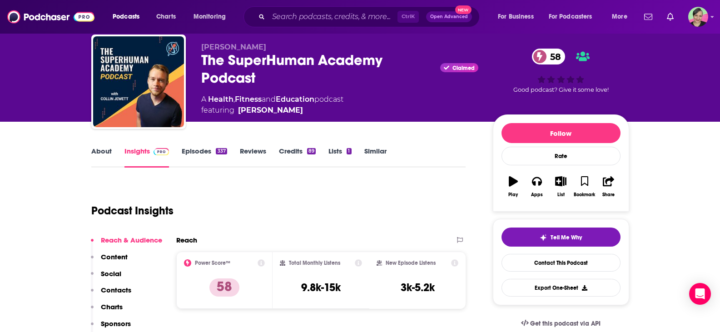
scroll to position [0, 0]
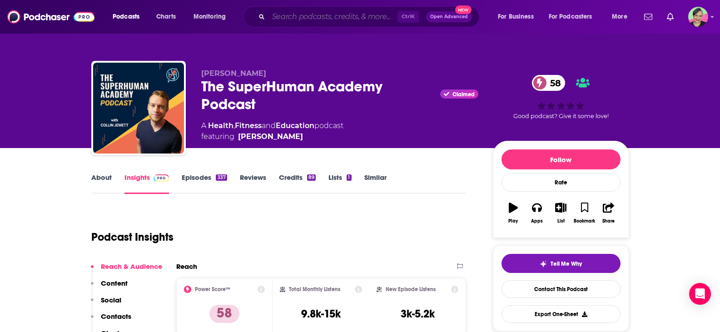
click at [311, 14] on input "Search podcasts, credits, & more..." at bounding box center [332, 17] width 129 height 15
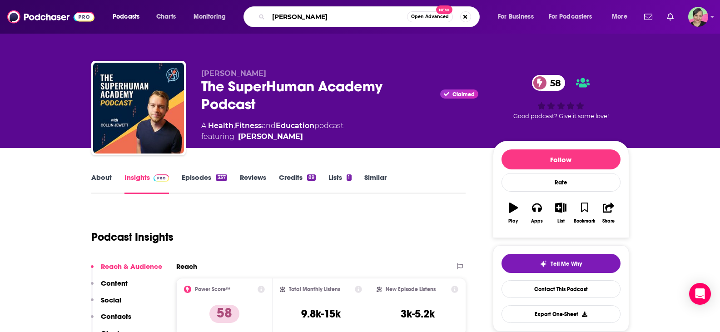
type input "nick bare"
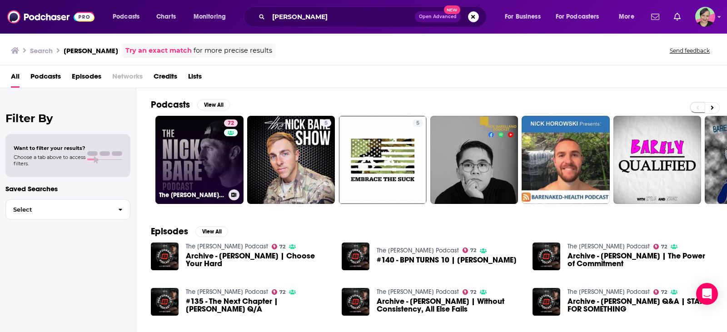
click at [209, 146] on link "72 The Nick Bare Podcast" at bounding box center [199, 160] width 88 height 88
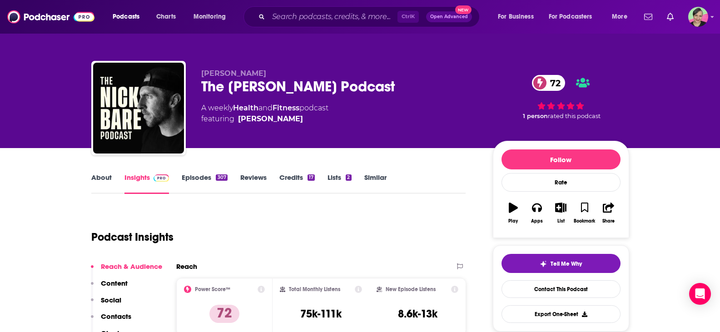
scroll to position [91, 0]
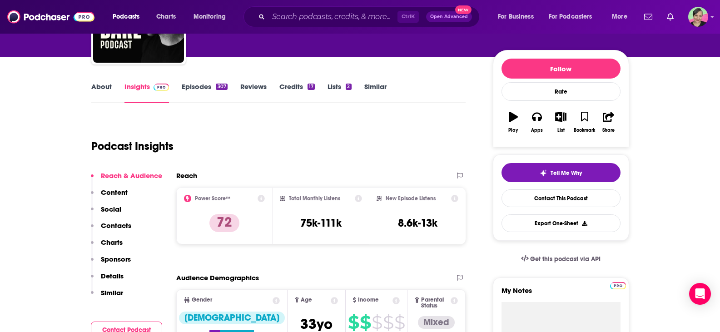
click at [203, 84] on link "Episodes 307" at bounding box center [204, 92] width 45 height 21
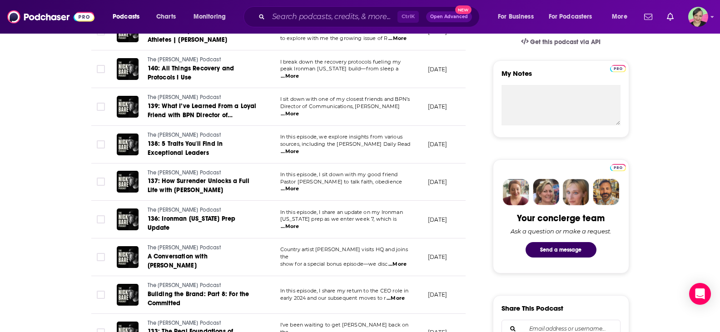
scroll to position [318, 0]
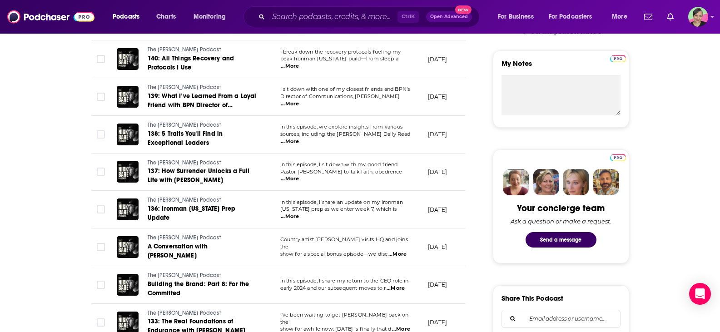
click at [299, 100] on span "...More" at bounding box center [290, 103] width 18 height 7
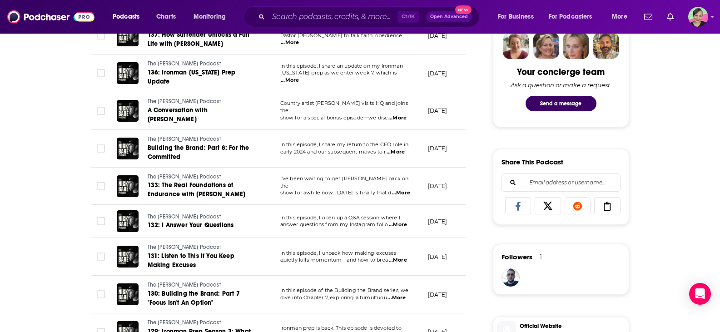
scroll to position [590, 0]
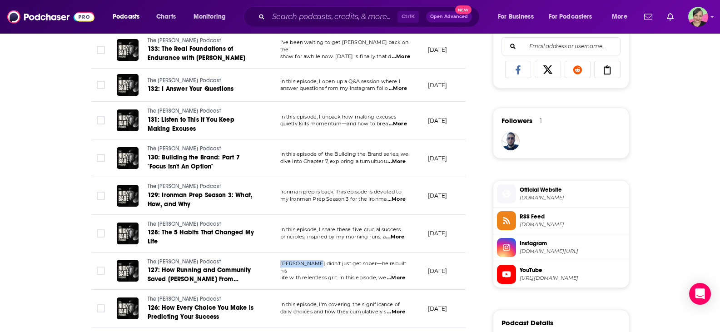
drag, startPoint x: 281, startPoint y: 236, endPoint x: 320, endPoint y: 237, distance: 39.5
click at [320, 260] on span "Mitch Ammons didn’t just get sober—he rebuilt his" at bounding box center [343, 267] width 126 height 14
copy span "Mitch Ammons"
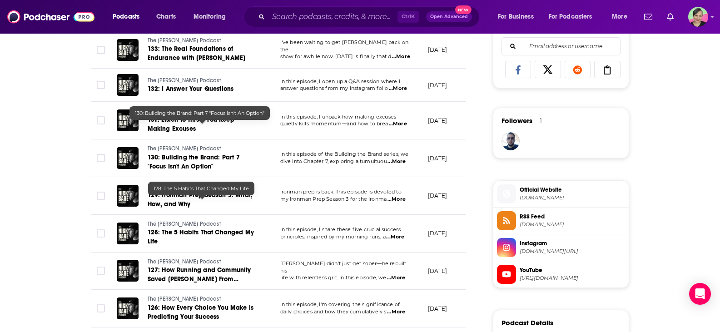
click at [59, 201] on div "About Insights Episodes 307 Reviews Credits 17 Lists 2 Similar Episodes of The …" at bounding box center [360, 166] width 720 height 1216
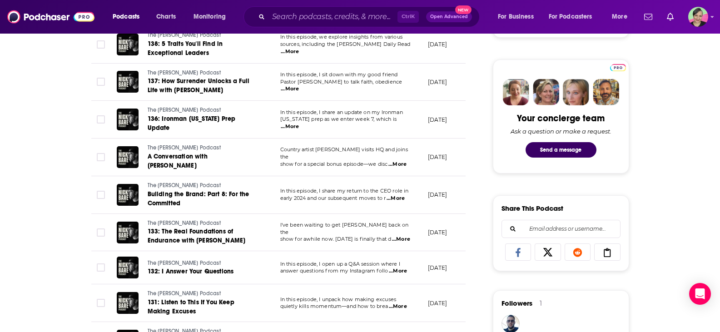
scroll to position [409, 0]
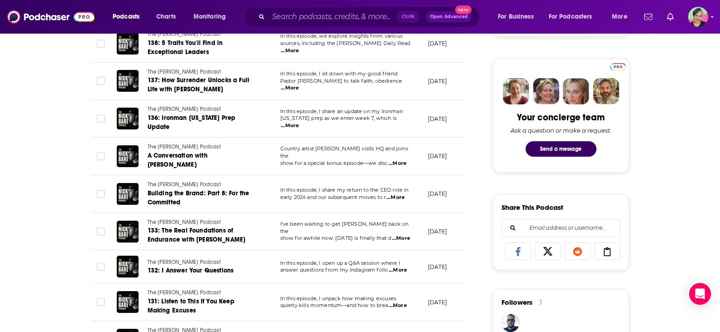
click at [401, 160] on span "...More" at bounding box center [397, 163] width 18 height 7
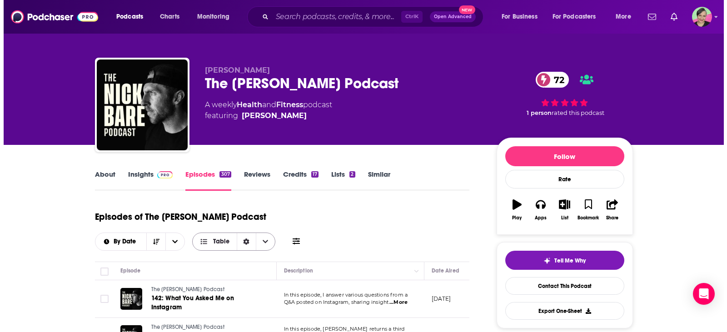
scroll to position [0, 0]
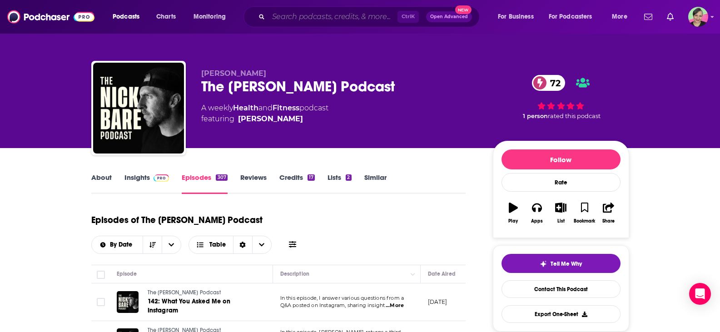
click at [305, 19] on input "Search podcasts, credits, & more..." at bounding box center [332, 17] width 129 height 15
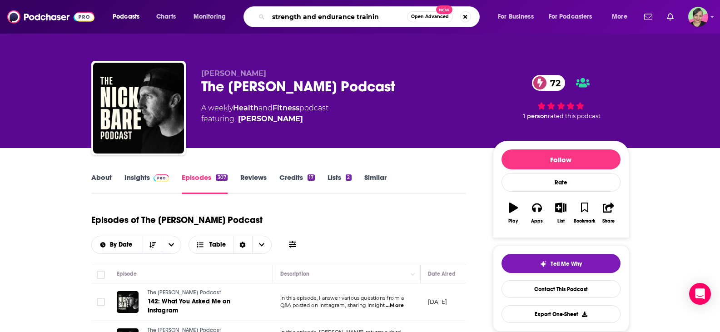
type input "strength and endurance training"
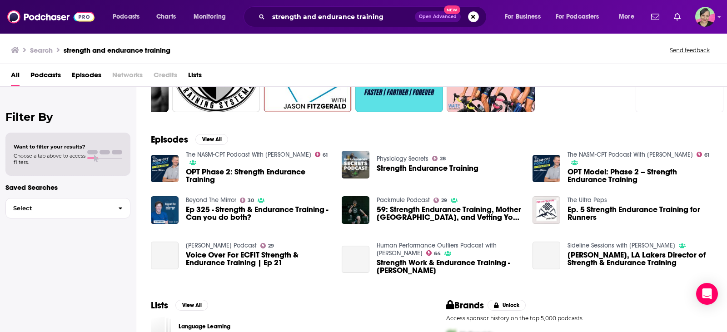
scroll to position [91, 0]
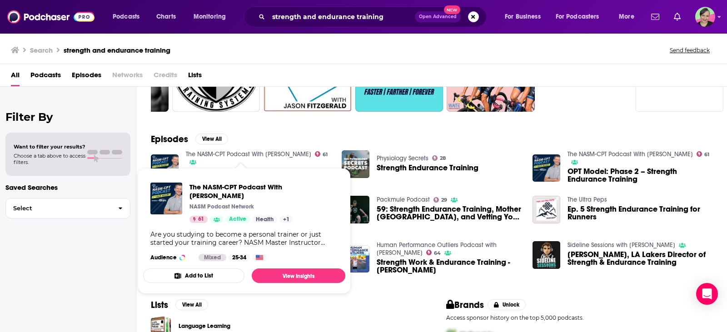
click at [254, 153] on link "The NASM-CPT Podcast With Rick Richey" at bounding box center [248, 154] width 125 height 8
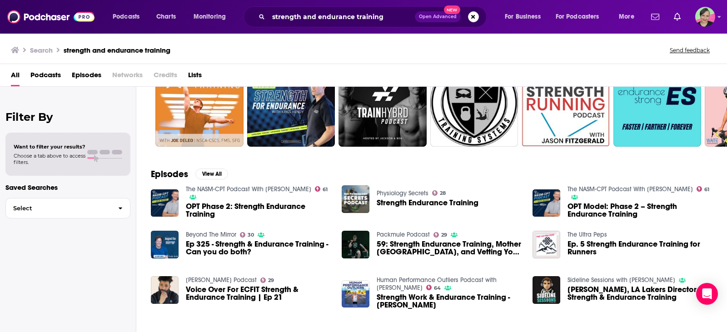
scroll to position [155, 0]
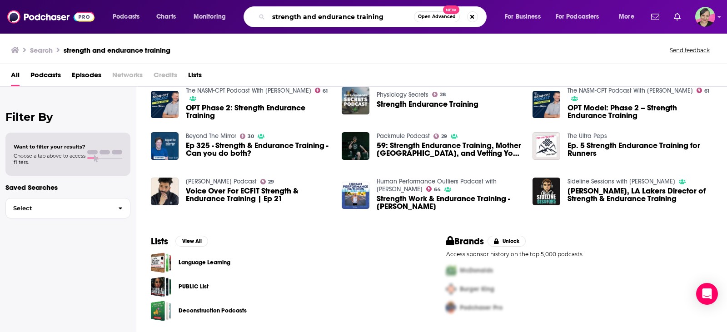
drag, startPoint x: 391, startPoint y: 16, endPoint x: 248, endPoint y: 16, distance: 143.5
click at [248, 16] on div "strength and endurance training Open Advanced New" at bounding box center [364, 16] width 243 height 21
type input "human performance"
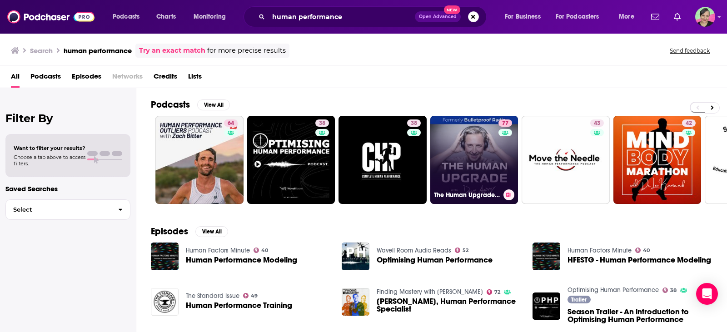
click at [471, 136] on link "77 The Human Upgrade: Biohacking for Longevity & Performance" at bounding box center [474, 160] width 88 height 88
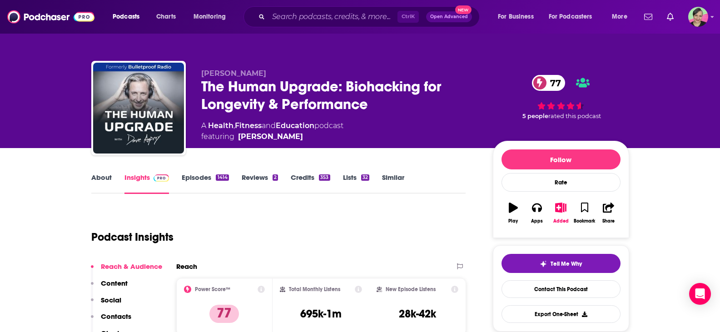
click at [100, 180] on link "About" at bounding box center [101, 183] width 20 height 21
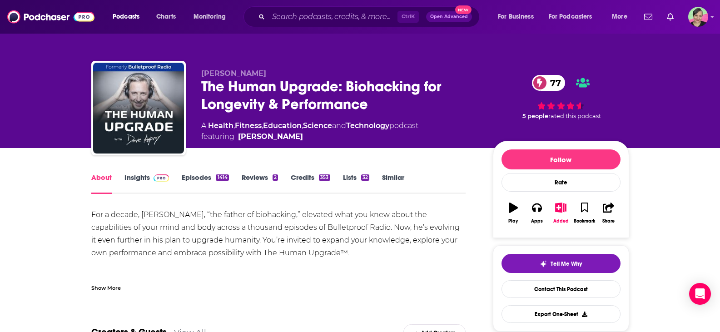
click at [200, 177] on link "Episodes 1414" at bounding box center [205, 183] width 47 height 21
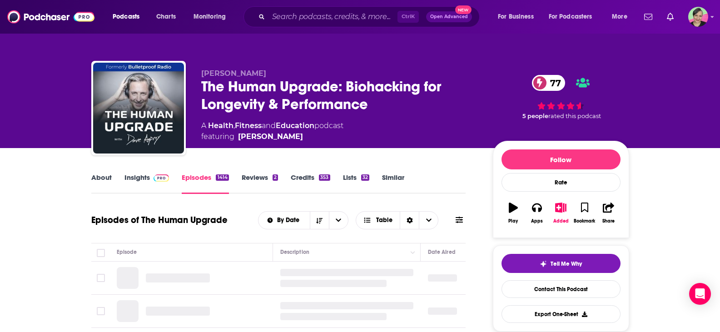
click at [461, 220] on icon at bounding box center [458, 220] width 7 height 6
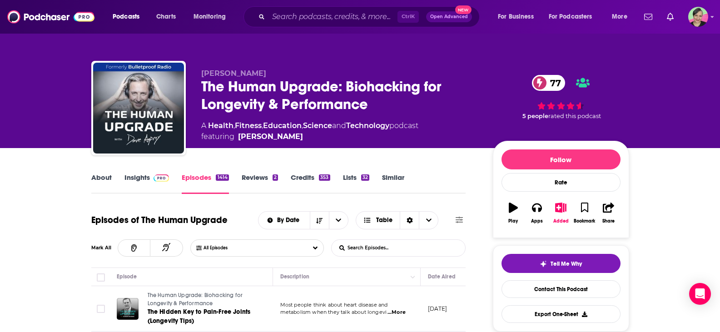
click at [385, 247] on input "List Search Input" at bounding box center [378, 248] width 95 height 16
click at [386, 248] on input "alex" at bounding box center [378, 248] width 95 height 16
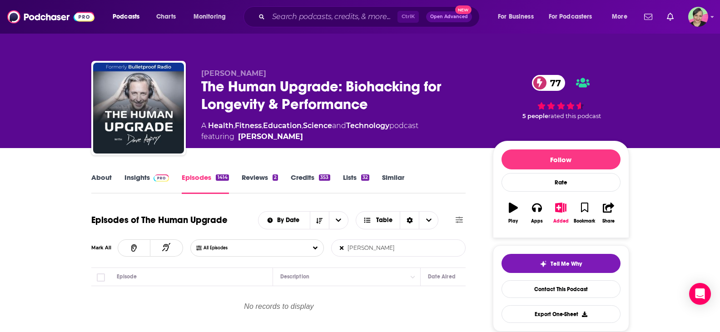
type input "alex viada"
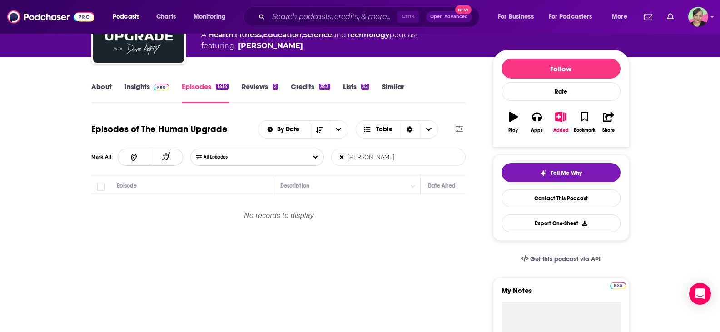
click at [340, 158] on icon at bounding box center [342, 156] width 4 height 5
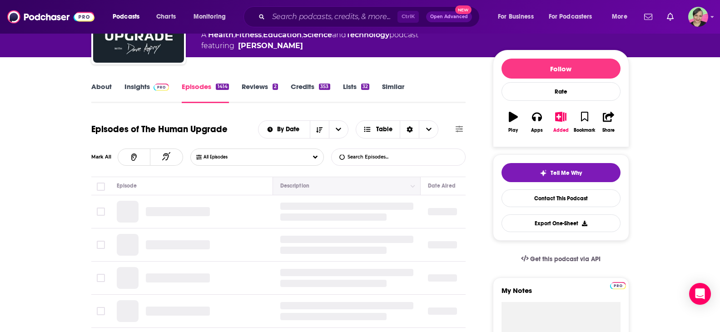
scroll to position [0, 0]
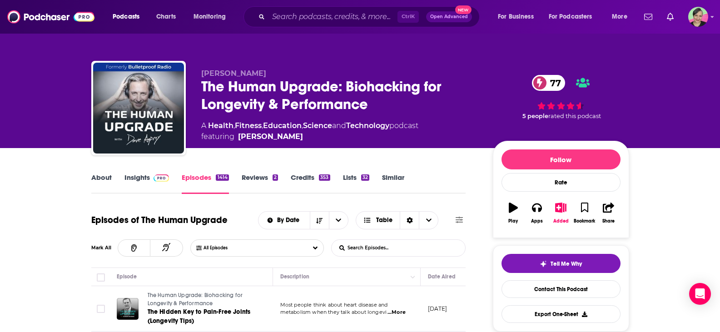
click at [135, 176] on link "Insights" at bounding box center [146, 183] width 45 height 21
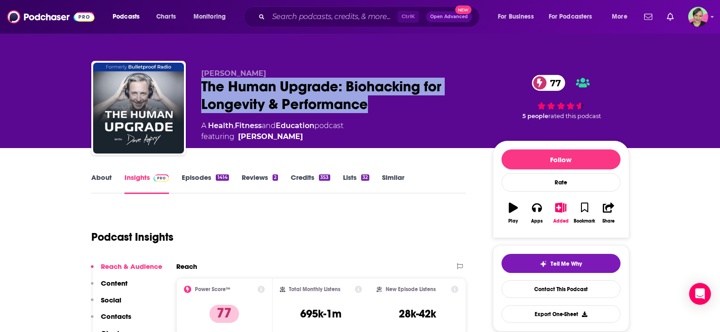
drag, startPoint x: 394, startPoint y: 106, endPoint x: 203, endPoint y: 88, distance: 191.1
click at [203, 88] on div "The Human Upgrade: Biohacking for Longevity & Performance 77" at bounding box center [339, 95] width 277 height 35
copy h2 "The Human Upgrade: Biohacking for Longevity & Performance"
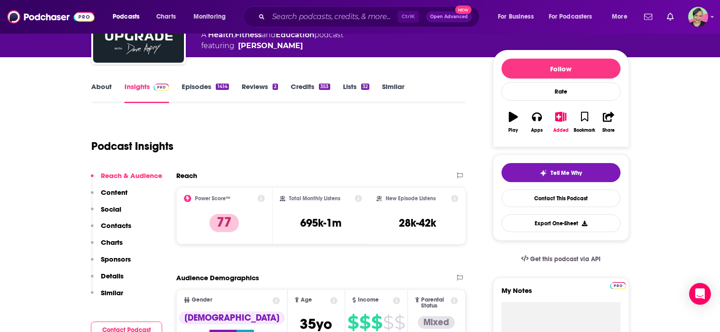
scroll to position [45, 0]
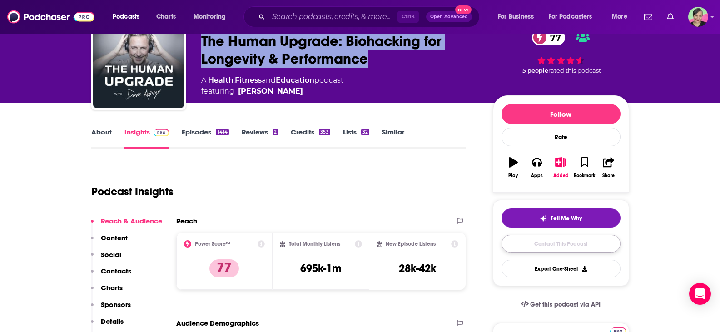
click at [560, 244] on link "Contact This Podcast" at bounding box center [560, 244] width 119 height 18
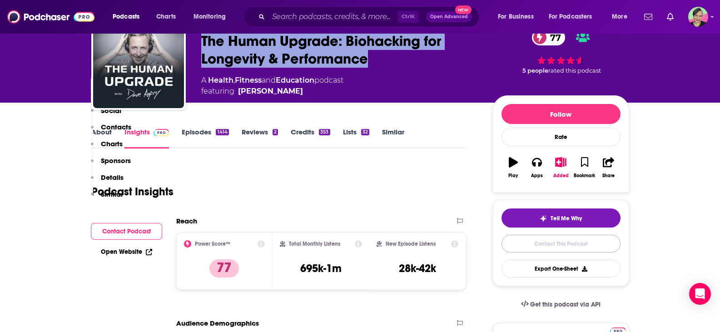
scroll to position [925, 0]
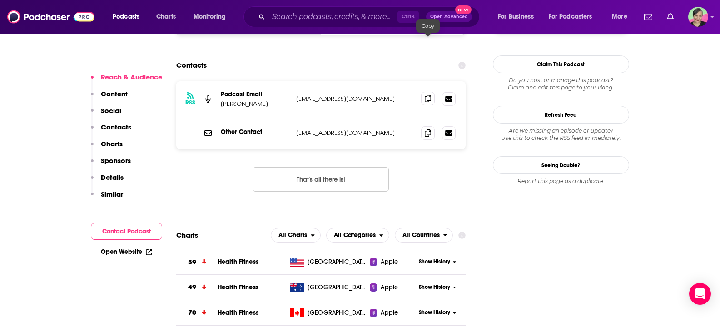
click at [428, 95] on icon at bounding box center [428, 98] width 6 height 7
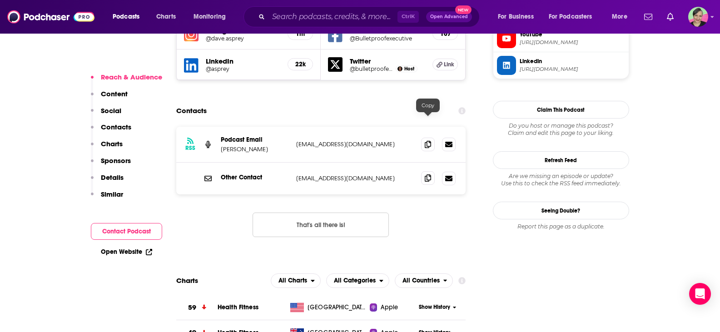
click at [427, 174] on icon at bounding box center [428, 177] width 6 height 7
click at [337, 14] on input "Search podcasts, credits, & more..." at bounding box center [332, 17] width 129 height 15
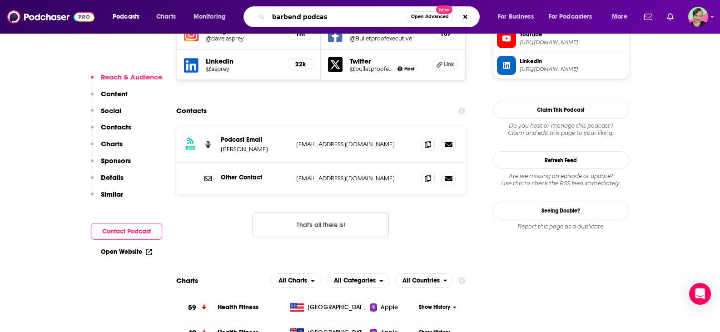
type input "barbend podcast"
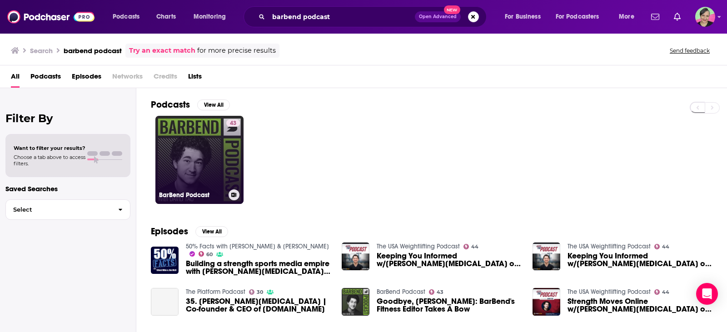
click at [190, 131] on link "43 BarBend Podcast" at bounding box center [199, 160] width 88 height 88
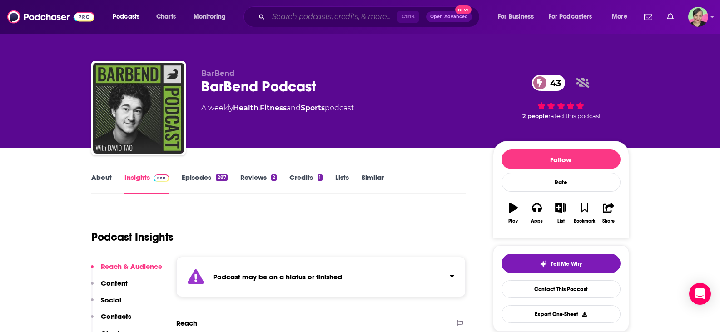
click at [275, 17] on input "Search podcasts, credits, & more..." at bounding box center [332, 17] width 129 height 15
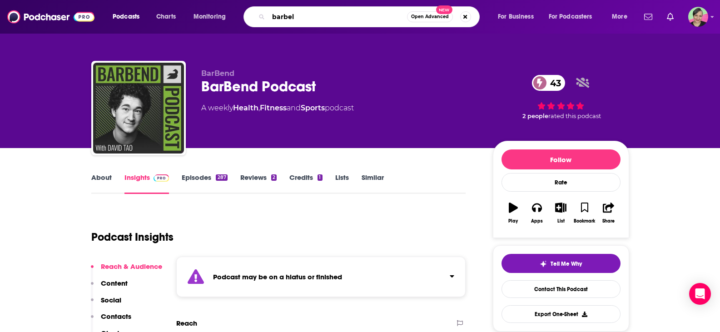
type input "barbell"
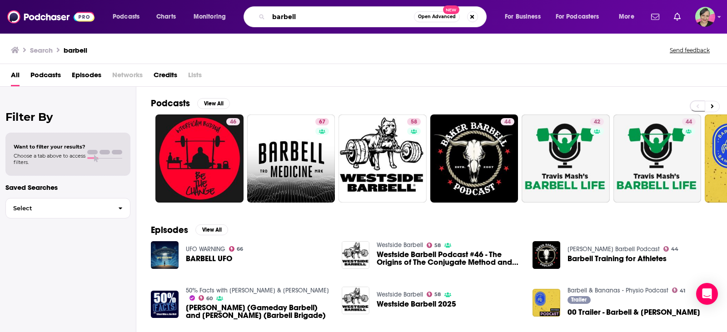
click at [246, 10] on div "barbell Open Advanced New" at bounding box center [364, 16] width 243 height 21
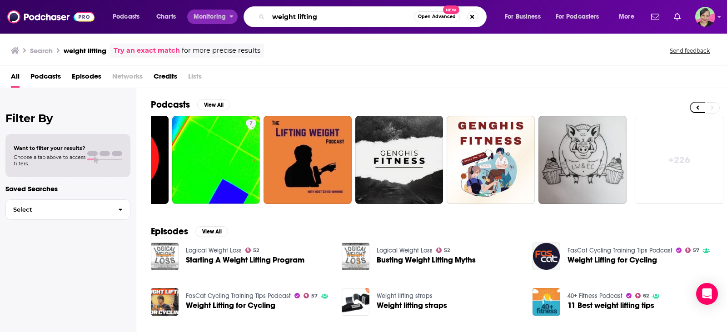
drag, startPoint x: 334, startPoint y: 15, endPoint x: 225, endPoint y: 10, distance: 109.1
click at [225, 10] on div "Podcasts Charts Monitoring weight lifting Open Advanced New For Business For Po…" at bounding box center [374, 16] width 536 height 21
type input "strength"
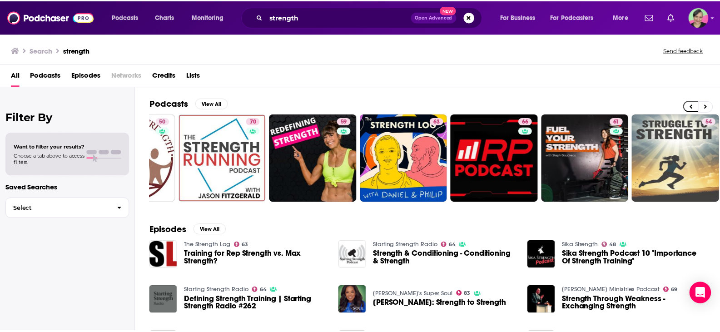
scroll to position [0, 258]
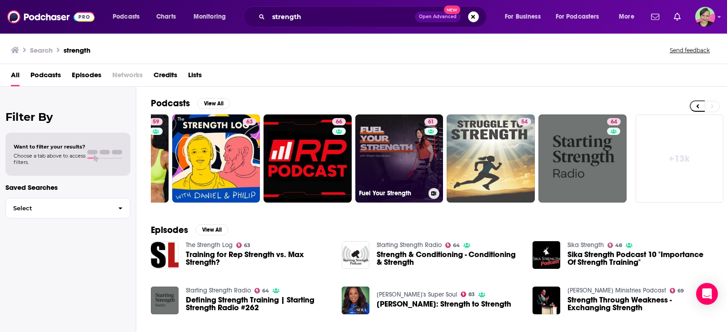
click at [388, 133] on link "61 Fuel Your Strength" at bounding box center [399, 158] width 88 height 88
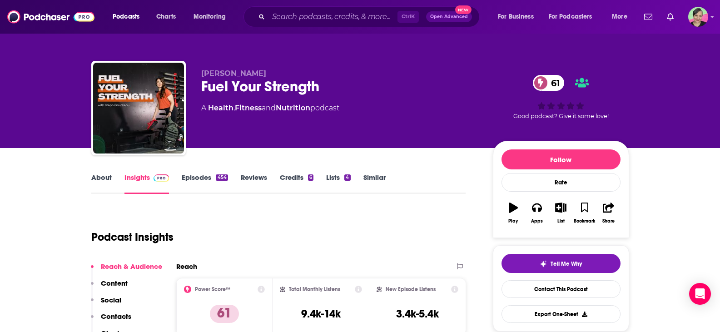
click at [105, 178] on link "About" at bounding box center [101, 183] width 20 height 21
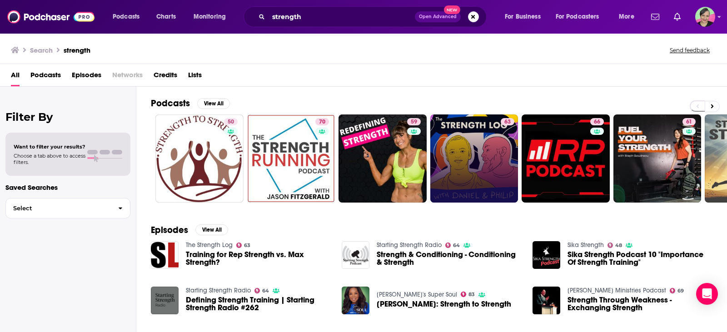
click at [470, 174] on link "63" at bounding box center [474, 158] width 88 height 88
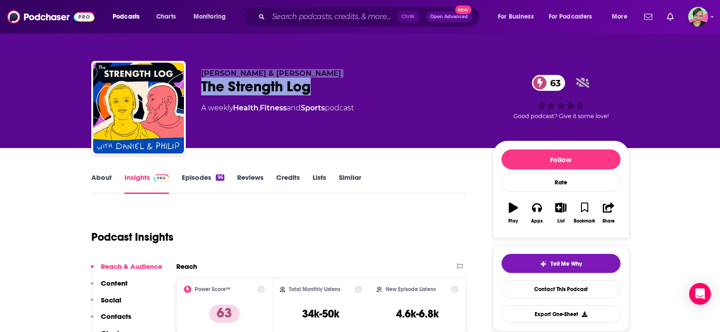
drag, startPoint x: 306, startPoint y: 85, endPoint x: 200, endPoint y: 74, distance: 106.4
click at [200, 74] on div "Daniel Richter & Philip Wildenstam The Strength Log 63 A weekly Health , Fitnes…" at bounding box center [360, 110] width 538 height 98
click at [554, 284] on link "Contact This Podcast" at bounding box center [560, 289] width 119 height 18
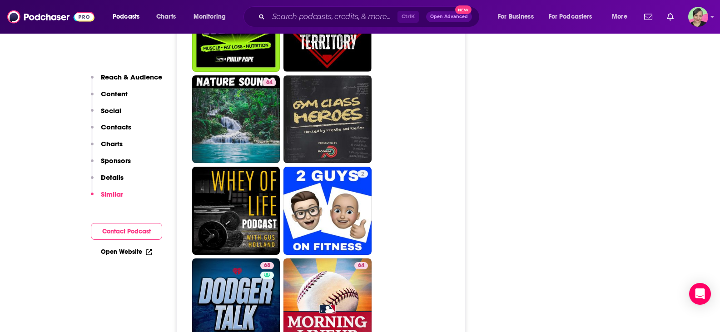
scroll to position [1722, 0]
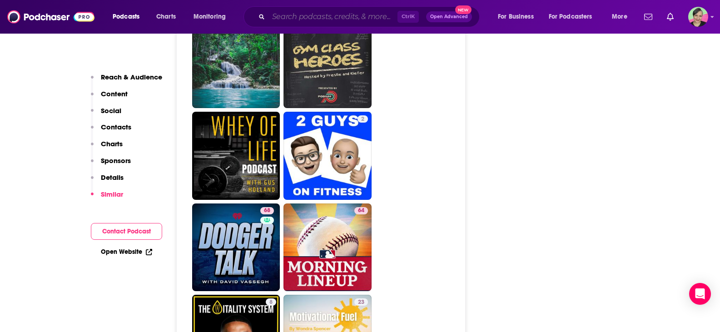
click at [312, 16] on input "Search podcasts, credits, & more..." at bounding box center [332, 17] width 129 height 15
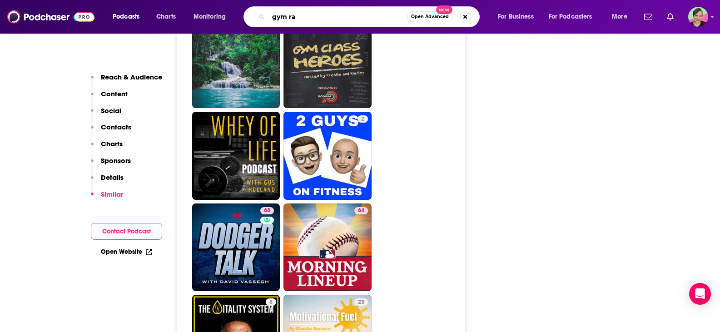
type input "gym rat"
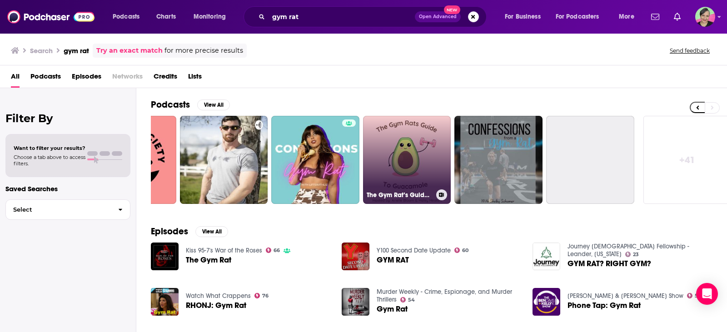
scroll to position [0, 258]
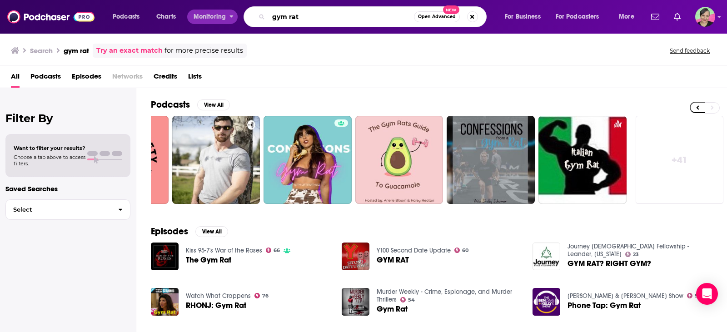
drag, startPoint x: 227, startPoint y: 15, endPoint x: 222, endPoint y: 16, distance: 5.5
click at [221, 15] on div "Podcasts Charts Monitoring gym rat Open Advanced New For Business For Podcaster…" at bounding box center [374, 16] width 536 height 21
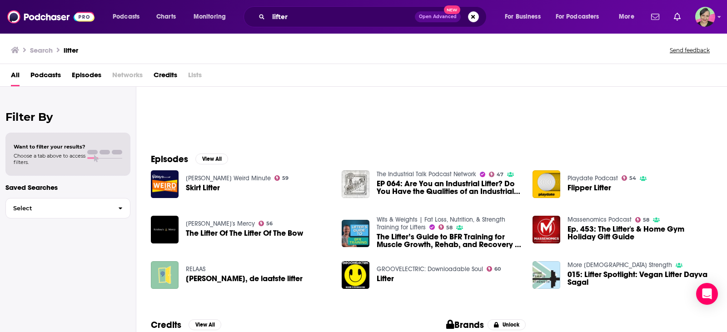
scroll to position [91, 0]
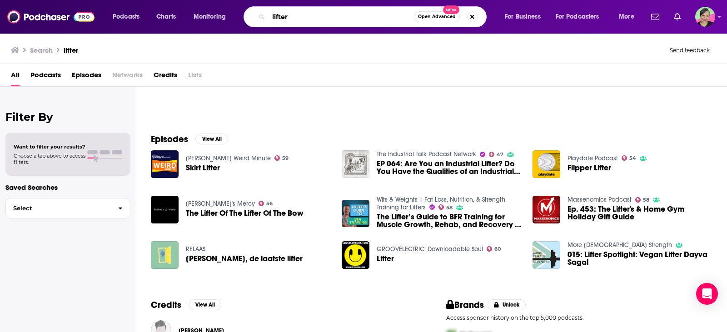
drag, startPoint x: 302, startPoint y: 16, endPoint x: 219, endPoint y: 9, distance: 83.9
click at [219, 9] on div "Podcasts Charts Monitoring lifter Open Advanced New For Business For Podcasters…" at bounding box center [374, 16] width 536 height 21
type input "w"
type input "lifting weights"
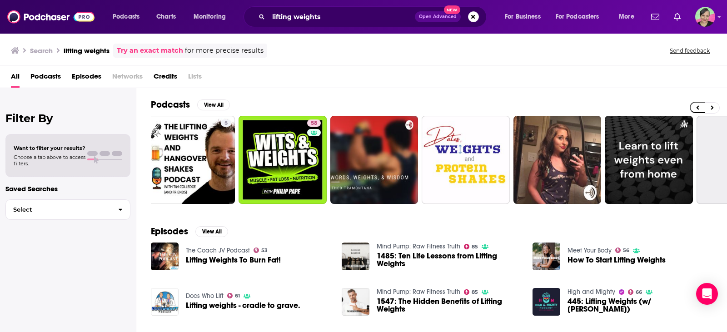
scroll to position [0, 258]
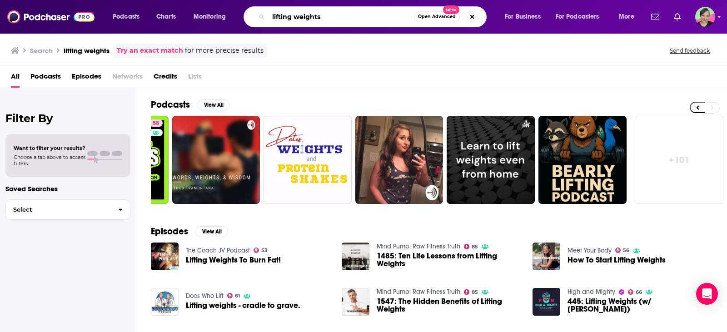
drag, startPoint x: 334, startPoint y: 18, endPoint x: 163, endPoint y: 0, distance: 171.2
click at [163, 0] on div "Podcasts Charts Monitoring lifting weights Open Advanced New For Business For P…" at bounding box center [363, 17] width 727 height 34
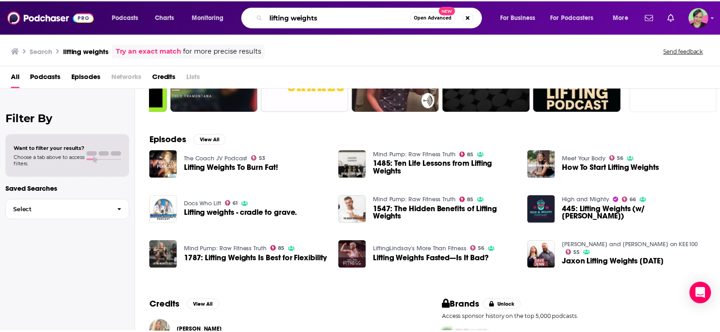
scroll to position [181, 0]
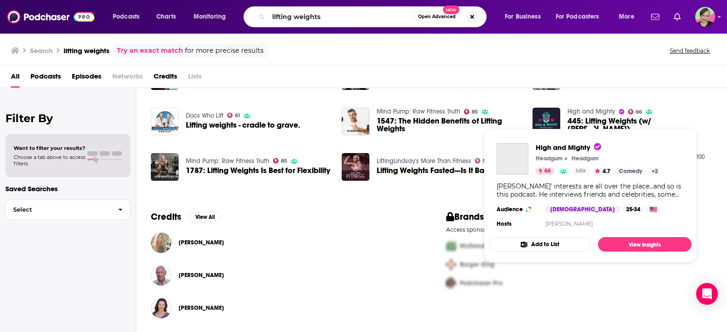
click at [580, 114] on link "High and Mighty" at bounding box center [591, 112] width 48 height 8
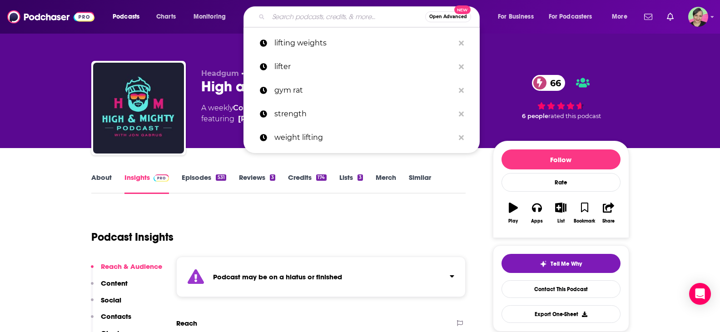
click at [300, 18] on input "Search podcasts, credits, & more..." at bounding box center [346, 17] width 157 height 15
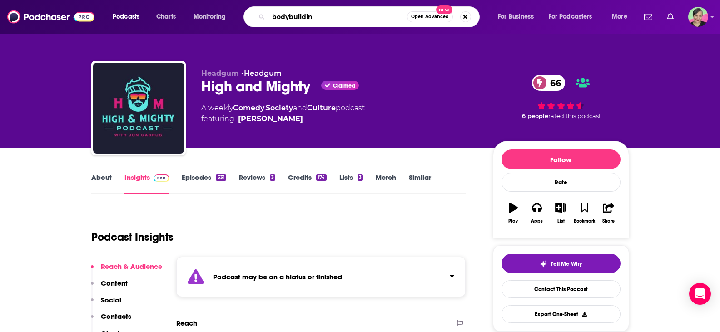
type input "bodybuilding"
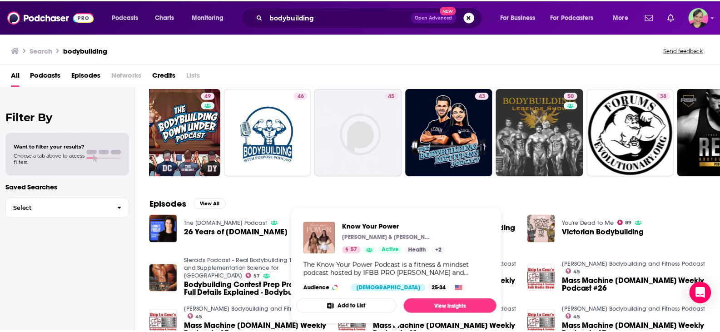
scroll to position [0, 258]
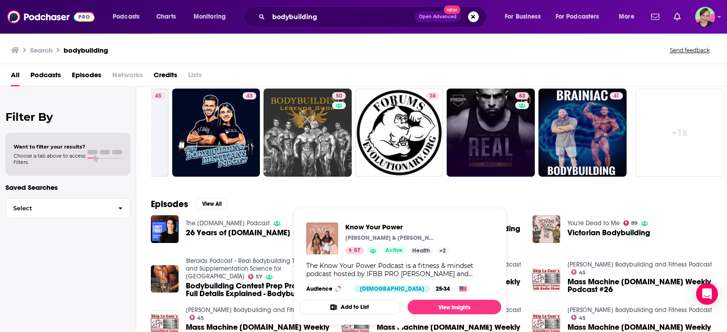
click at [503, 124] on link "63" at bounding box center [490, 133] width 88 height 88
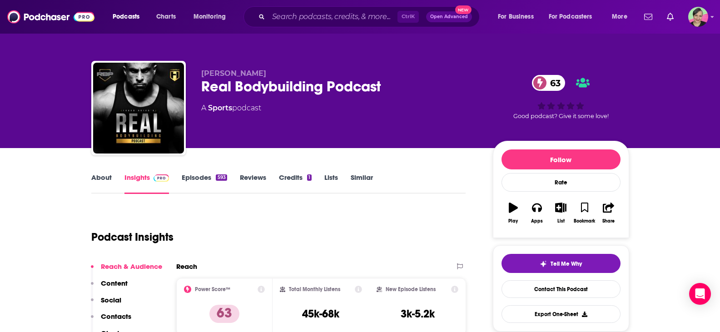
click at [99, 179] on link "About" at bounding box center [101, 183] width 20 height 21
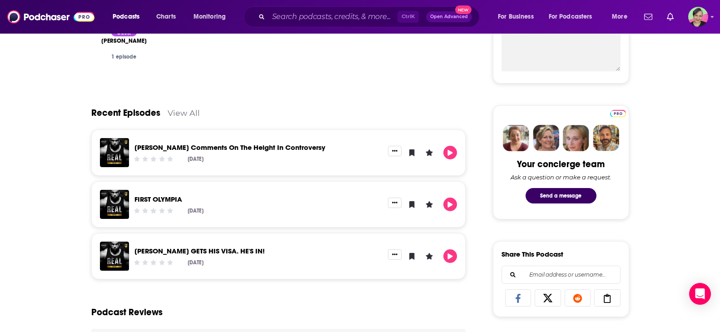
scroll to position [363, 0]
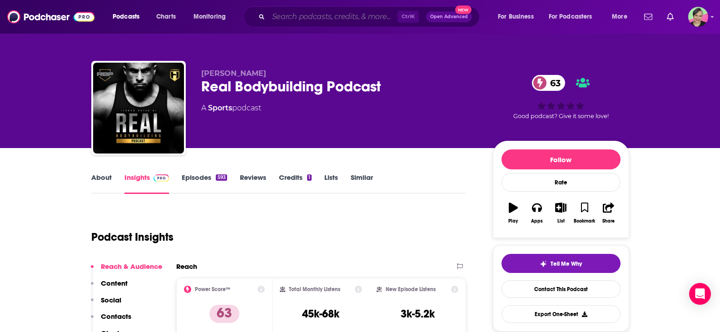
click at [314, 17] on input "Search podcasts, credits, & more..." at bounding box center [332, 17] width 129 height 15
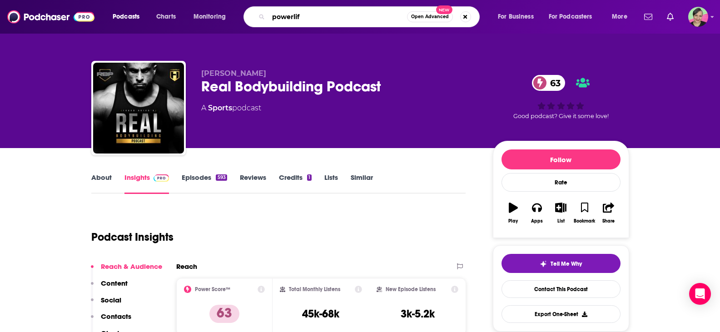
type input "powerlift"
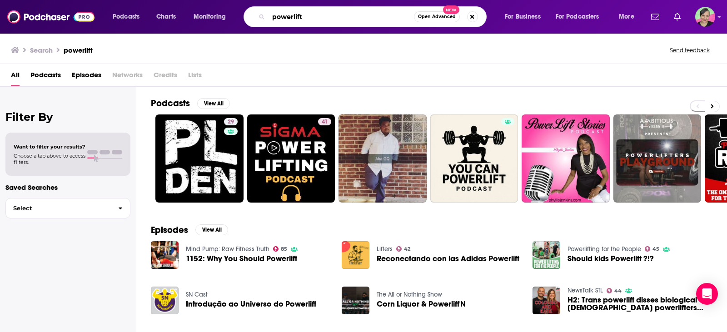
drag, startPoint x: 309, startPoint y: 16, endPoint x: 245, endPoint y: 5, distance: 65.1
click at [245, 5] on div "Podcasts Charts Monitoring powerlift Open Advanced New For Business For Podcast…" at bounding box center [363, 17] width 727 height 34
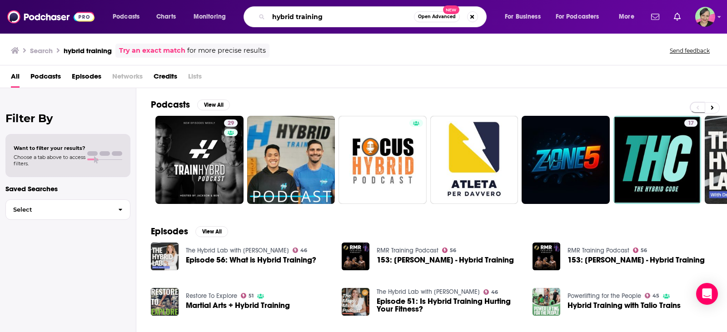
drag, startPoint x: 322, startPoint y: 14, endPoint x: 251, endPoint y: 15, distance: 71.7
click at [251, 15] on div "hybrid training Open Advanced New" at bounding box center [364, 16] width 243 height 21
type input "concurrent training"
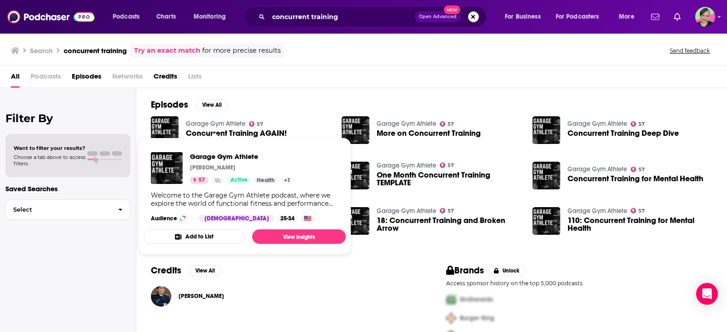
click at [215, 122] on link "Garage Gym Athlete" at bounding box center [215, 124] width 59 height 8
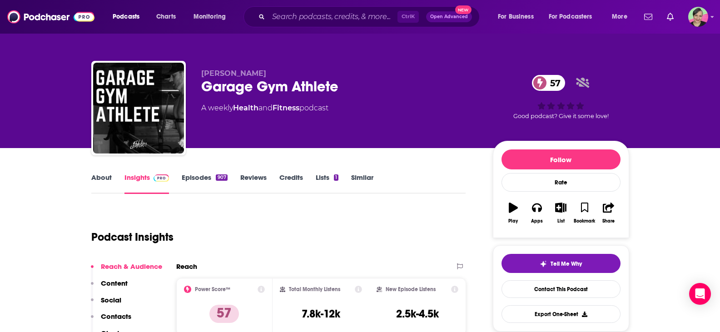
scroll to position [45, 0]
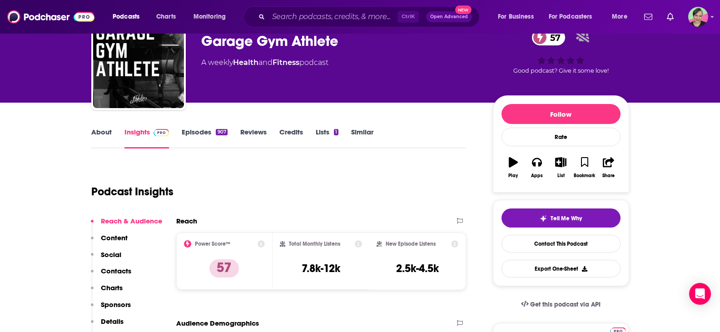
click at [104, 131] on link "About" at bounding box center [101, 138] width 20 height 21
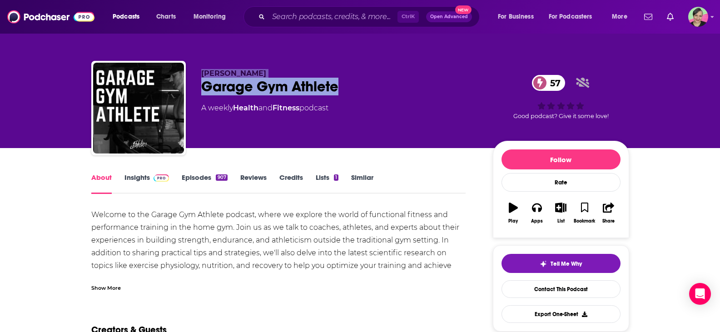
drag, startPoint x: 332, startPoint y: 93, endPoint x: 196, endPoint y: 72, distance: 137.8
click at [196, 72] on div "Jerred Moon Garage Gym Athlete 57 A weekly Health and Fitness podcast 57 Good p…" at bounding box center [360, 110] width 538 height 98
click at [137, 179] on link "Insights" at bounding box center [146, 183] width 45 height 21
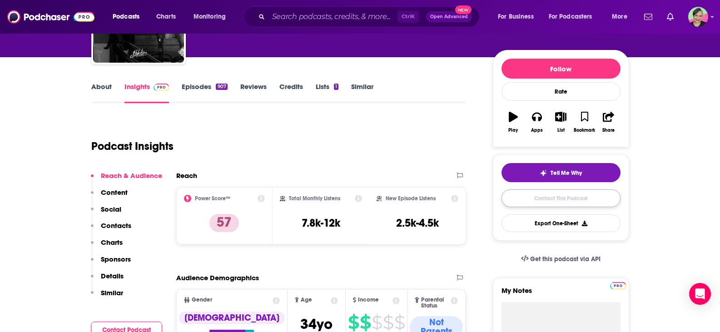
click at [578, 202] on link "Contact This Podcast" at bounding box center [560, 198] width 119 height 18
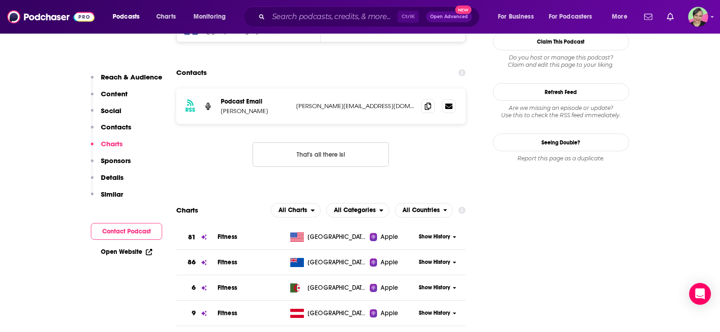
scroll to position [859, 0]
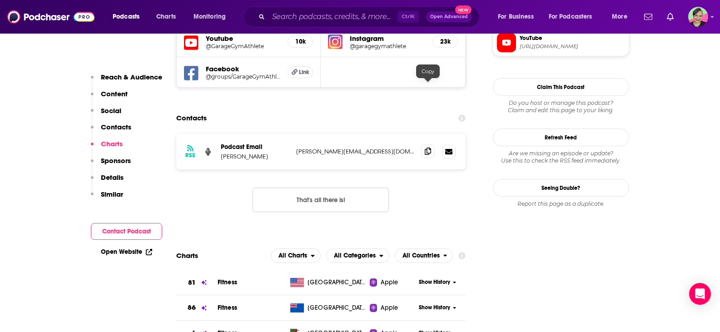
click at [429, 148] on icon at bounding box center [428, 151] width 6 height 7
click at [430, 148] on icon at bounding box center [428, 151] width 6 height 7
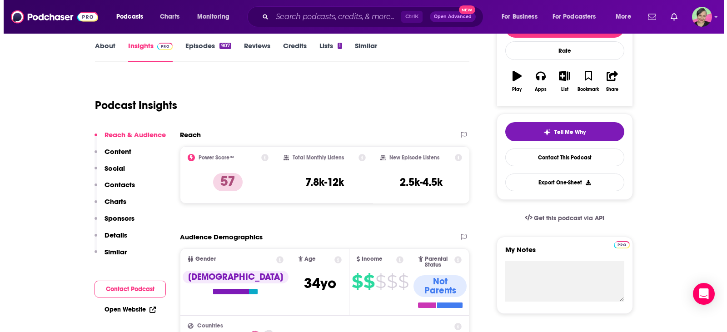
scroll to position [0, 0]
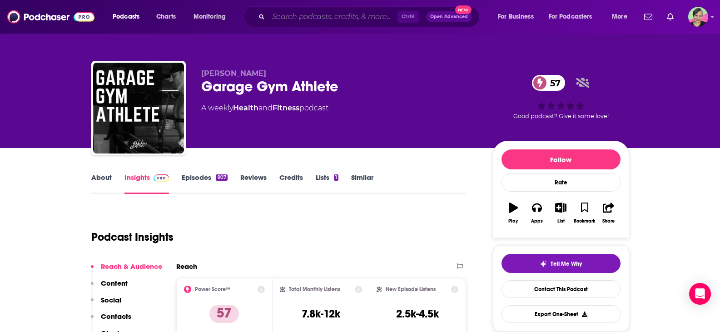
click at [298, 19] on input "Search podcasts, credits, & more..." at bounding box center [332, 17] width 129 height 15
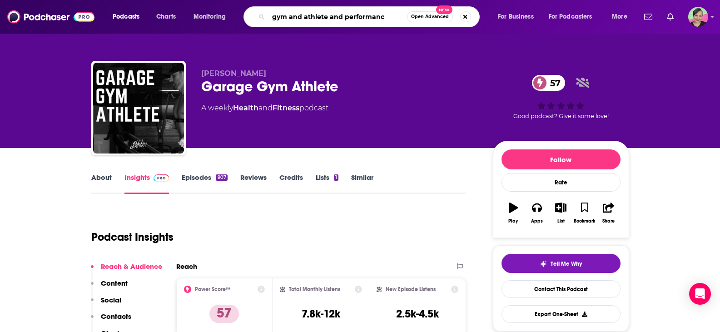
type input "gym and athlete and performance"
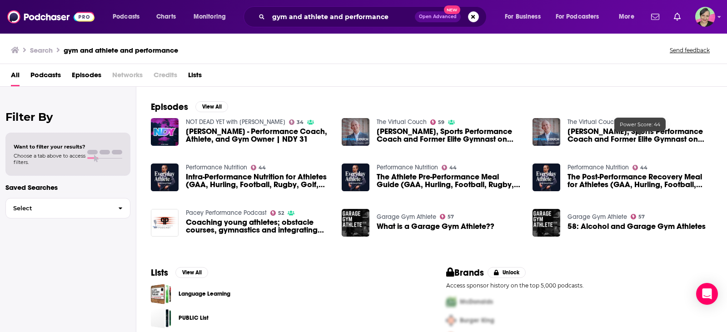
scroll to position [155, 0]
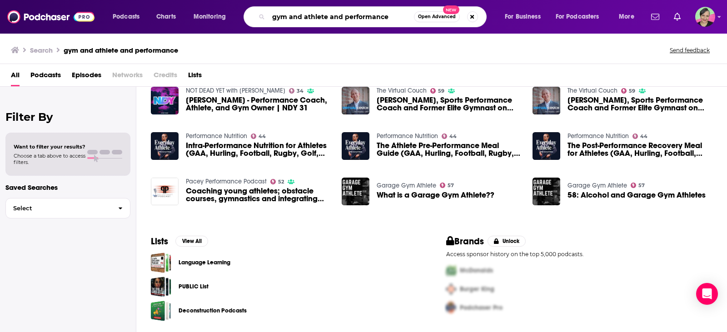
drag, startPoint x: 249, startPoint y: 6, endPoint x: 241, endPoint y: 6, distance: 8.2
click at [241, 6] on div "Podcasts Charts Monitoring gym and athlete and performance Open Advanced New Fo…" at bounding box center [374, 16] width 536 height 21
type input "s"
type input "endurance sports"
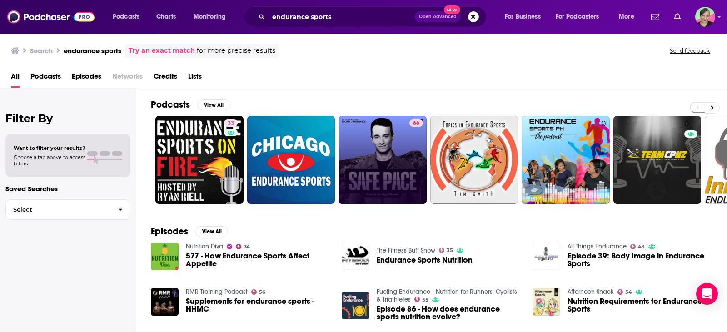
click at [404, 156] on link "66" at bounding box center [382, 160] width 88 height 88
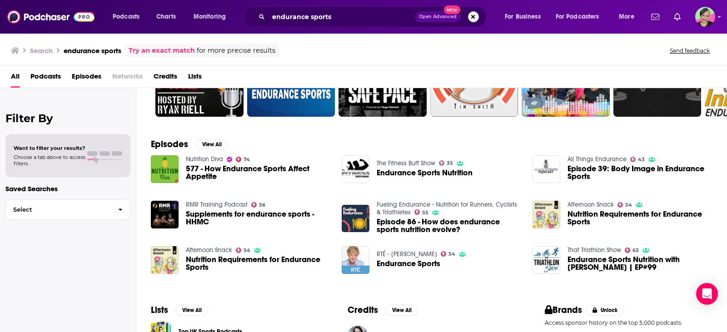
scroll to position [91, 0]
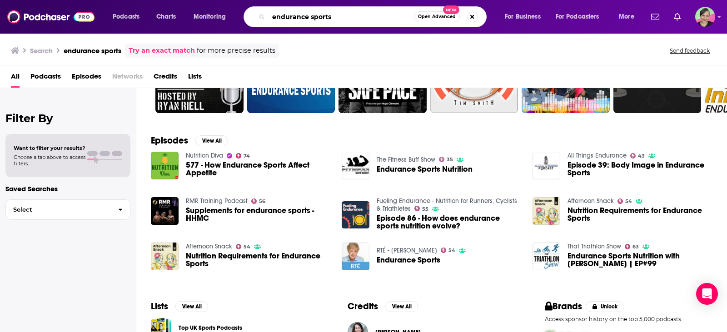
drag, startPoint x: 333, startPoint y: 15, endPoint x: 233, endPoint y: 7, distance: 100.2
click at [233, 7] on div "Podcasts Charts Monitoring endurance sports Open Advanced New For Business For …" at bounding box center [374, 16] width 536 height 21
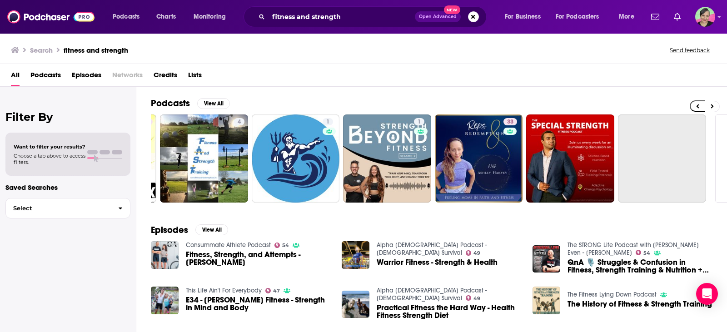
scroll to position [0, 258]
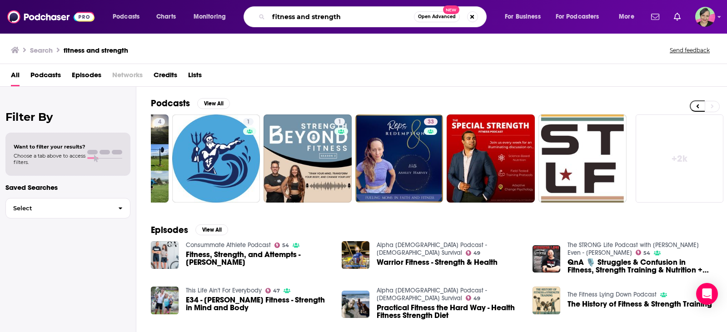
drag, startPoint x: 341, startPoint y: 16, endPoint x: 259, endPoint y: 15, distance: 82.7
click at [259, 15] on div "fitness and strength Open Advanced New" at bounding box center [364, 16] width 243 height 21
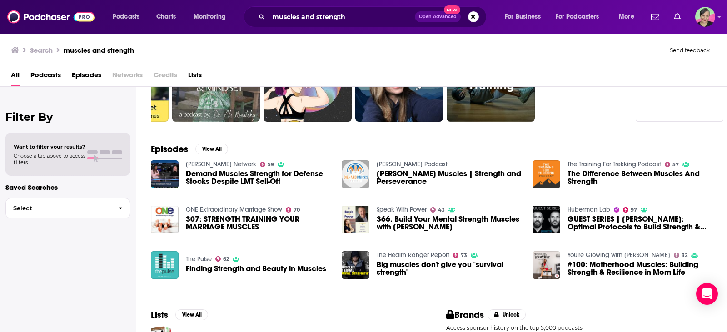
scroll to position [91, 0]
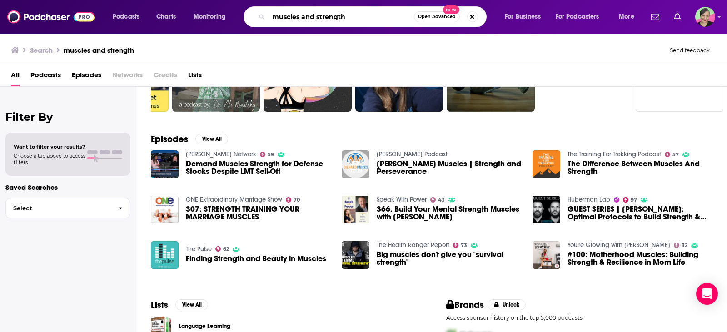
drag, startPoint x: 364, startPoint y: 17, endPoint x: 254, endPoint y: 12, distance: 110.0
click at [254, 12] on div "muscles and strength Open Advanced New" at bounding box center [364, 16] width 243 height 21
type input "f"
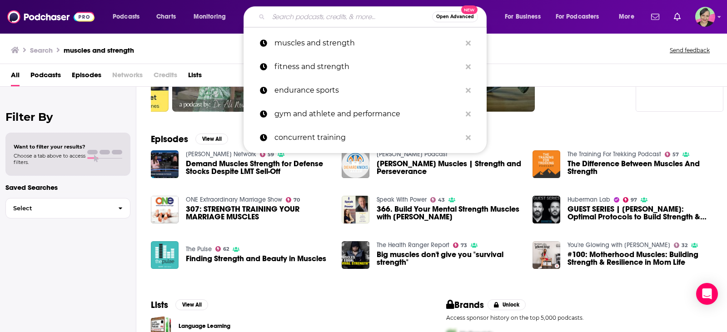
type input "t"
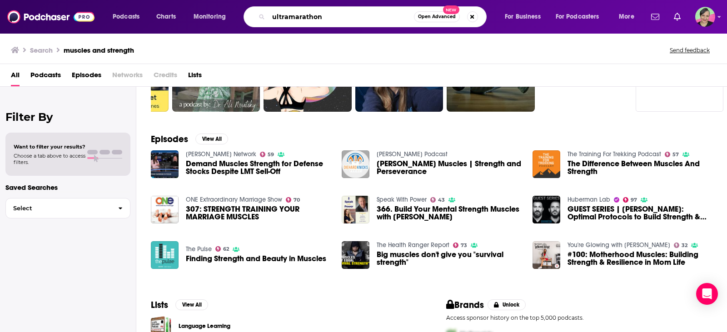
type input "ultramarathon"
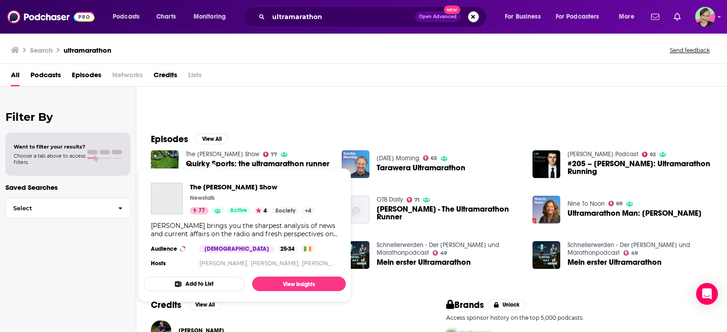
click at [224, 153] on link "The Pat Kenny Show" at bounding box center [223, 154] width 74 height 8
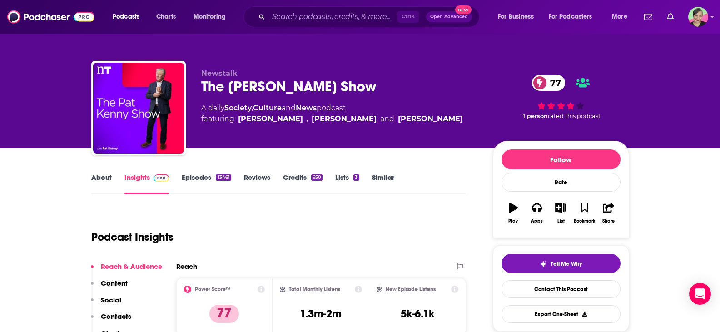
click at [106, 178] on link "About" at bounding box center [101, 183] width 20 height 21
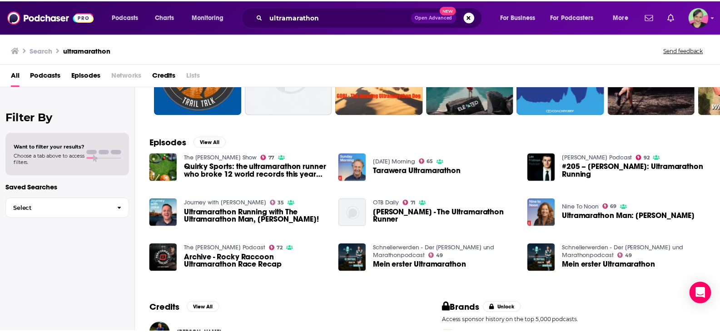
scroll to position [136, 0]
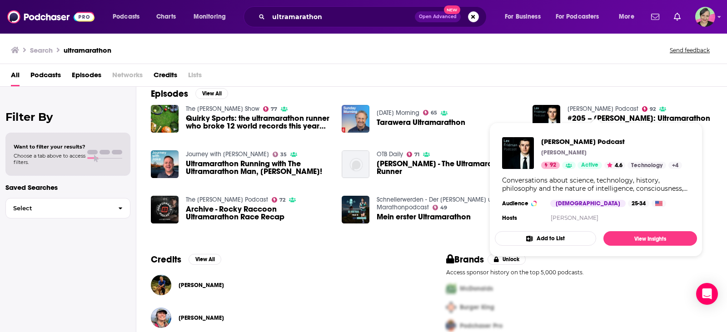
click at [610, 108] on link "Lex Fridman Podcast" at bounding box center [602, 109] width 71 height 8
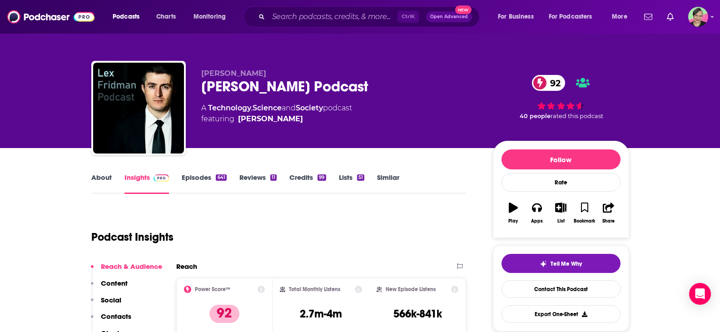
click at [101, 178] on link "About" at bounding box center [101, 183] width 20 height 21
click at [202, 177] on link "Episodes 641" at bounding box center [204, 183] width 45 height 21
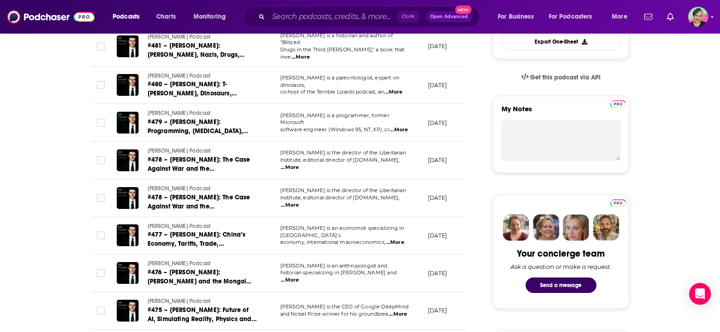
scroll to position [91, 0]
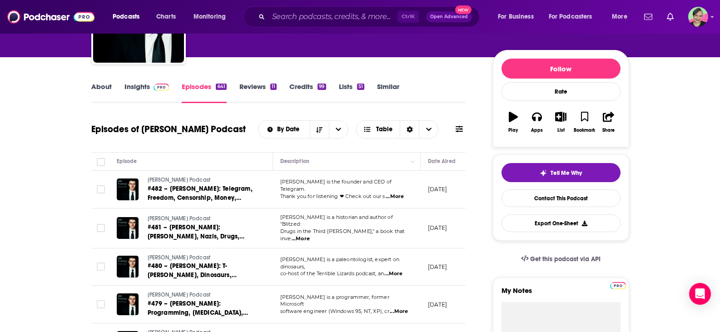
click at [463, 129] on icon at bounding box center [458, 129] width 7 height 6
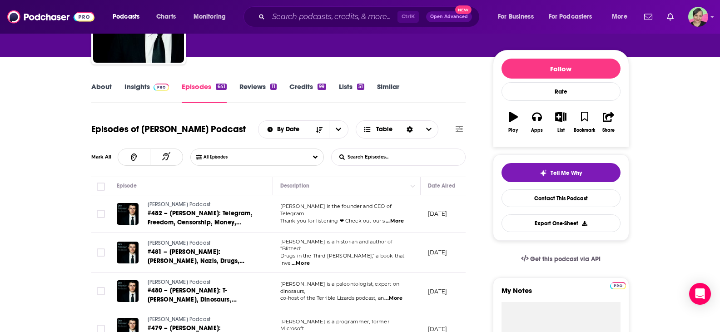
click at [417, 157] on input "List Search Input" at bounding box center [378, 157] width 95 height 16
type input "athlete"
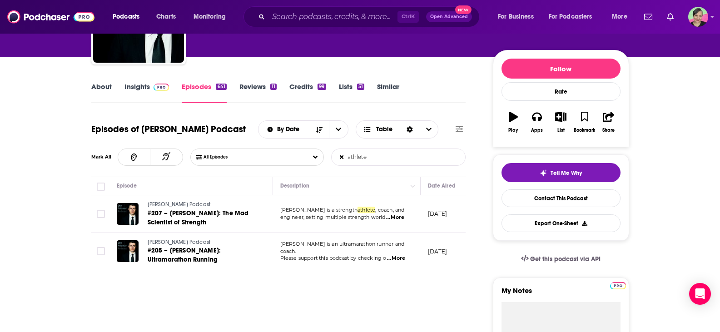
scroll to position [0, 0]
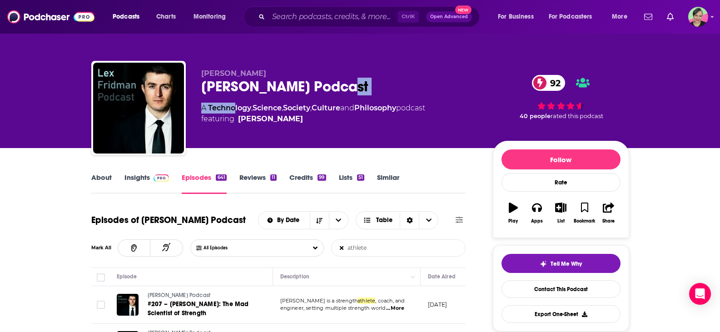
drag, startPoint x: 285, startPoint y: 96, endPoint x: 234, endPoint y: 101, distance: 51.1
click at [234, 101] on div "Lex Fridman Lex Fridman Podcast 92 A Technology , Science , Society , Culture a…" at bounding box center [339, 105] width 277 height 73
click at [358, 98] on div "Lex Fridman Lex Fridman Podcast 92 A Technology , Science , Society , Culture a…" at bounding box center [339, 105] width 277 height 73
click at [327, 92] on div "Lex Fridman Podcast 92" at bounding box center [339, 87] width 277 height 18
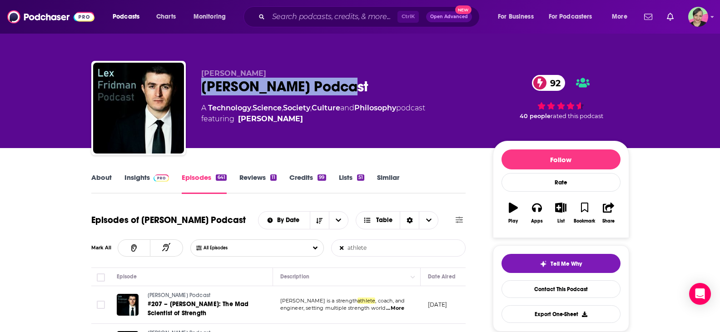
drag, startPoint x: 336, startPoint y: 86, endPoint x: 198, endPoint y: 80, distance: 138.2
click at [198, 80] on div "Lex Fridman Lex Fridman Podcast 92 A Technology , Science , Society , Culture a…" at bounding box center [360, 110] width 538 height 98
copy h2 "Lex Fridman Podcast"
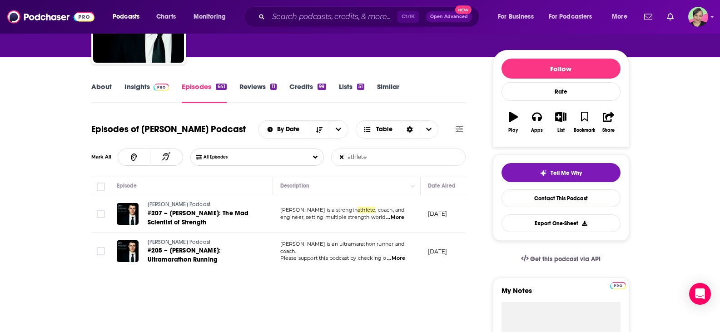
scroll to position [45, 0]
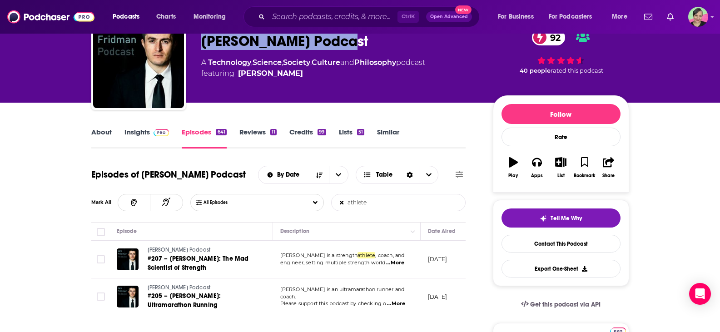
click at [141, 133] on link "Insights" at bounding box center [146, 138] width 45 height 21
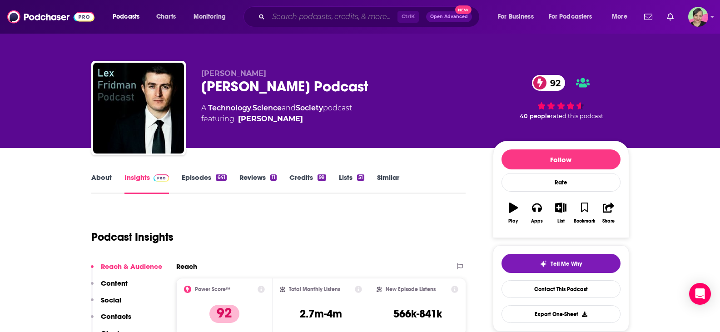
click at [312, 18] on input "Search podcasts, credits, & more..." at bounding box center [332, 17] width 129 height 15
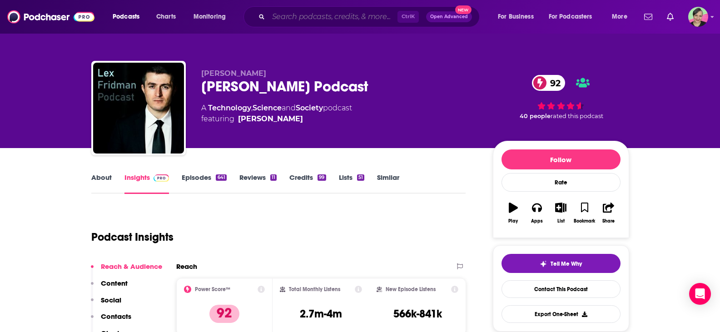
click at [298, 16] on input "Search podcasts, credits, & more..." at bounding box center [332, 17] width 129 height 15
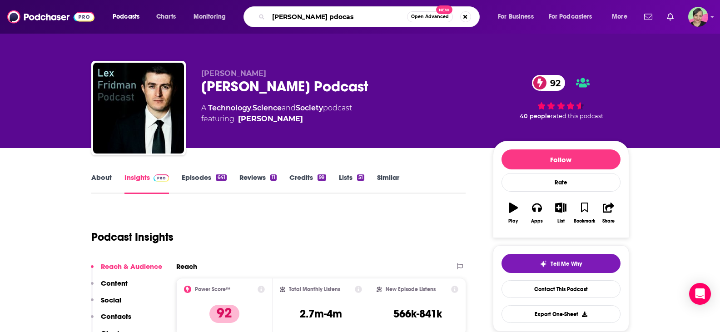
type input "rich roll pdocast"
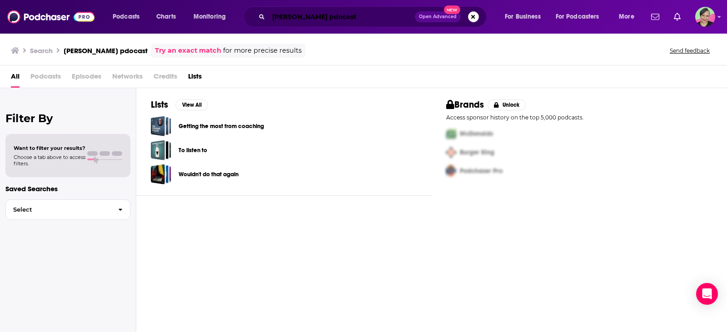
drag, startPoint x: 299, startPoint y: 18, endPoint x: 399, endPoint y: 23, distance: 100.0
click at [399, 23] on input "rich roll pdocast" at bounding box center [341, 17] width 146 height 15
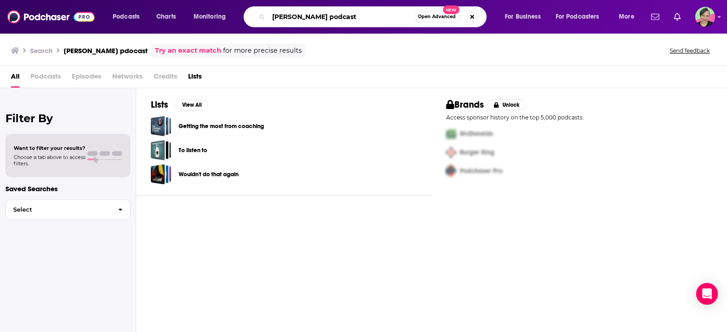
type input "rich roll podcast"
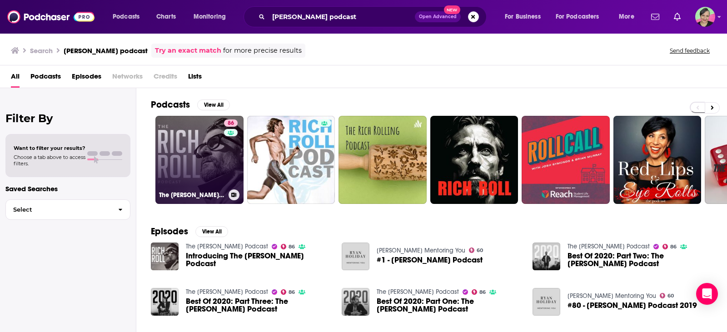
click at [178, 135] on link "86 The Rich Roll Podcast" at bounding box center [199, 160] width 88 height 88
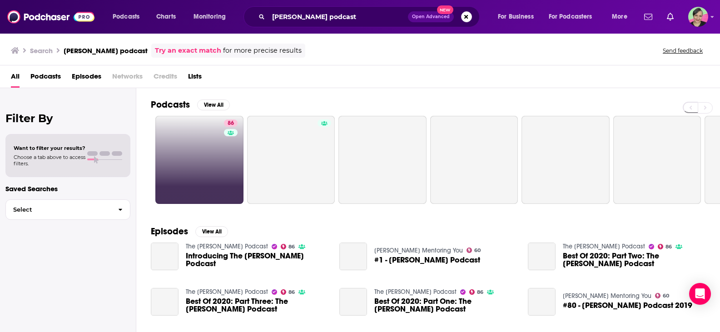
click at [199, 151] on link "86" at bounding box center [199, 160] width 88 height 88
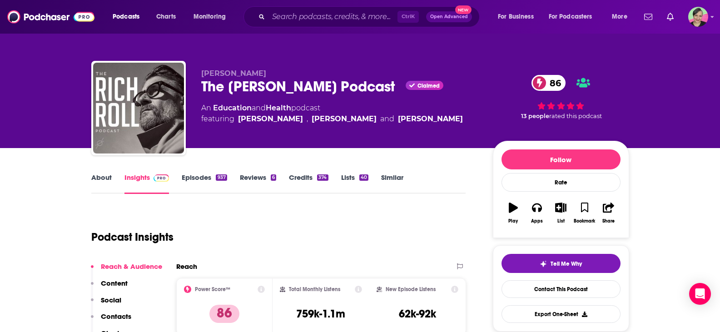
drag, startPoint x: 199, startPoint y: 151, endPoint x: 429, endPoint y: 253, distance: 250.9
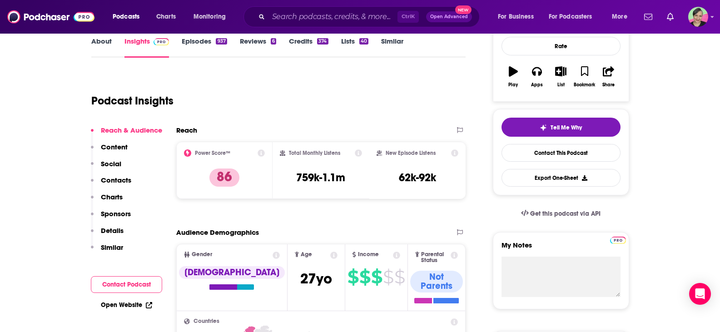
click at [390, 41] on link "Similar" at bounding box center [392, 47] width 22 height 21
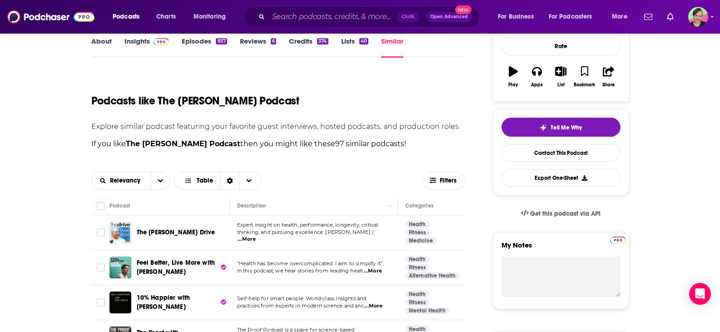
scroll to position [227, 0]
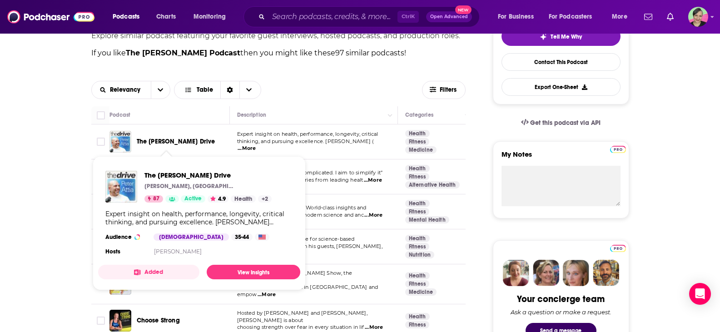
click at [170, 141] on span "The Peter Attia Drive" at bounding box center [176, 142] width 79 height 8
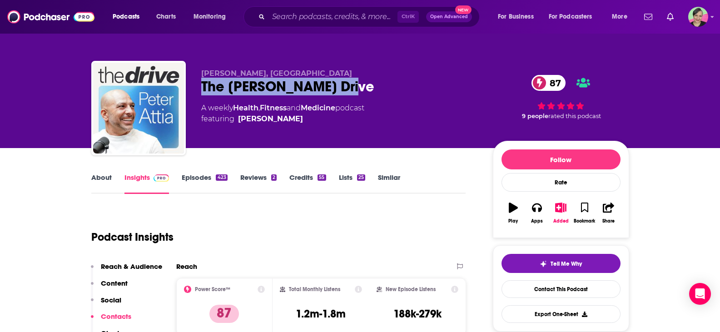
drag, startPoint x: 262, startPoint y: 95, endPoint x: 190, endPoint y: 91, distance: 71.9
click at [190, 91] on div "Peter Attia, MD The Peter Attia Drive 87 A weekly Health , Fitness and Medicine…" at bounding box center [360, 110] width 538 height 98
copy h2 "The Peter Attia Drive"
click at [564, 289] on link "Contact This Podcast" at bounding box center [560, 289] width 119 height 18
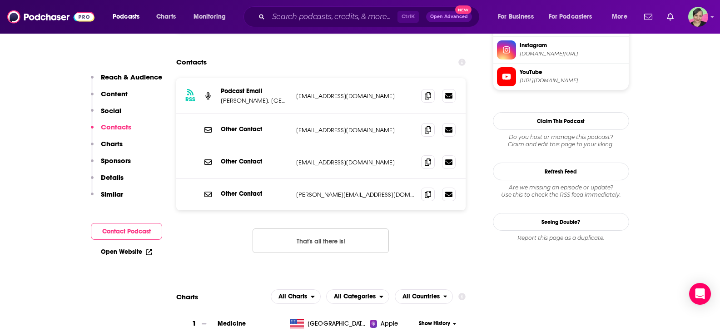
scroll to position [879, 0]
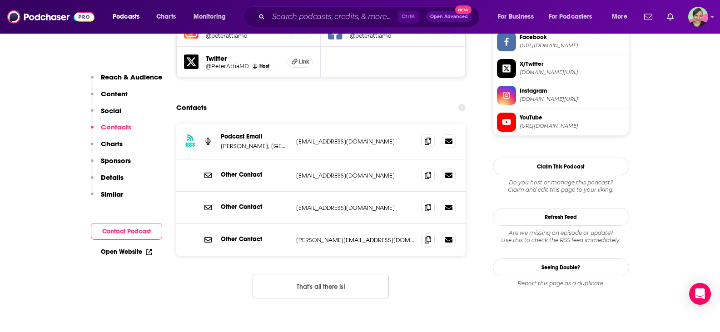
click at [337, 274] on button "That's all there is!" at bounding box center [320, 286] width 136 height 25
click at [431, 134] on span at bounding box center [428, 141] width 14 height 14
click at [425, 236] on icon at bounding box center [428, 239] width 6 height 7
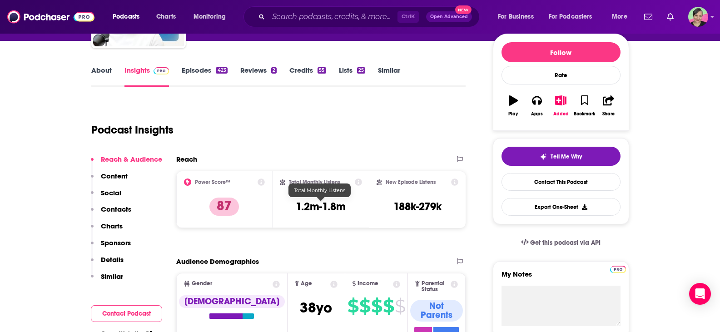
scroll to position [0, 0]
